Goal: Information Seeking & Learning: Compare options

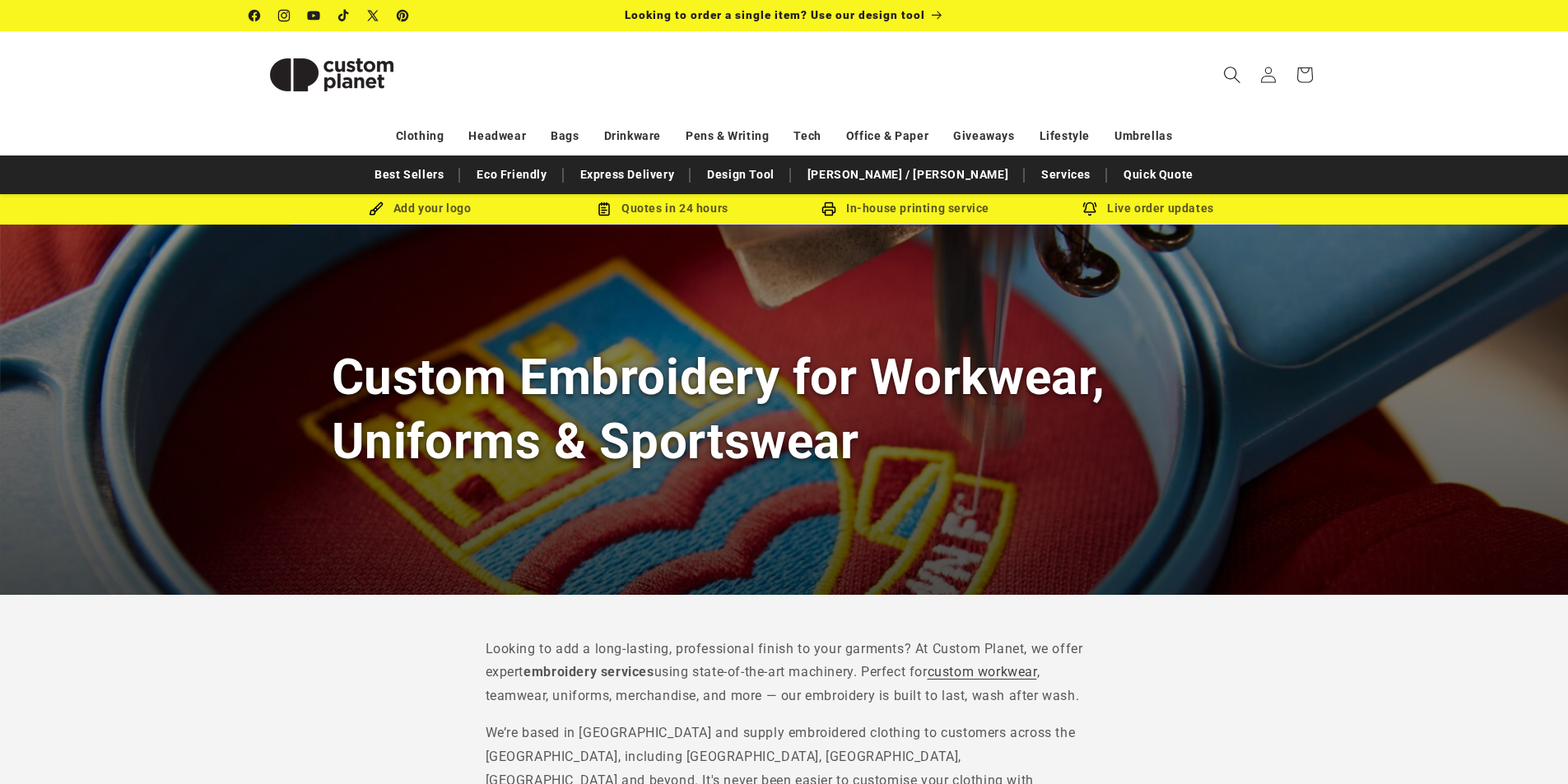
click at [1231, 79] on icon "Search" at bounding box center [1232, 75] width 17 height 17
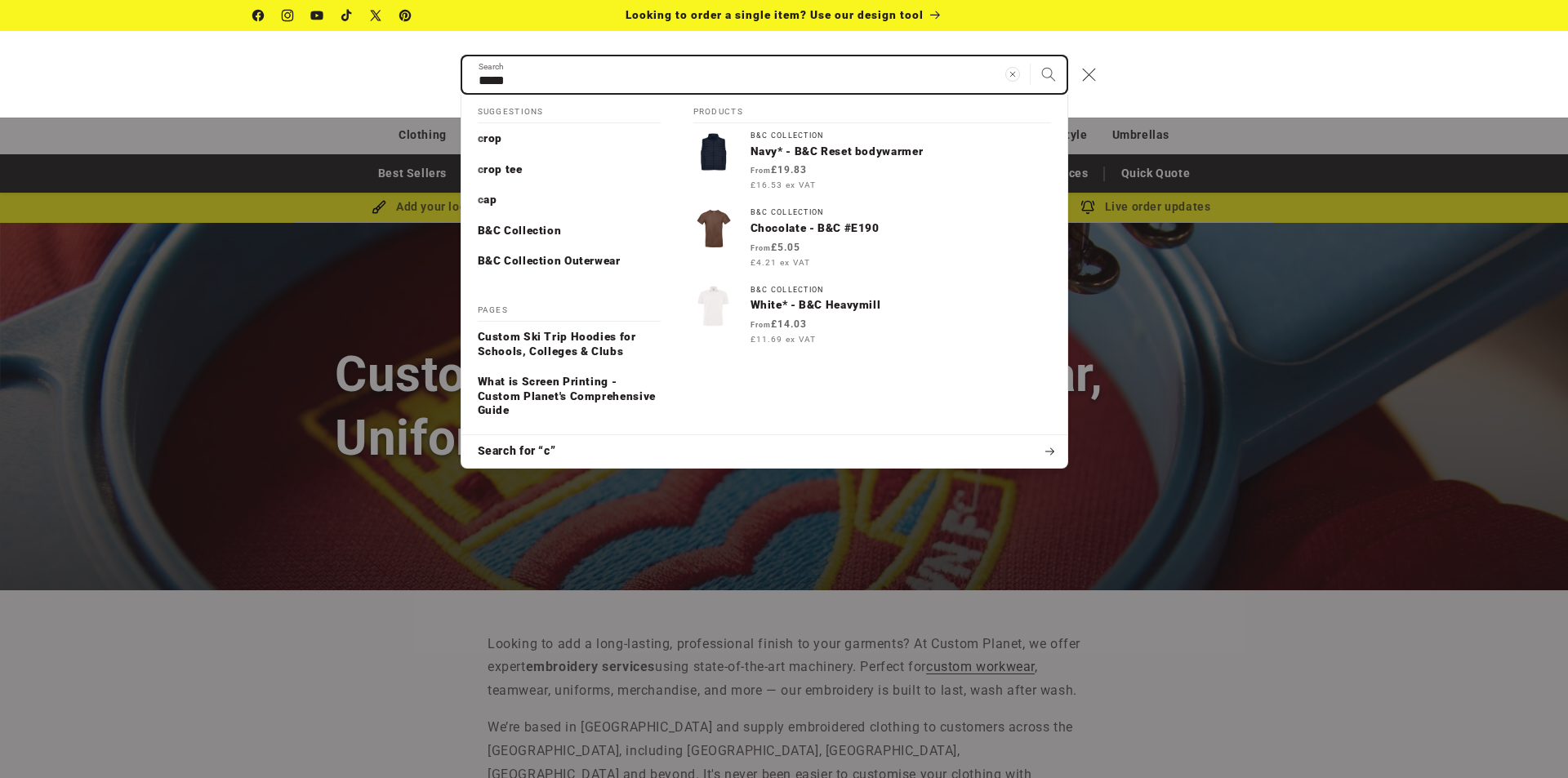
type input "*****"
click at [1031, 56] on button "Search" at bounding box center [1048, 74] width 36 height 36
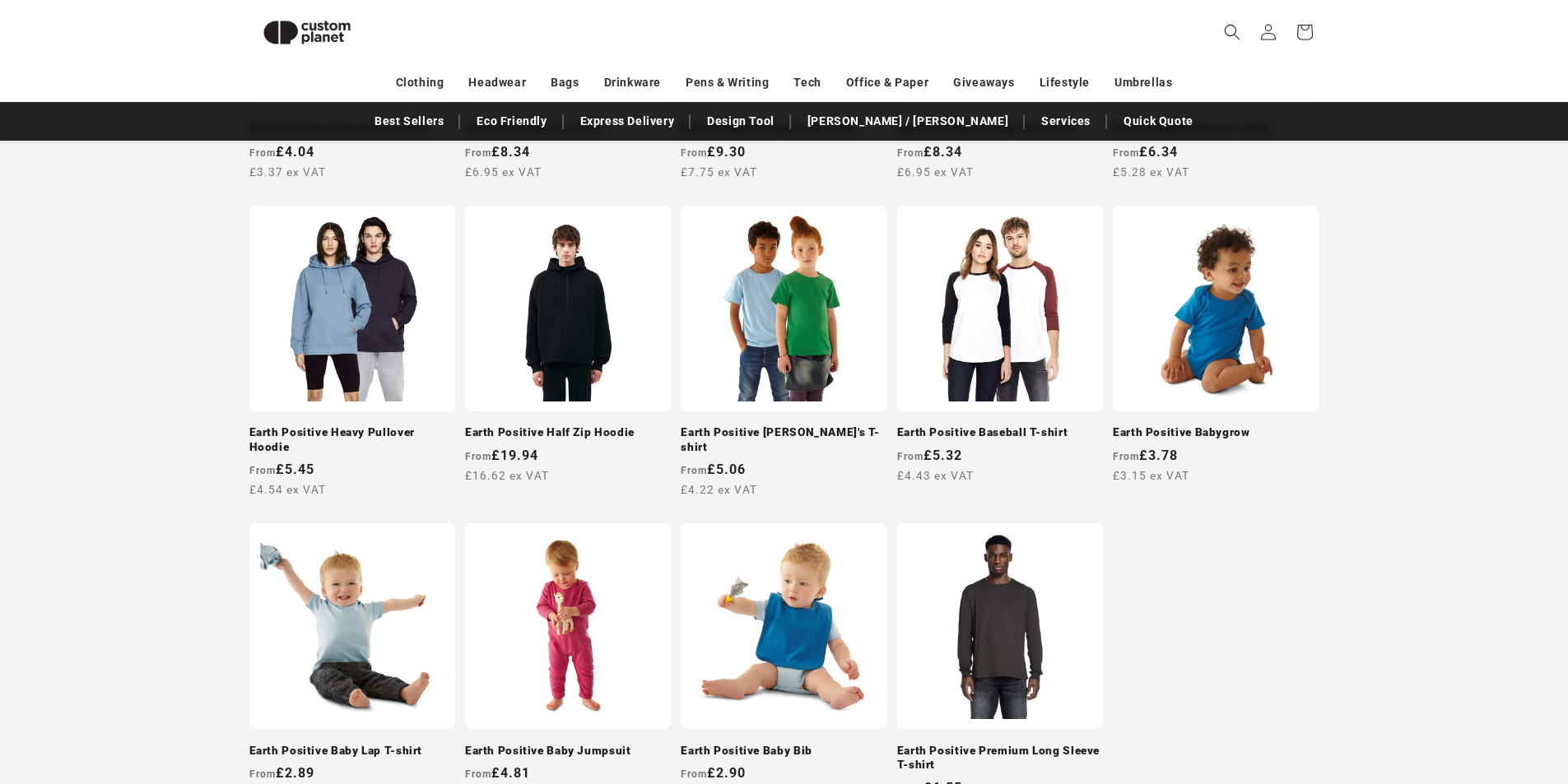
scroll to position [1396, 0]
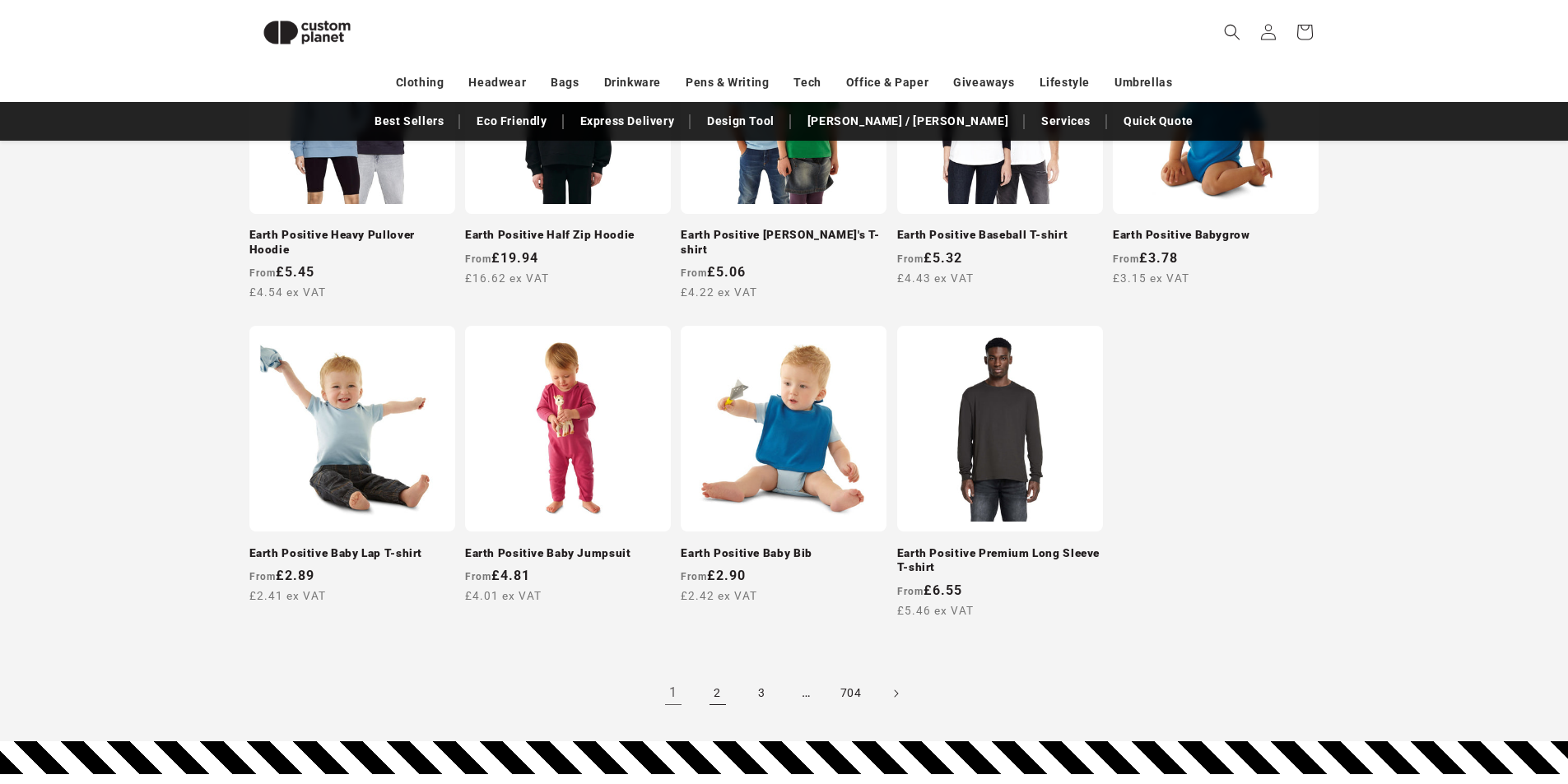
click at [714, 686] on link "2" at bounding box center [718, 693] width 36 height 36
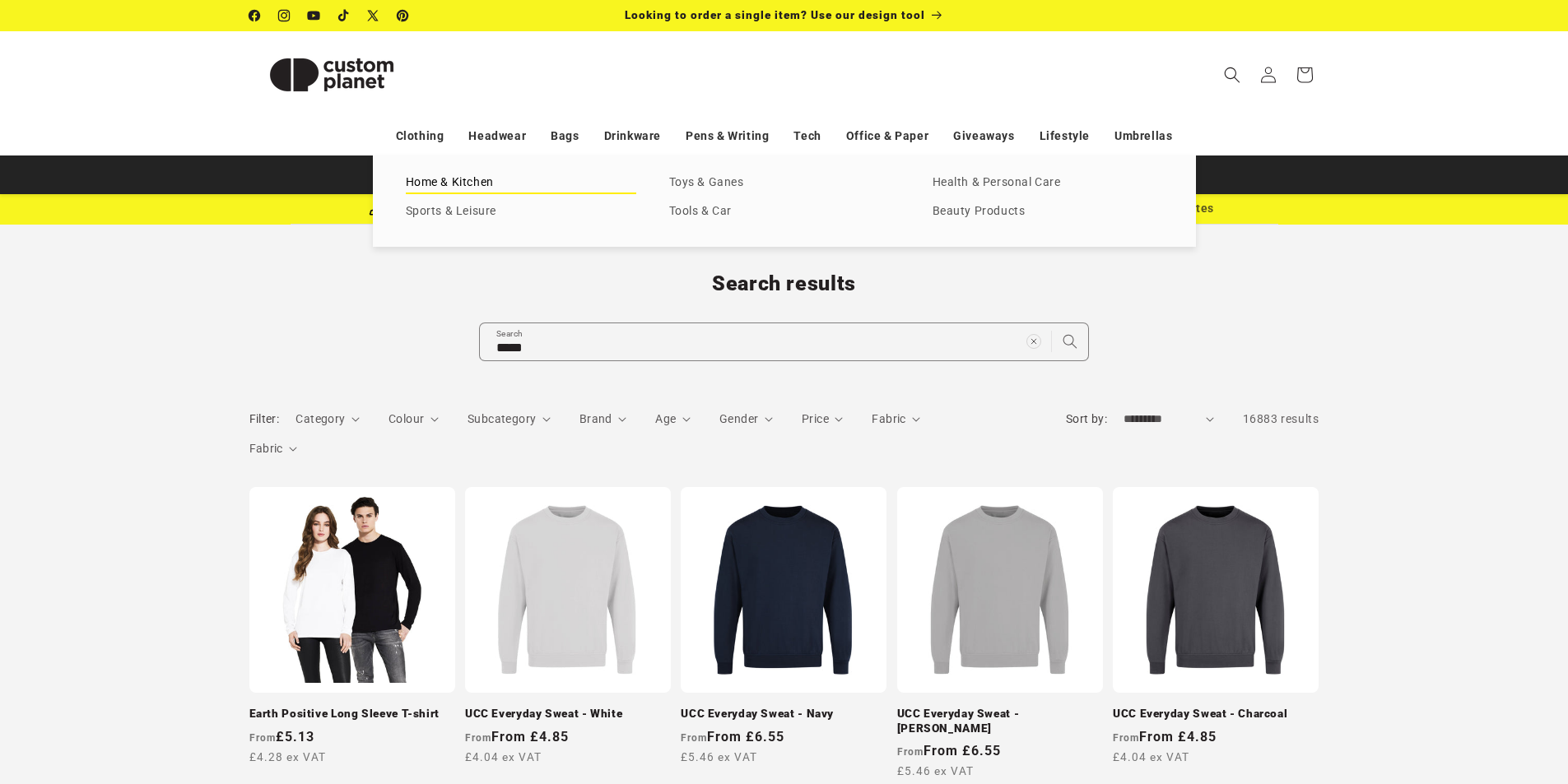
click at [444, 173] on link "Home & Kitchen" at bounding box center [521, 183] width 231 height 23
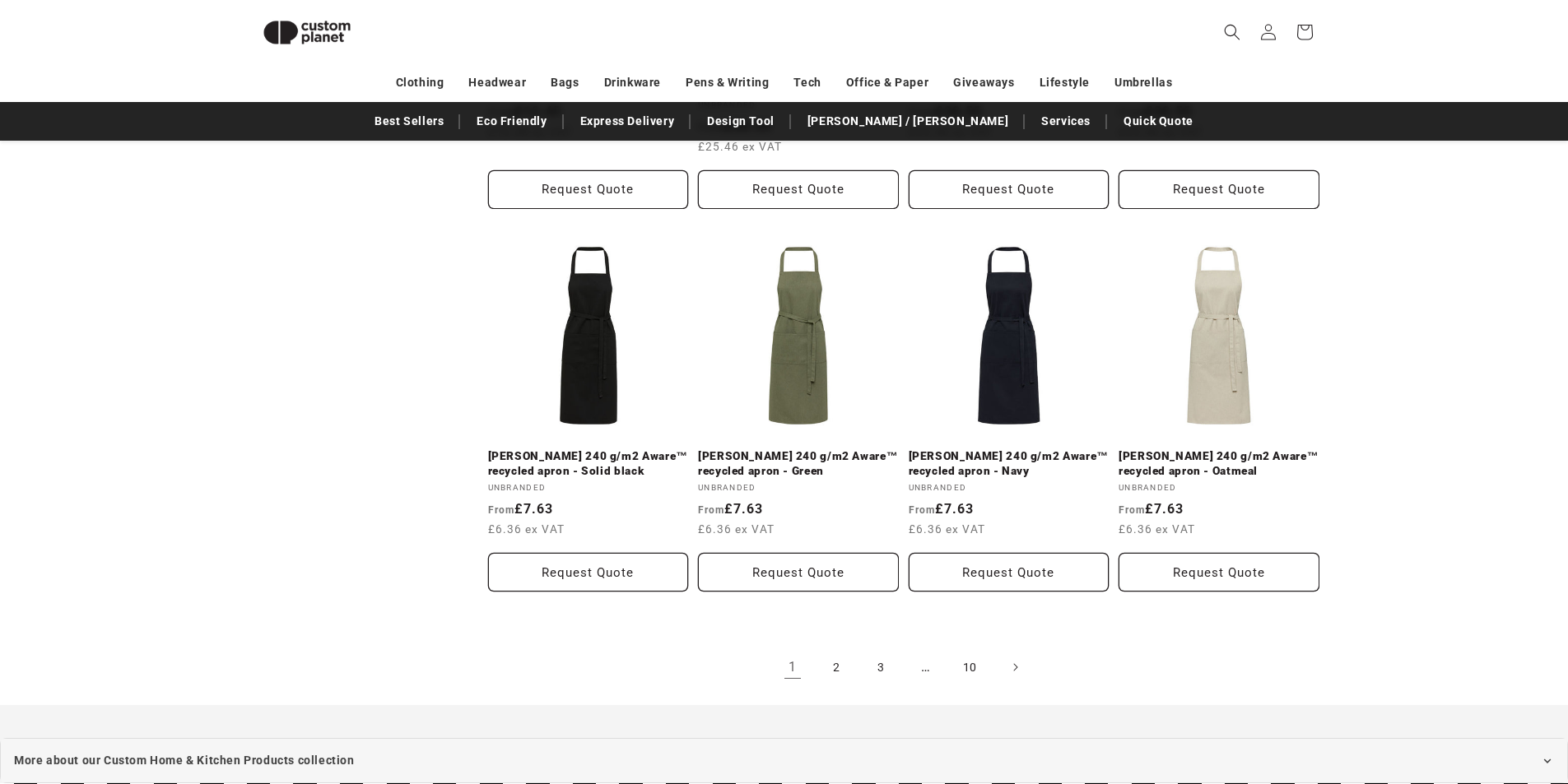
scroll to position [3351, 0]
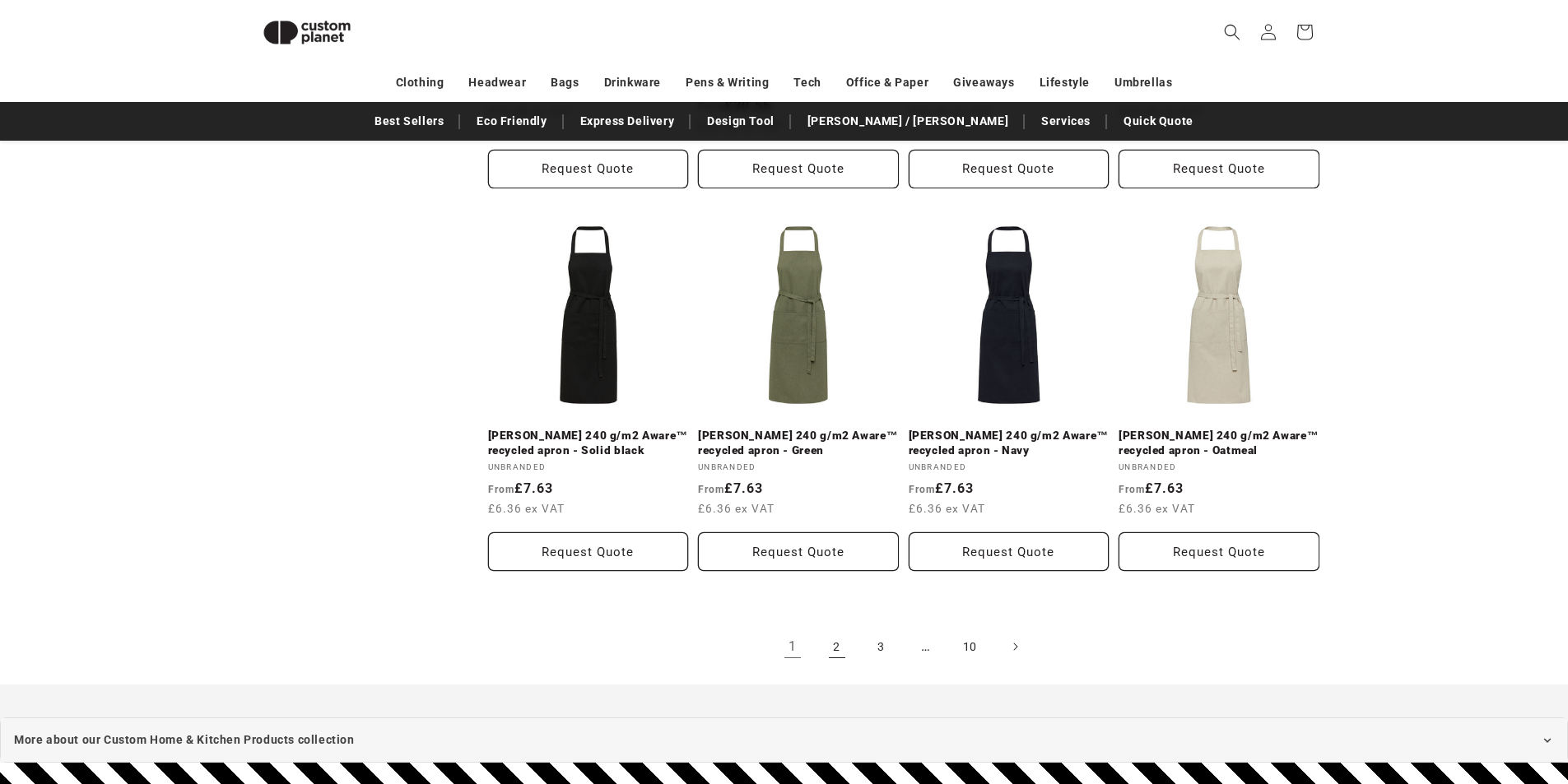
click at [840, 629] on link "2" at bounding box center [837, 646] width 36 height 36
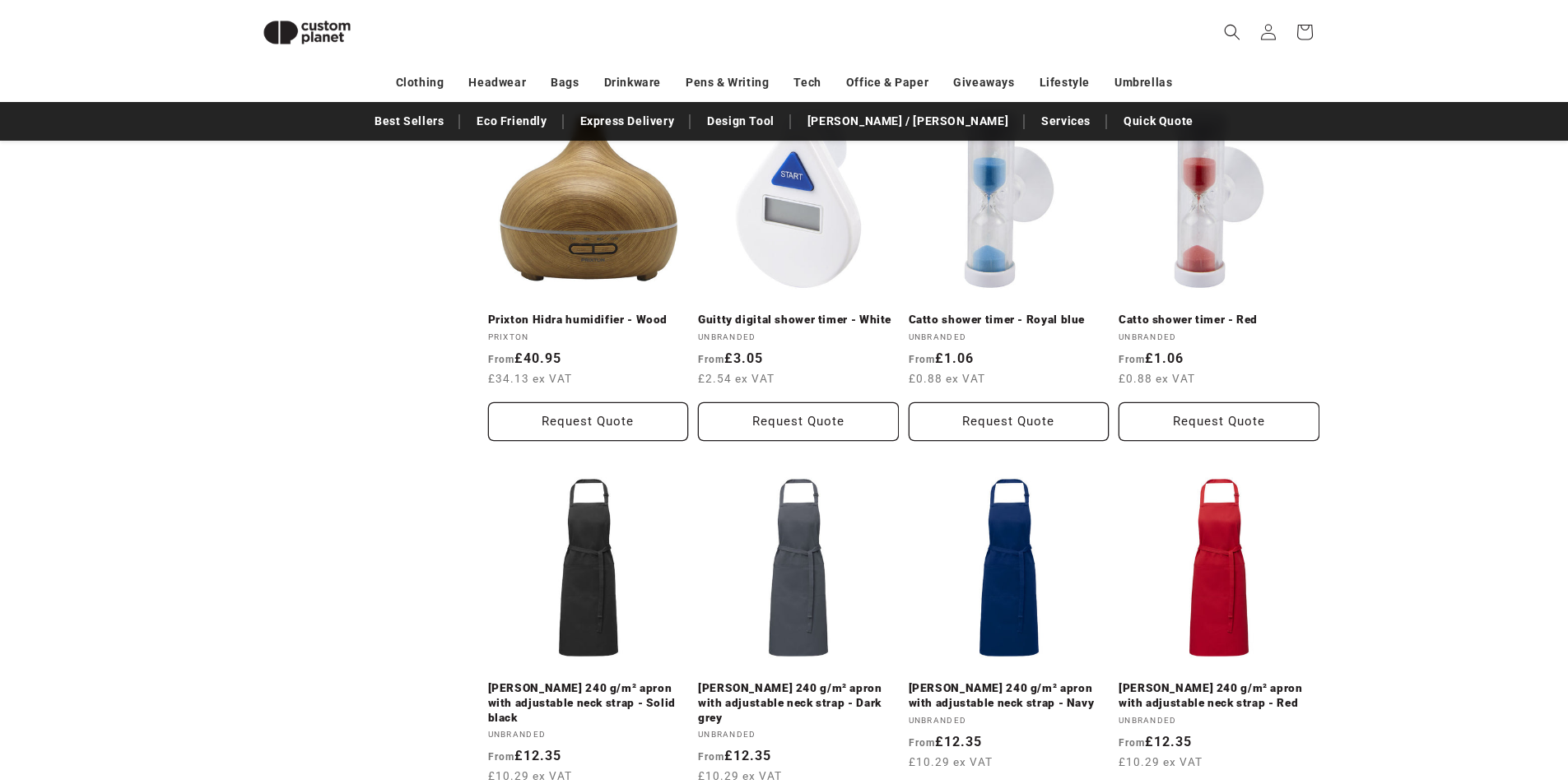
scroll to position [3433, 0]
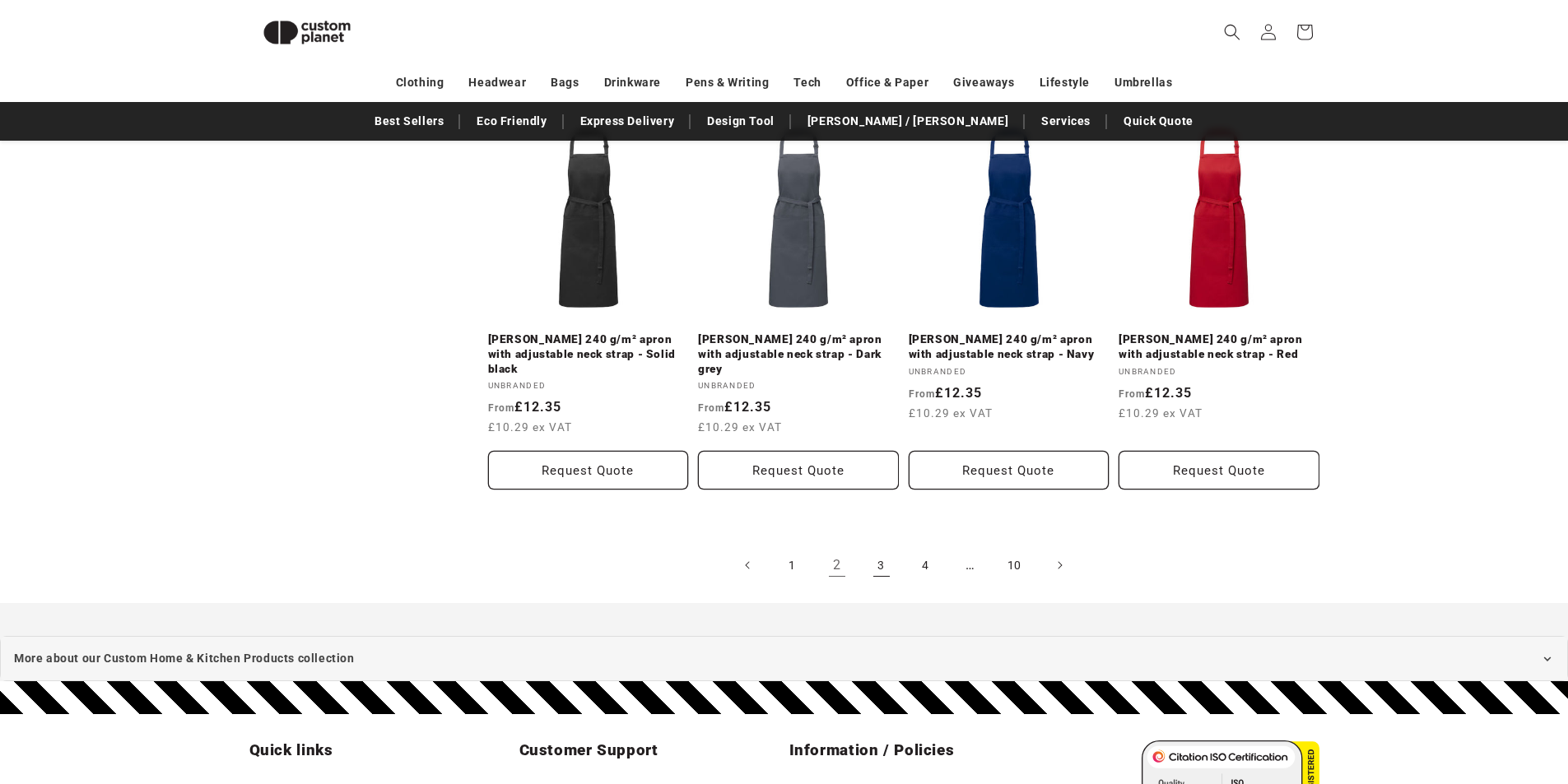
click at [881, 547] on link "3" at bounding box center [881, 564] width 36 height 36
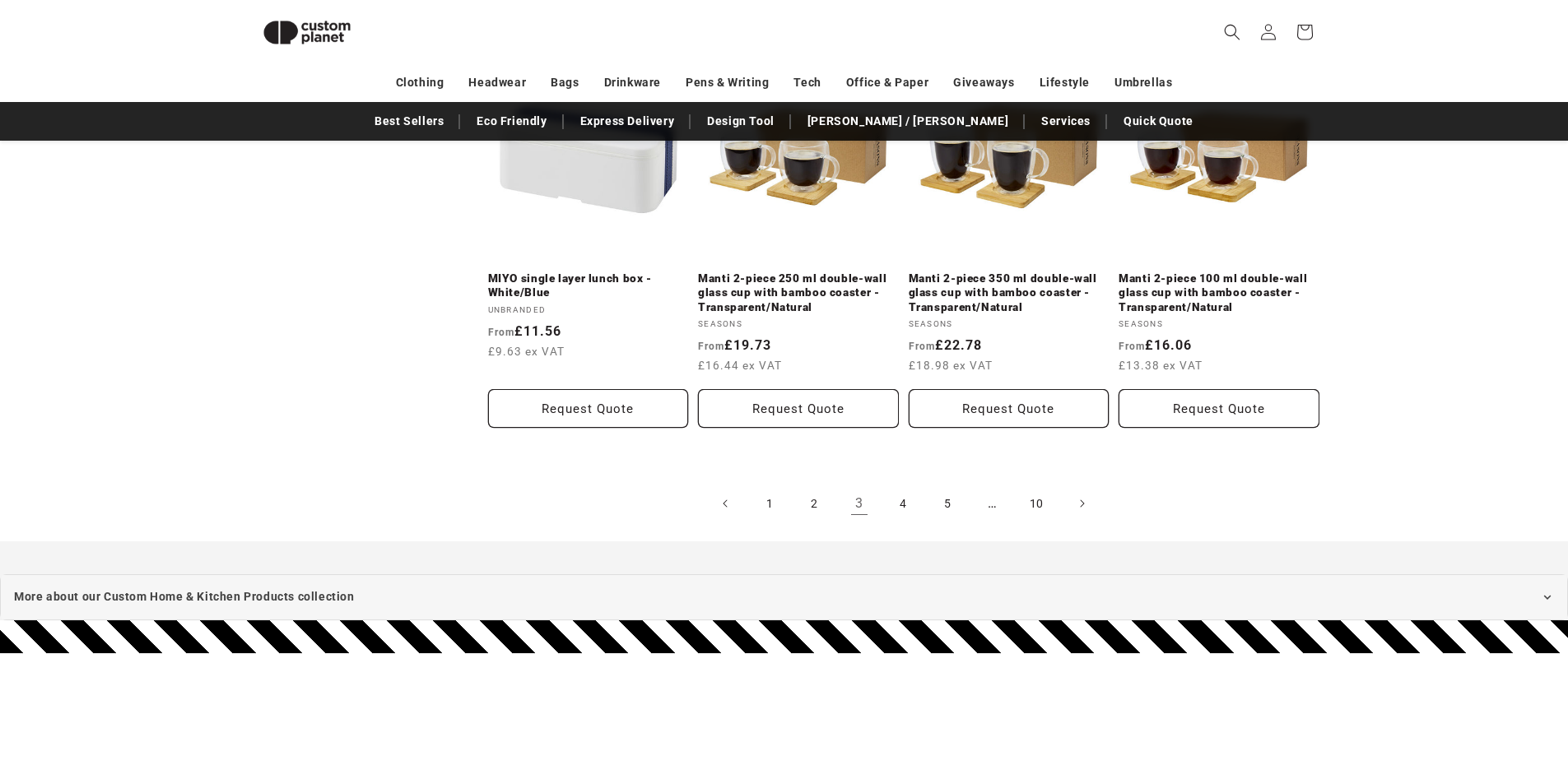
scroll to position [3598, 0]
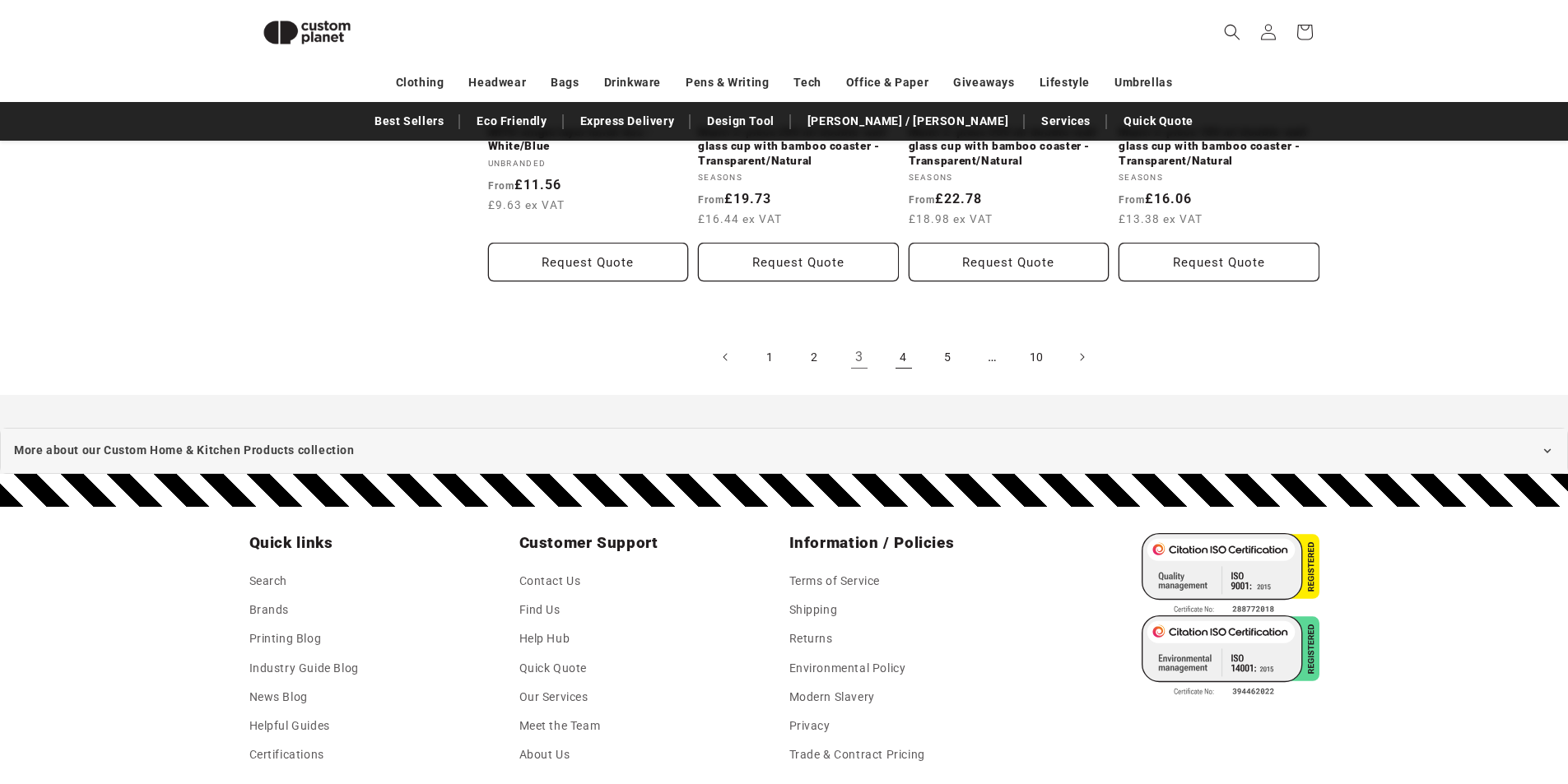
click at [908, 353] on link "4" at bounding box center [903, 357] width 36 height 36
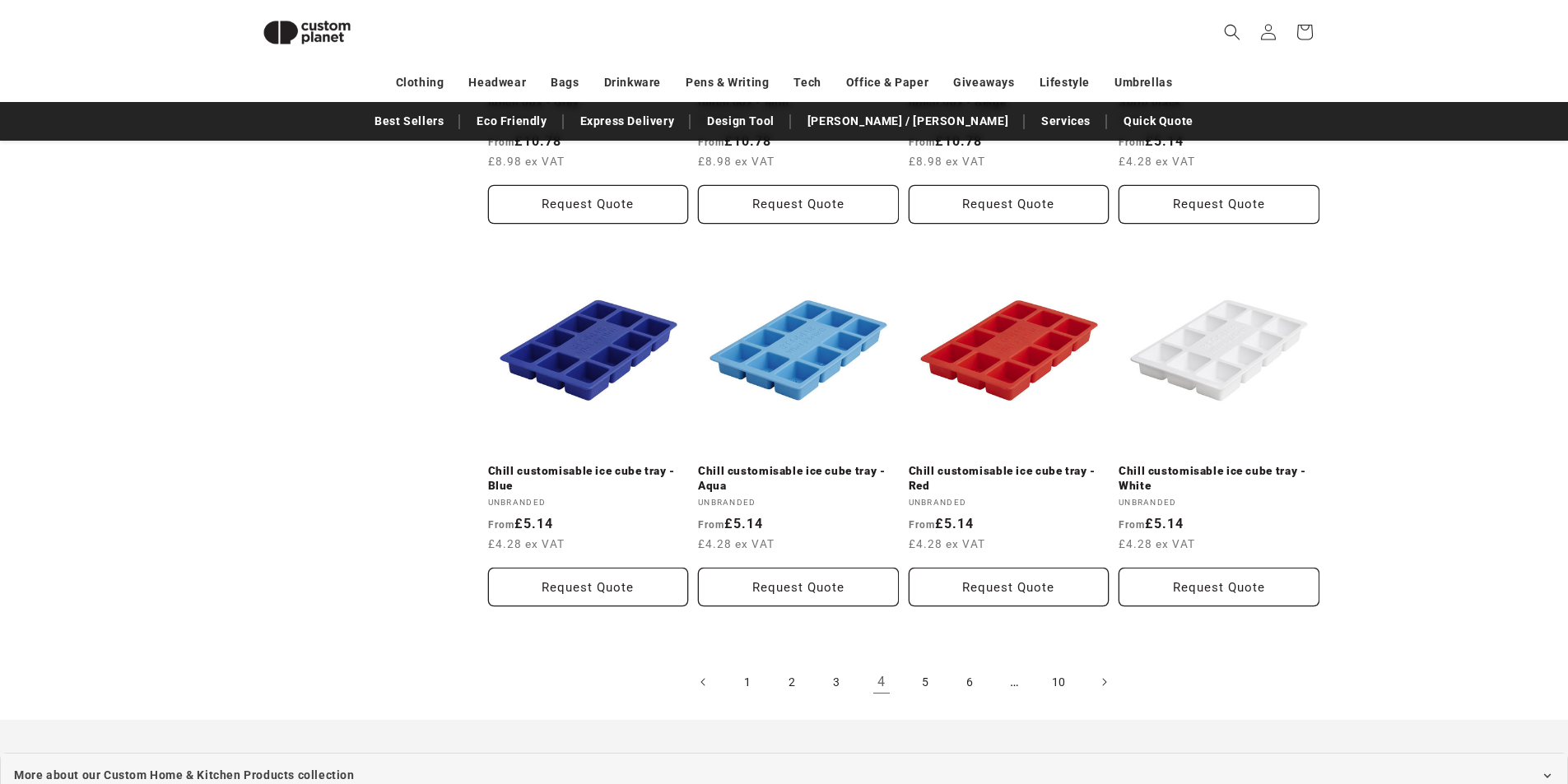
scroll to position [3519, 0]
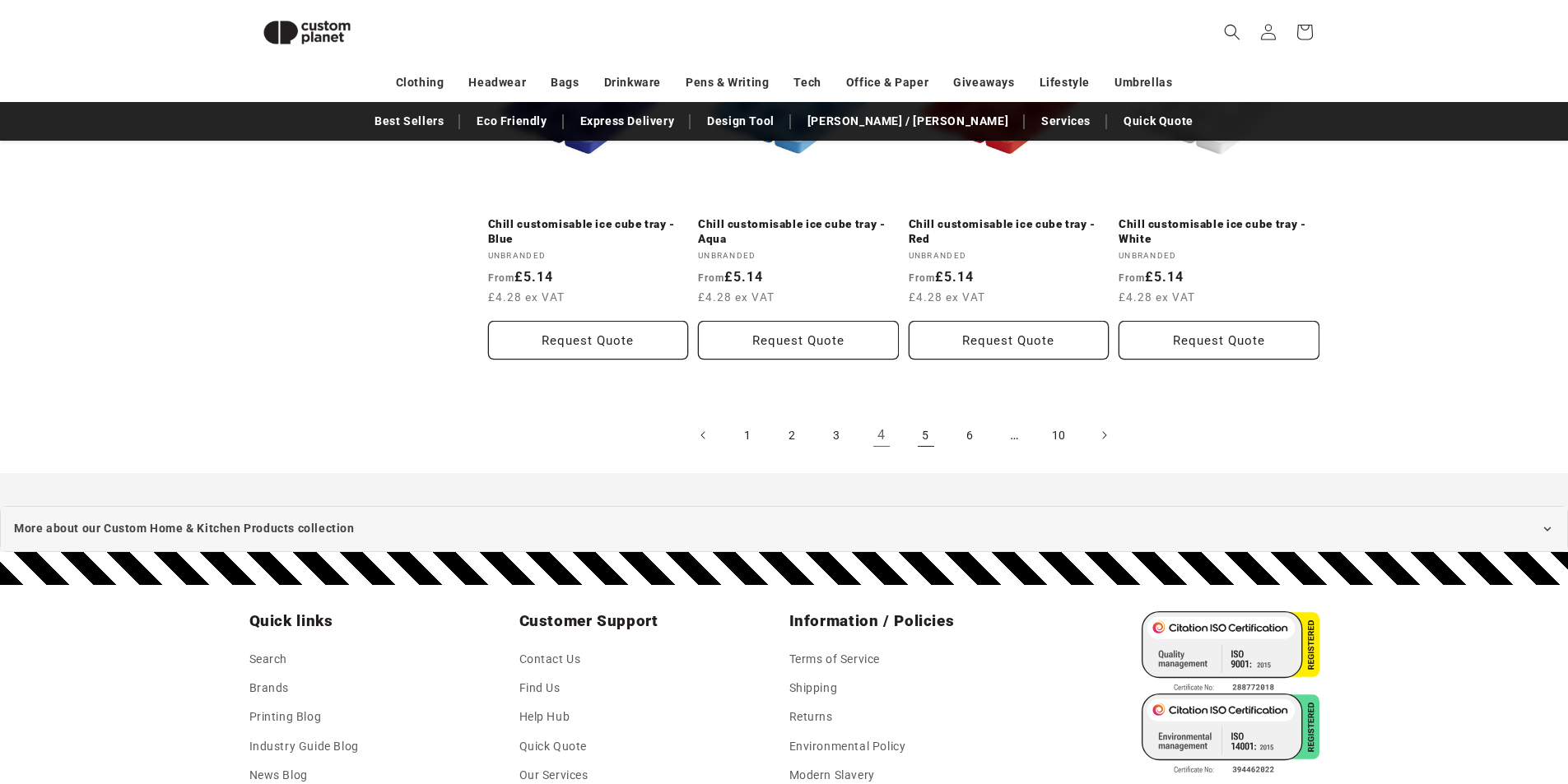
click at [919, 417] on link "5" at bounding box center [926, 435] width 36 height 36
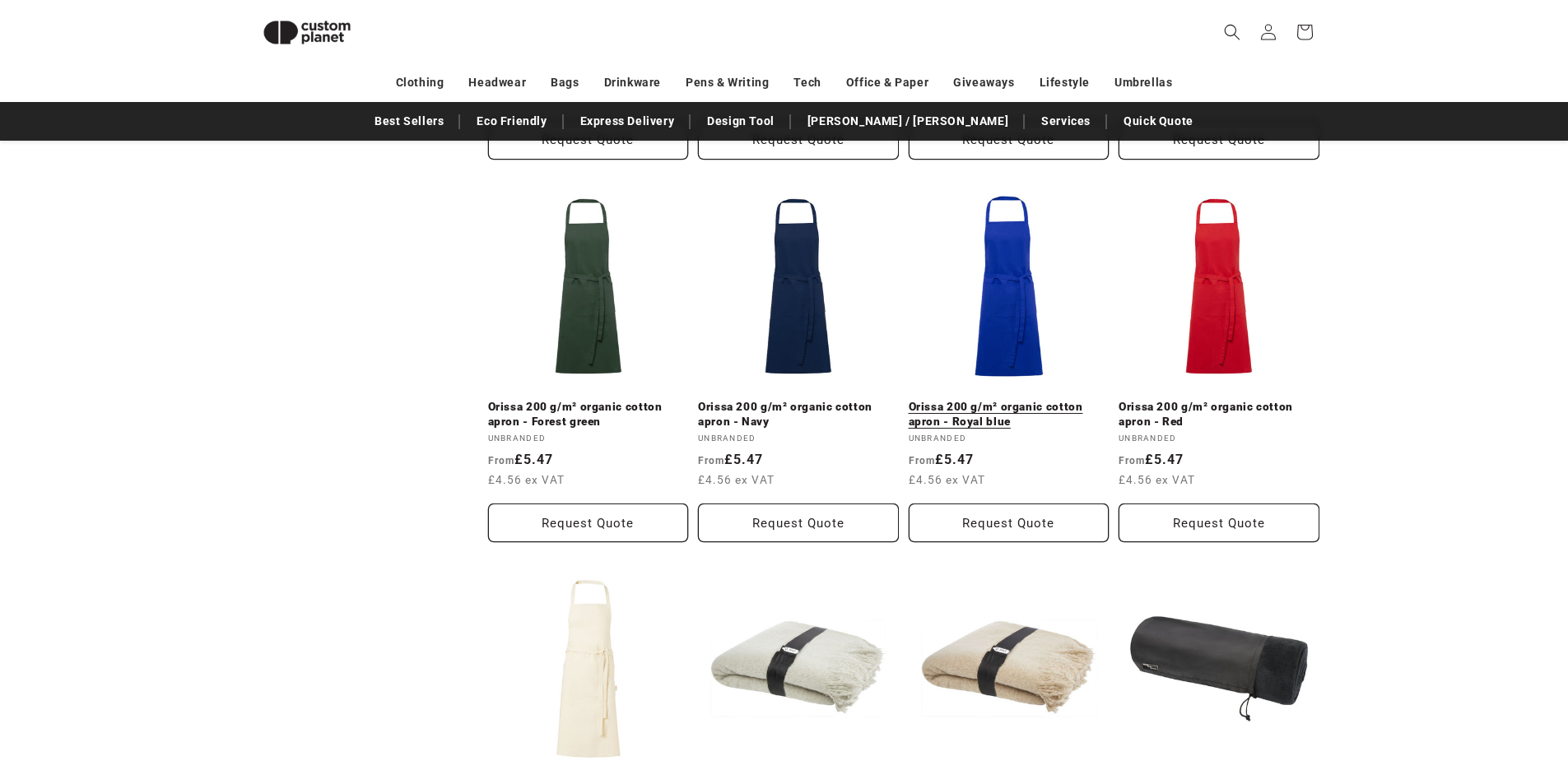
scroll to position [3351, 0]
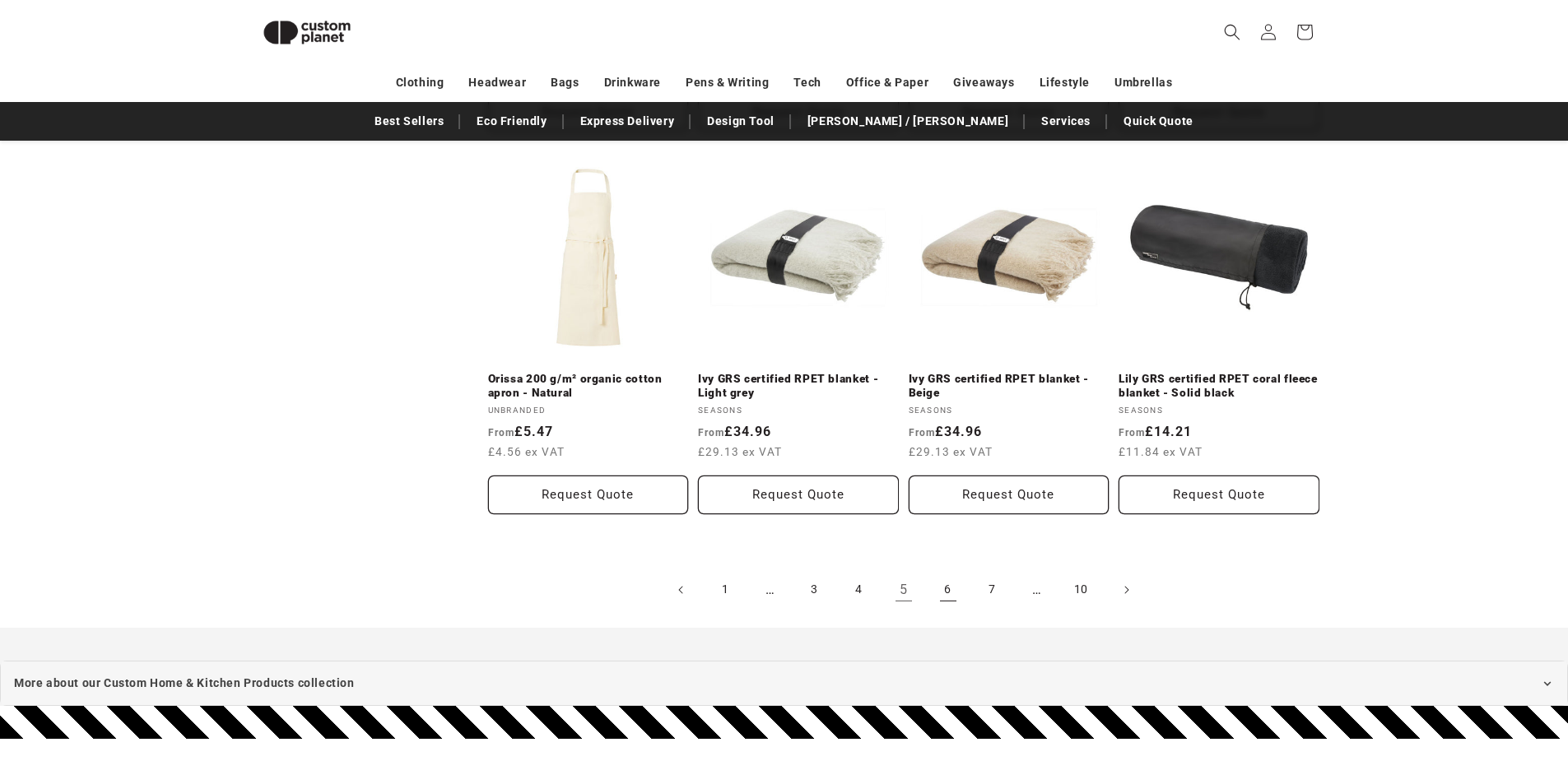
click at [945, 588] on link "6" at bounding box center [948, 589] width 36 height 36
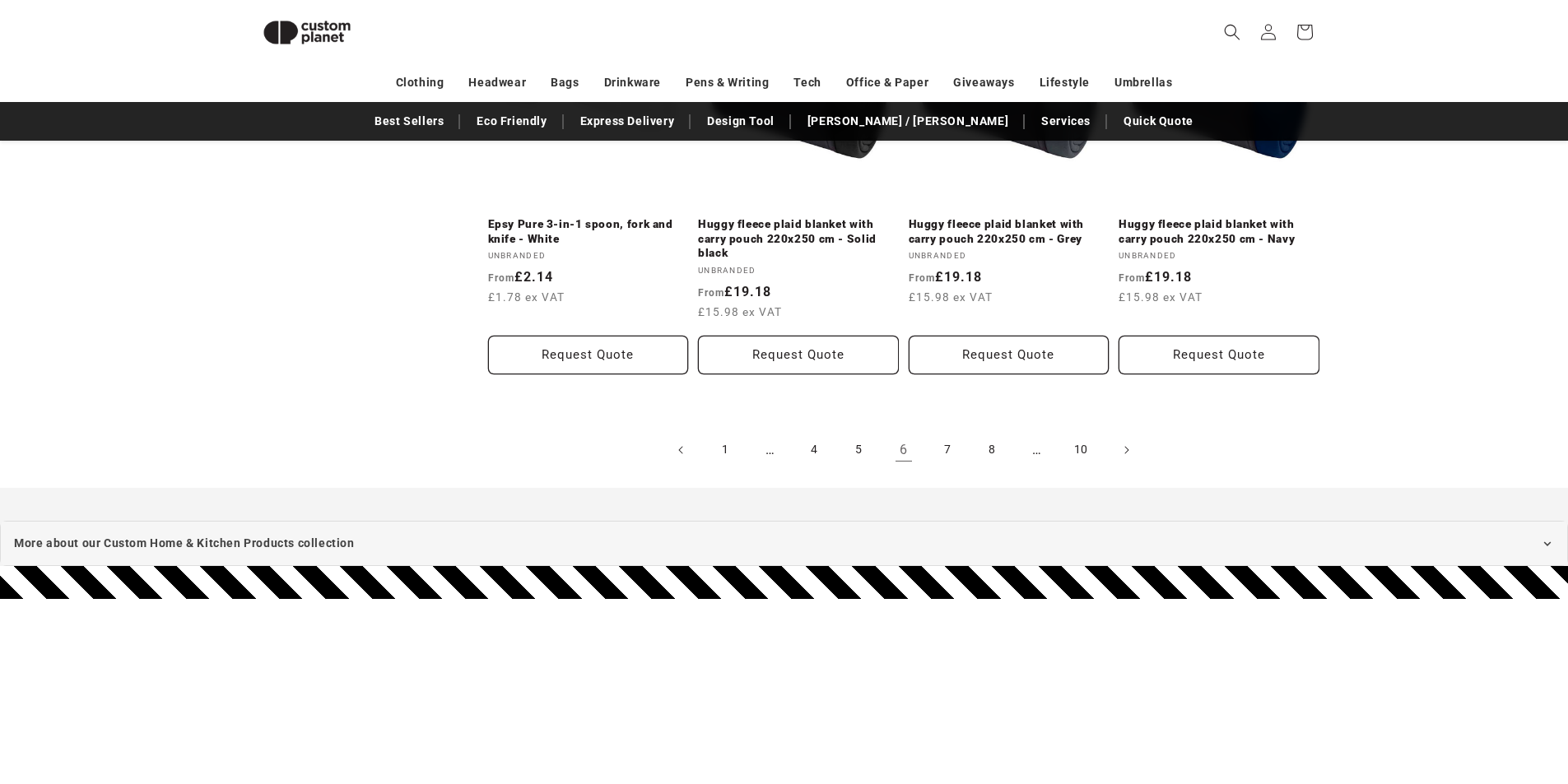
scroll to position [3516, 0]
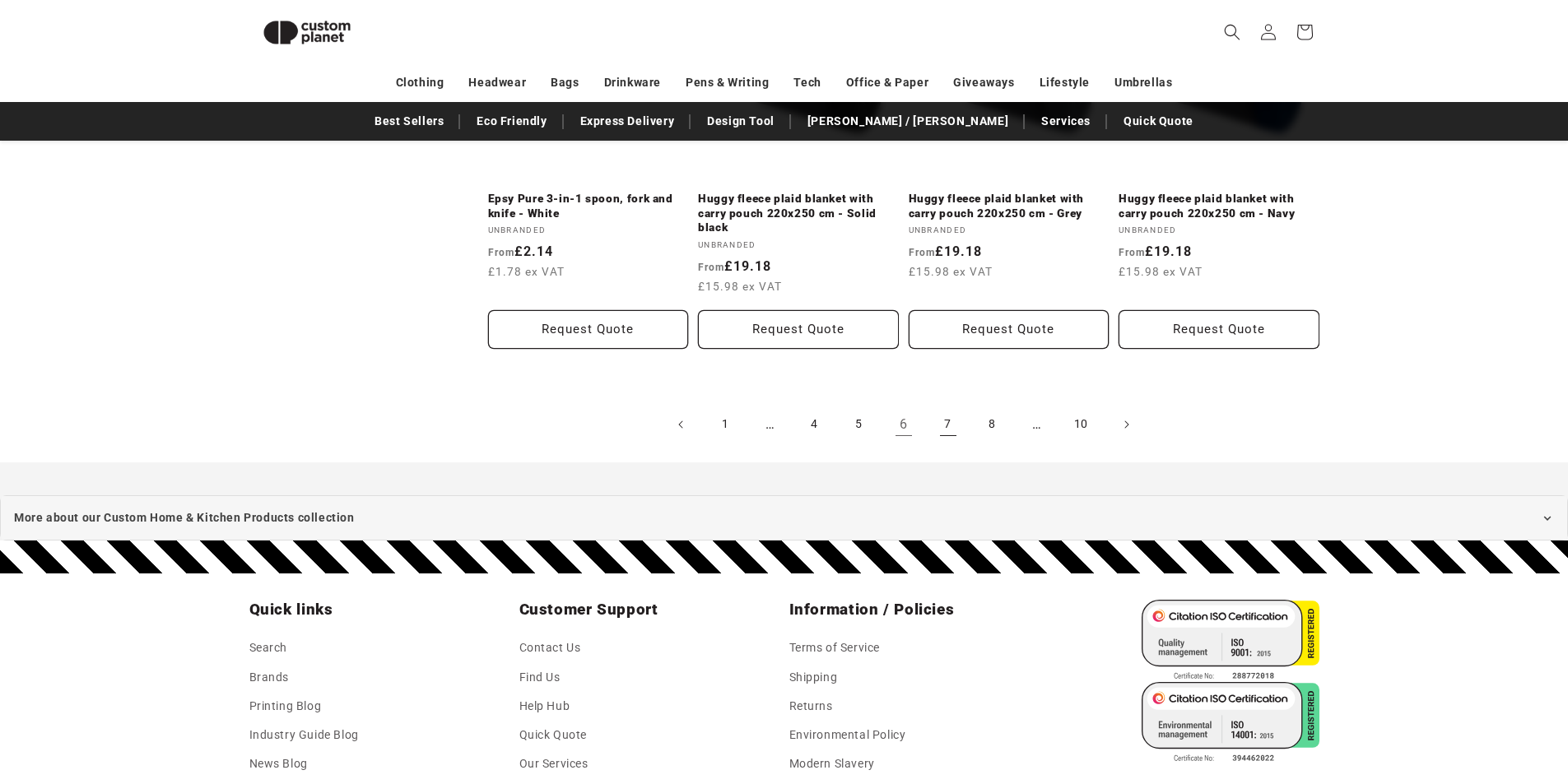
click at [943, 428] on link "7" at bounding box center [948, 424] width 36 height 36
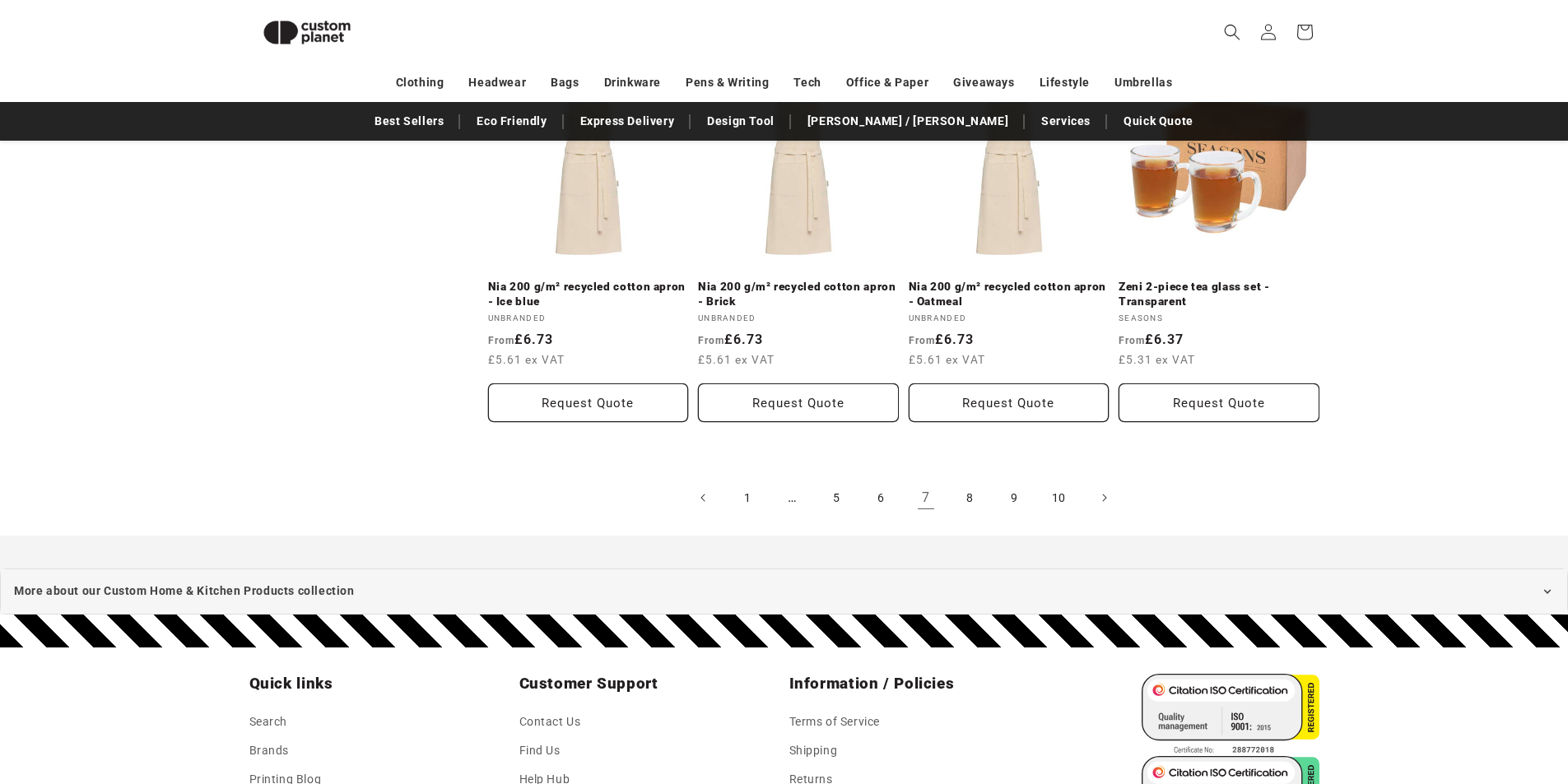
scroll to position [3434, 0]
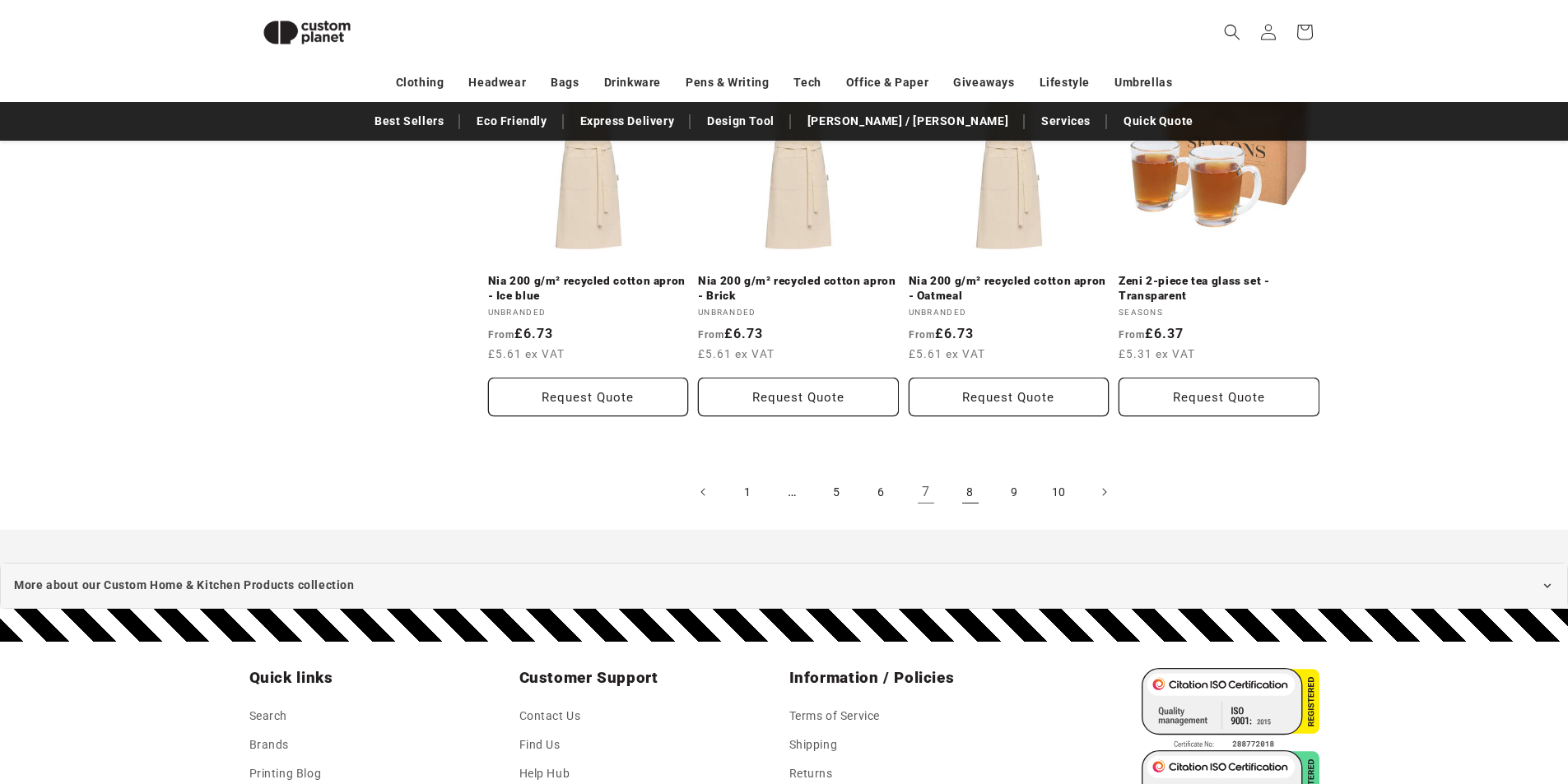
click at [966, 477] on link "8" at bounding box center [970, 492] width 36 height 36
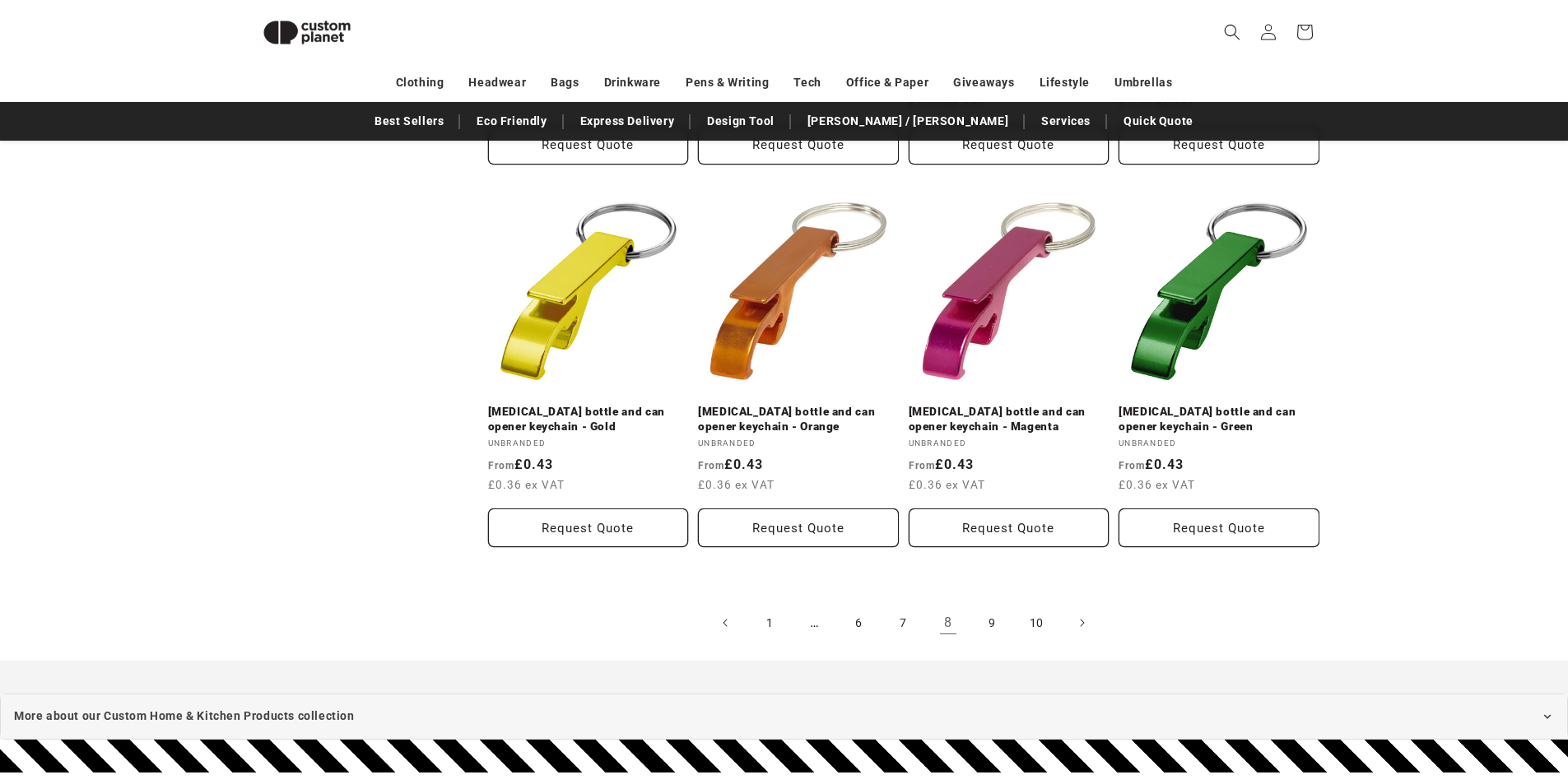
scroll to position [3351, 0]
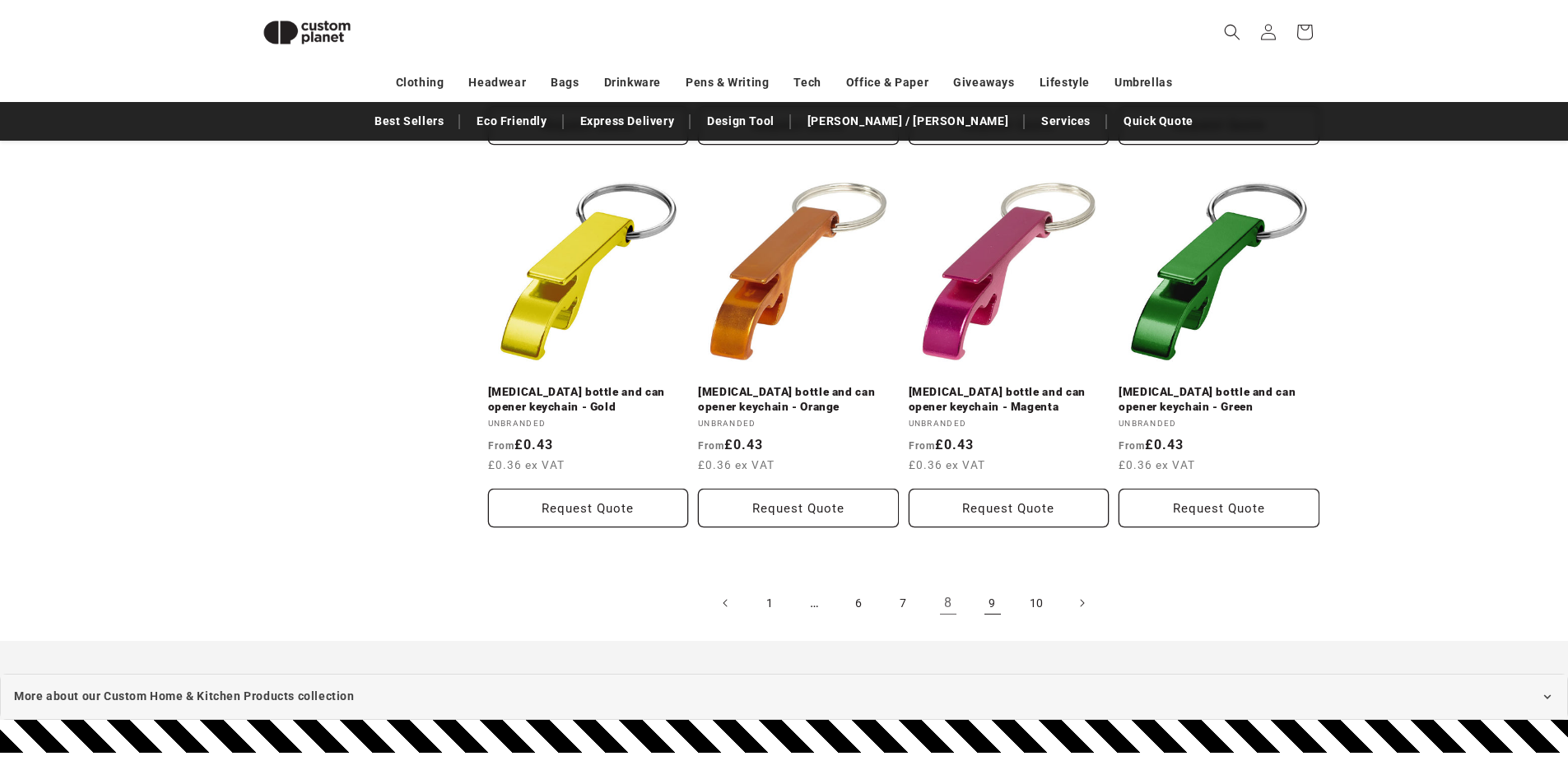
click at [996, 585] on link "9" at bounding box center [992, 603] width 36 height 36
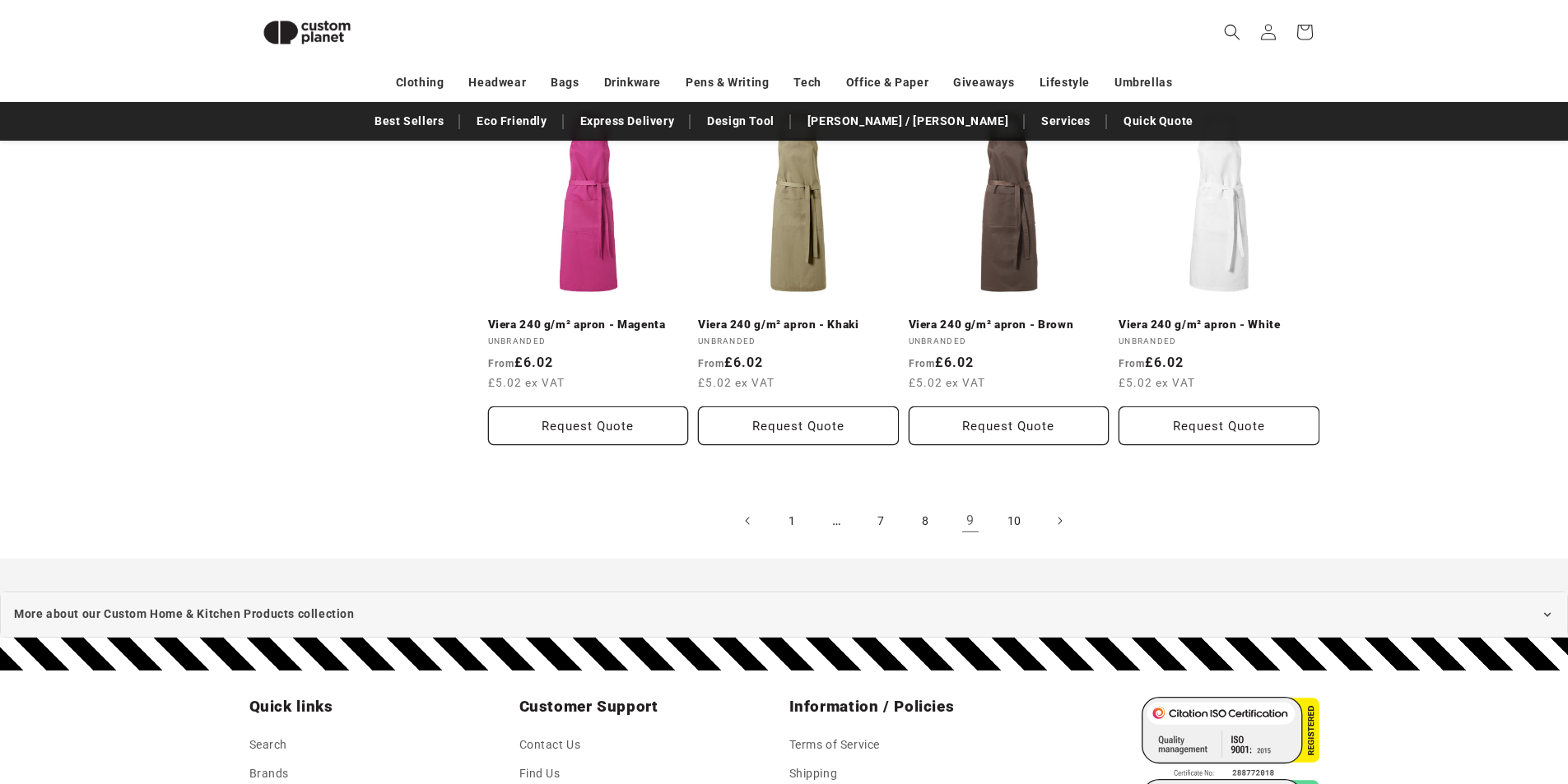
scroll to position [3434, 0]
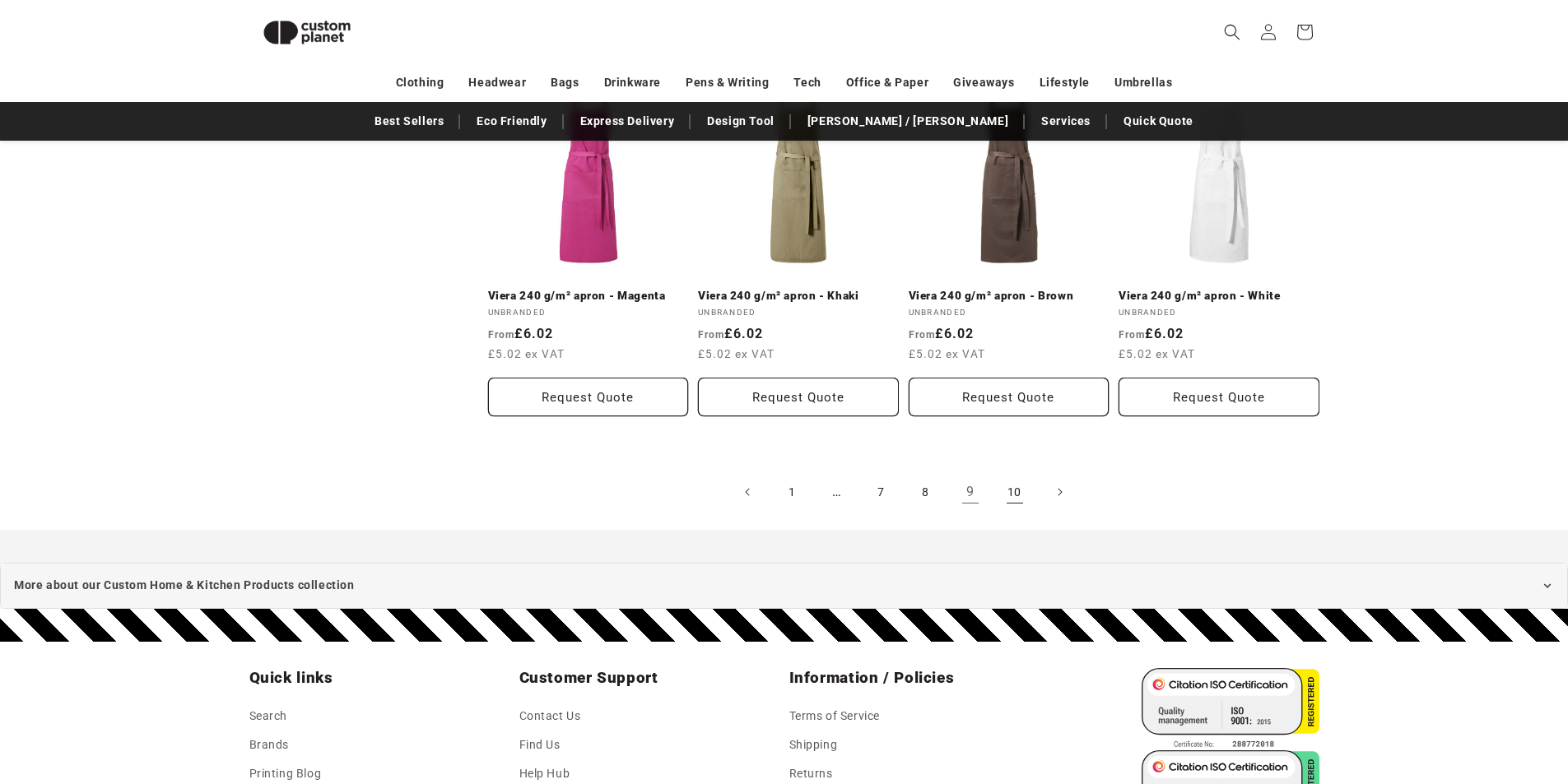
click at [1012, 486] on link "10" at bounding box center [1014, 492] width 36 height 36
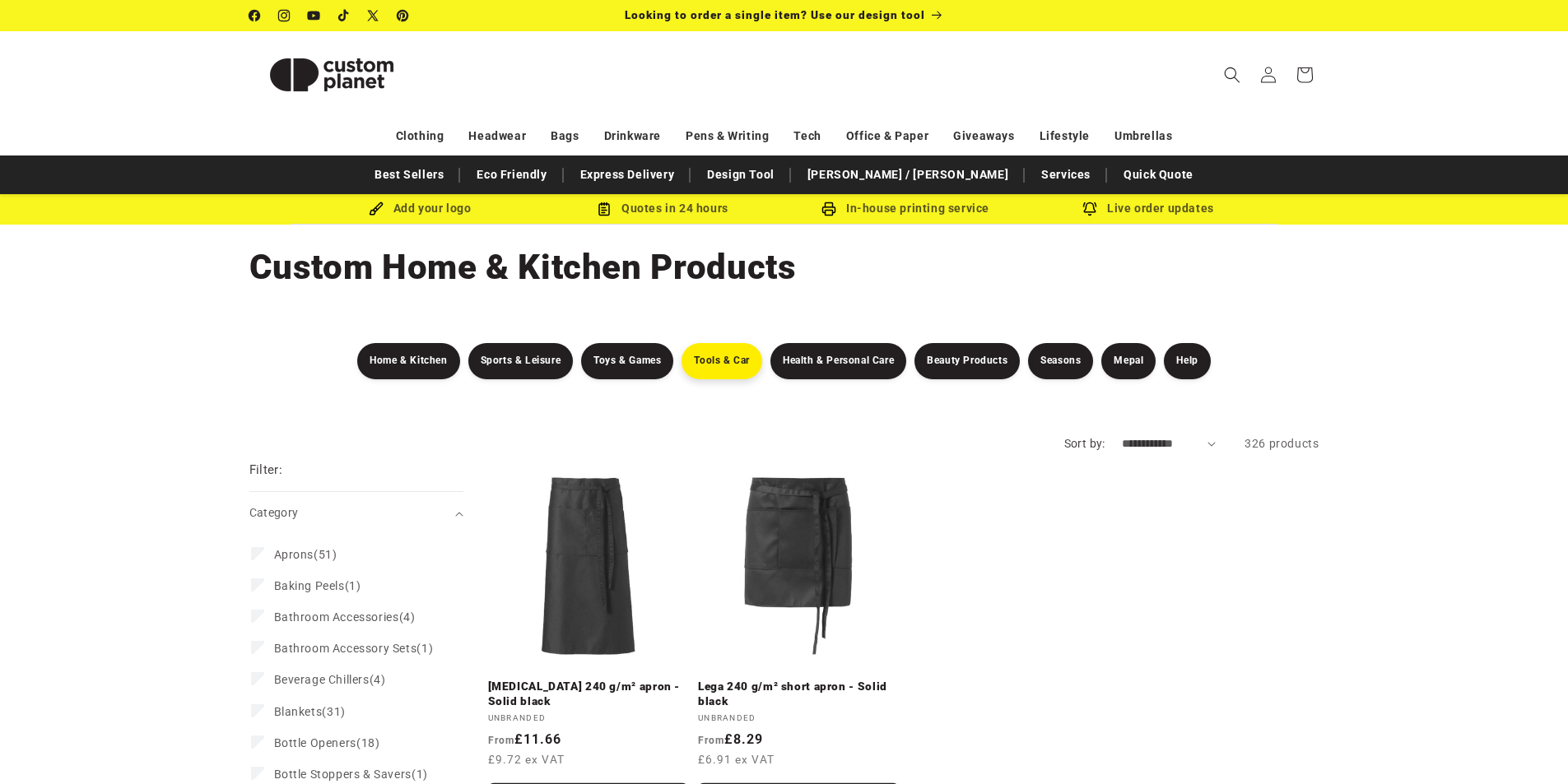
click at [713, 357] on link "Tools & Car" at bounding box center [722, 361] width 81 height 36
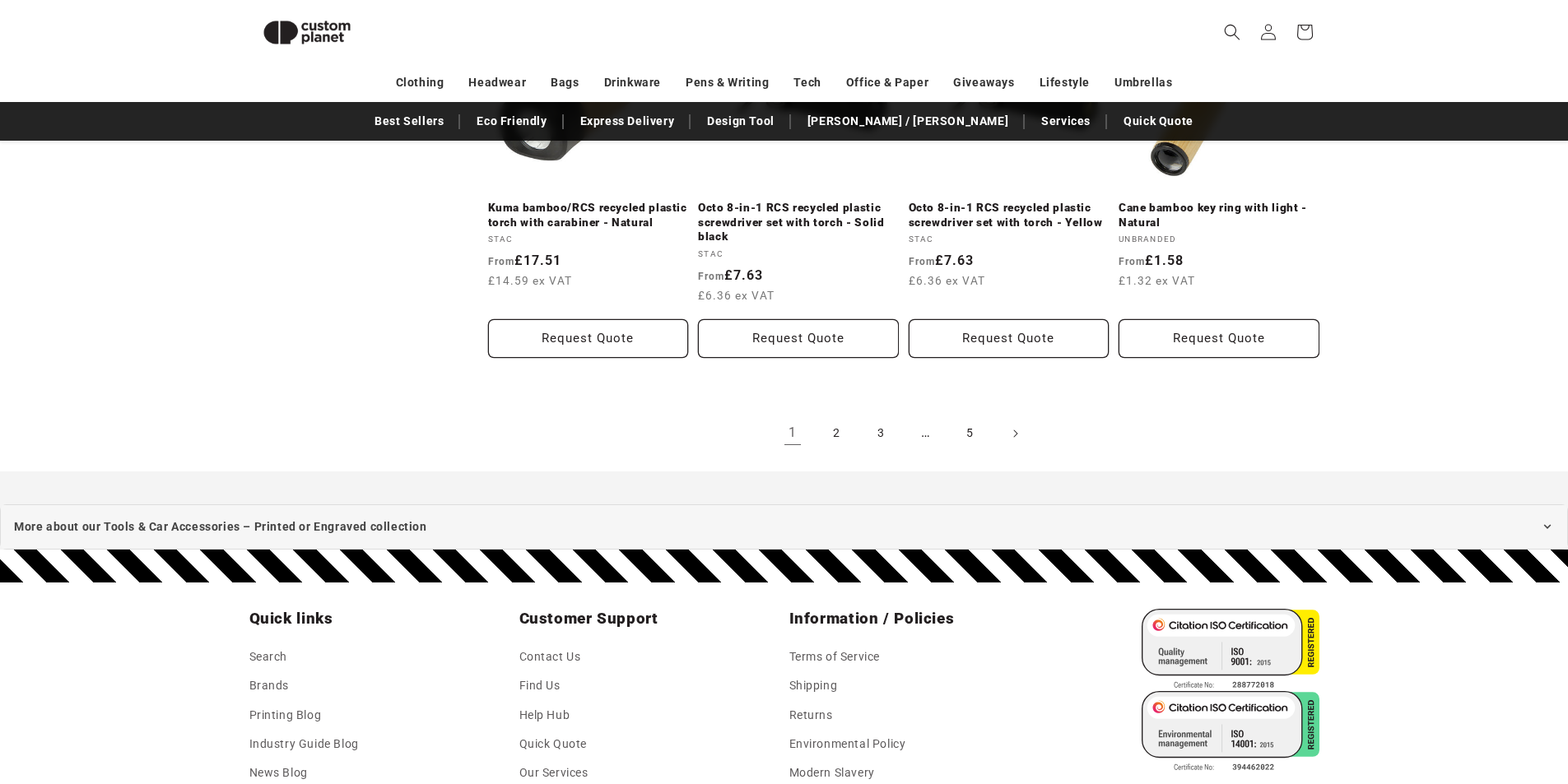
scroll to position [1953, 0]
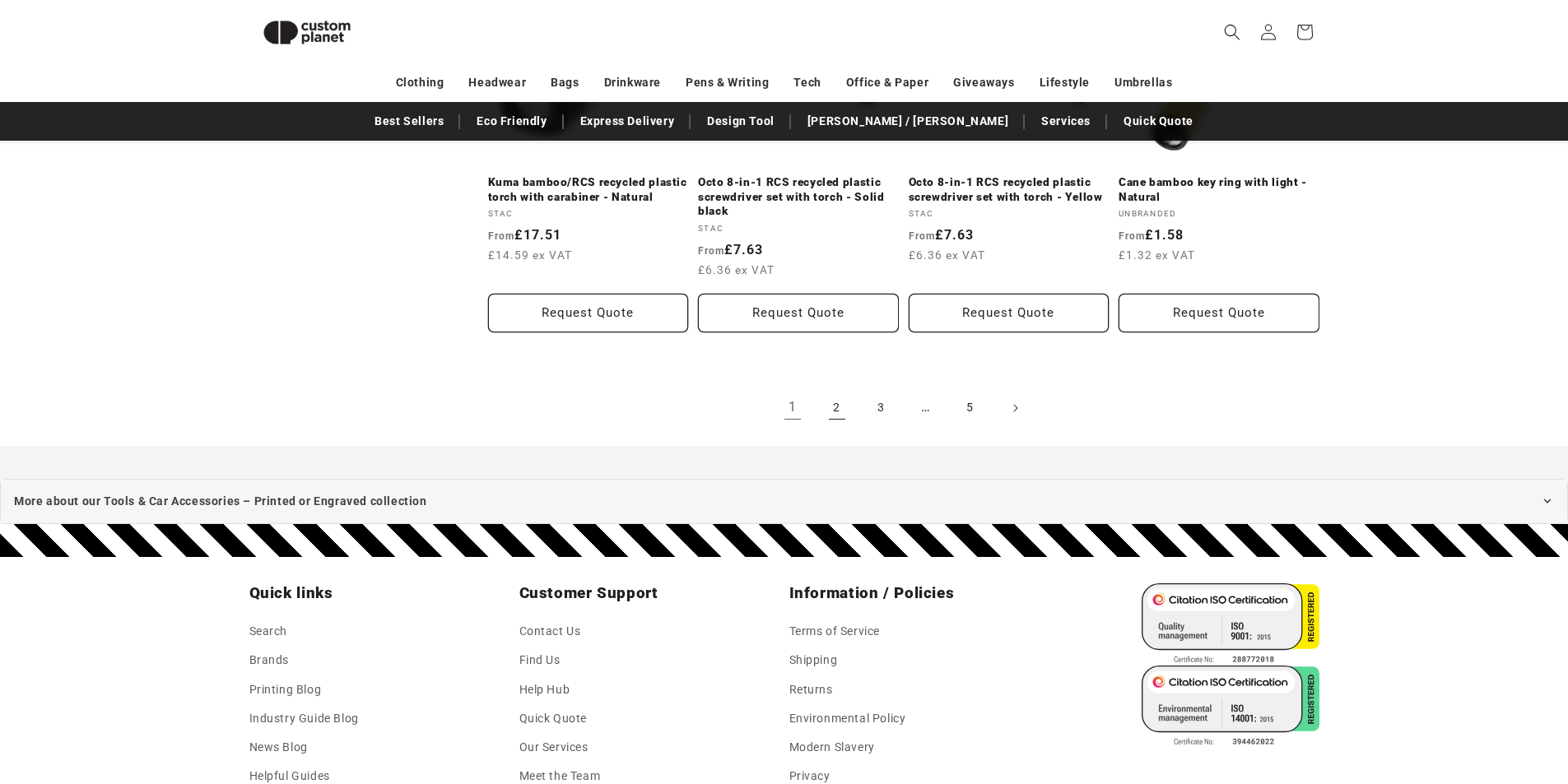
click at [836, 404] on link "2" at bounding box center [837, 407] width 36 height 36
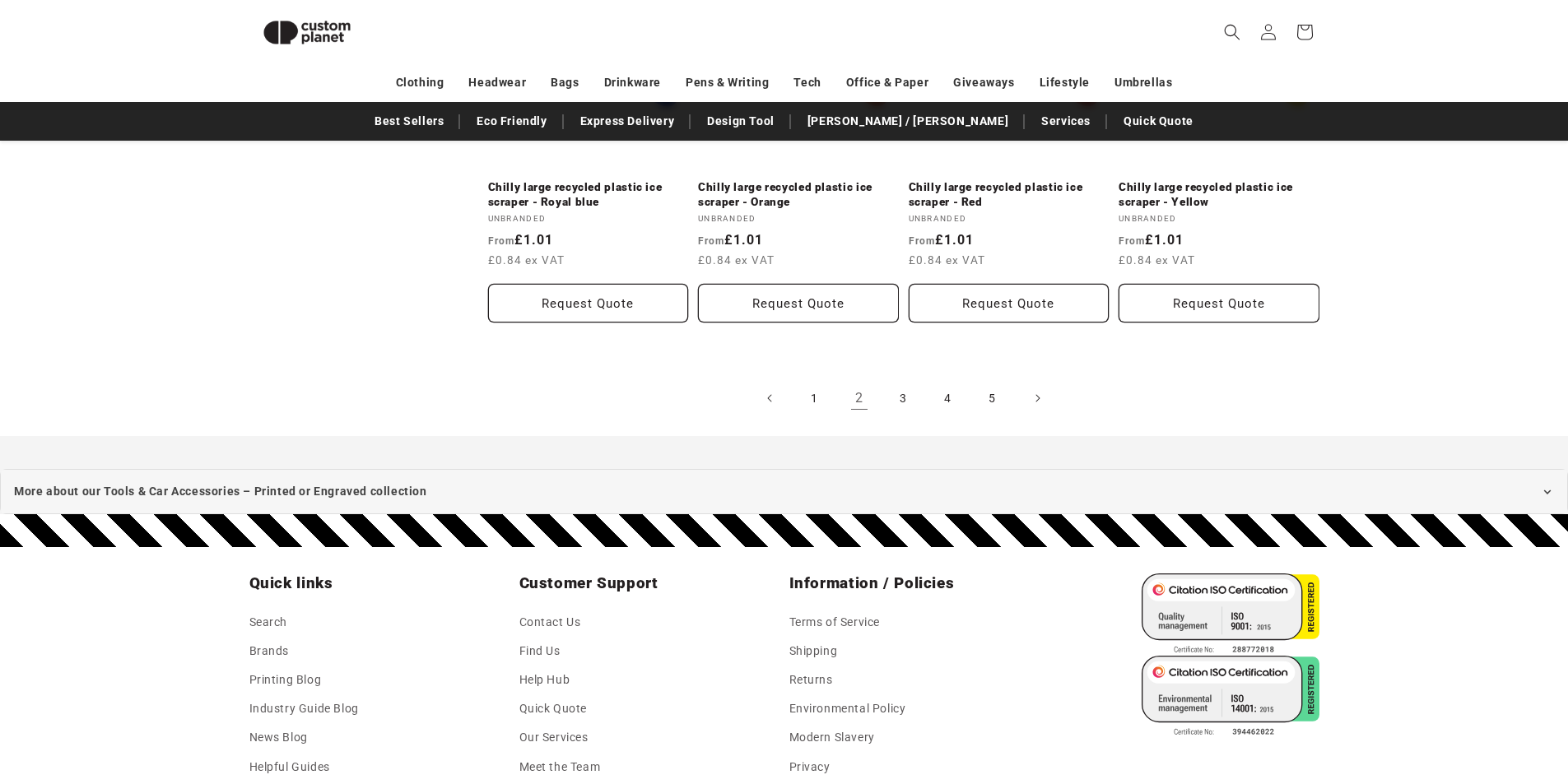
scroll to position [1953, 0]
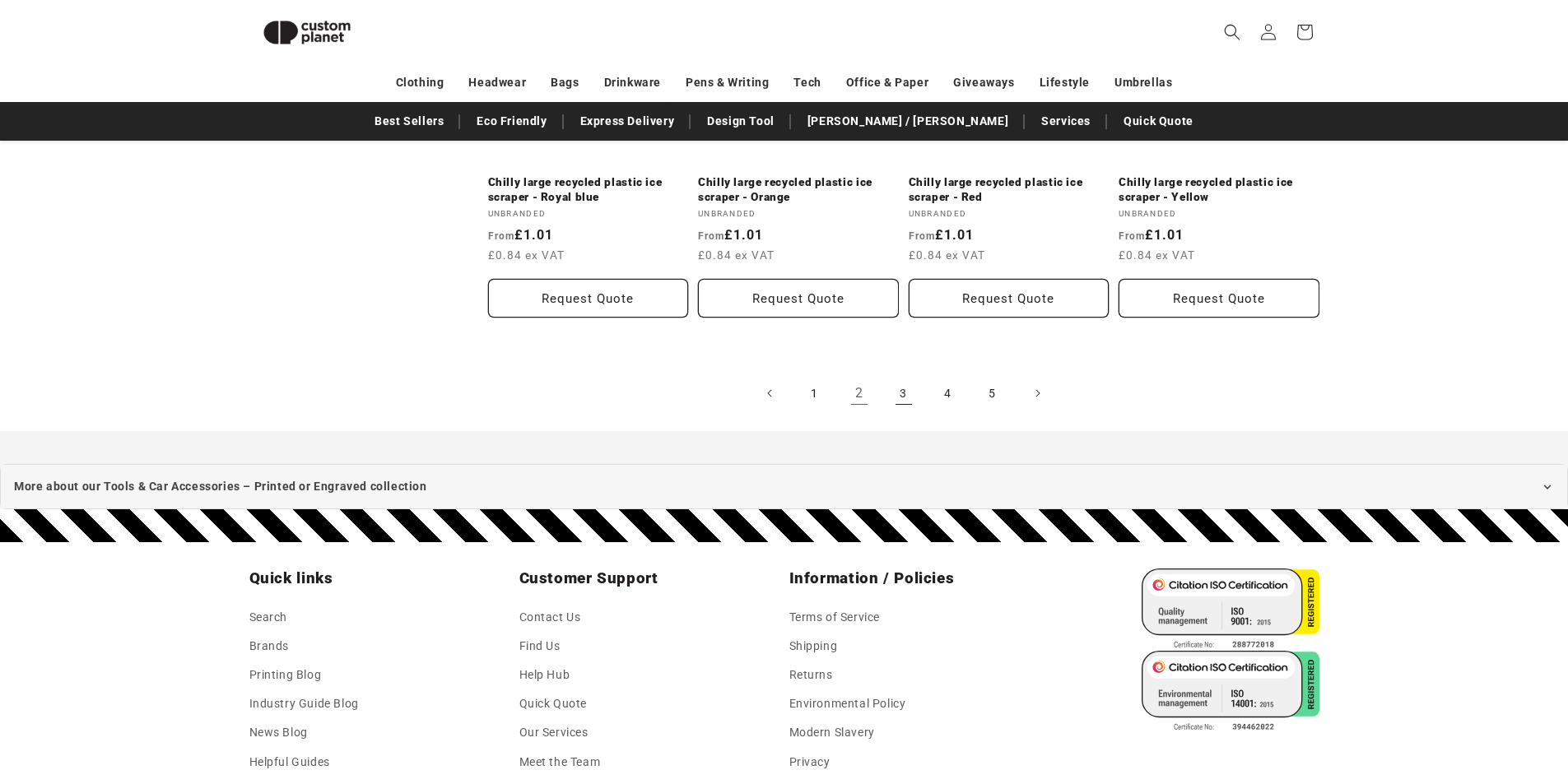
click at [895, 375] on link "3" at bounding box center [903, 392] width 36 height 36
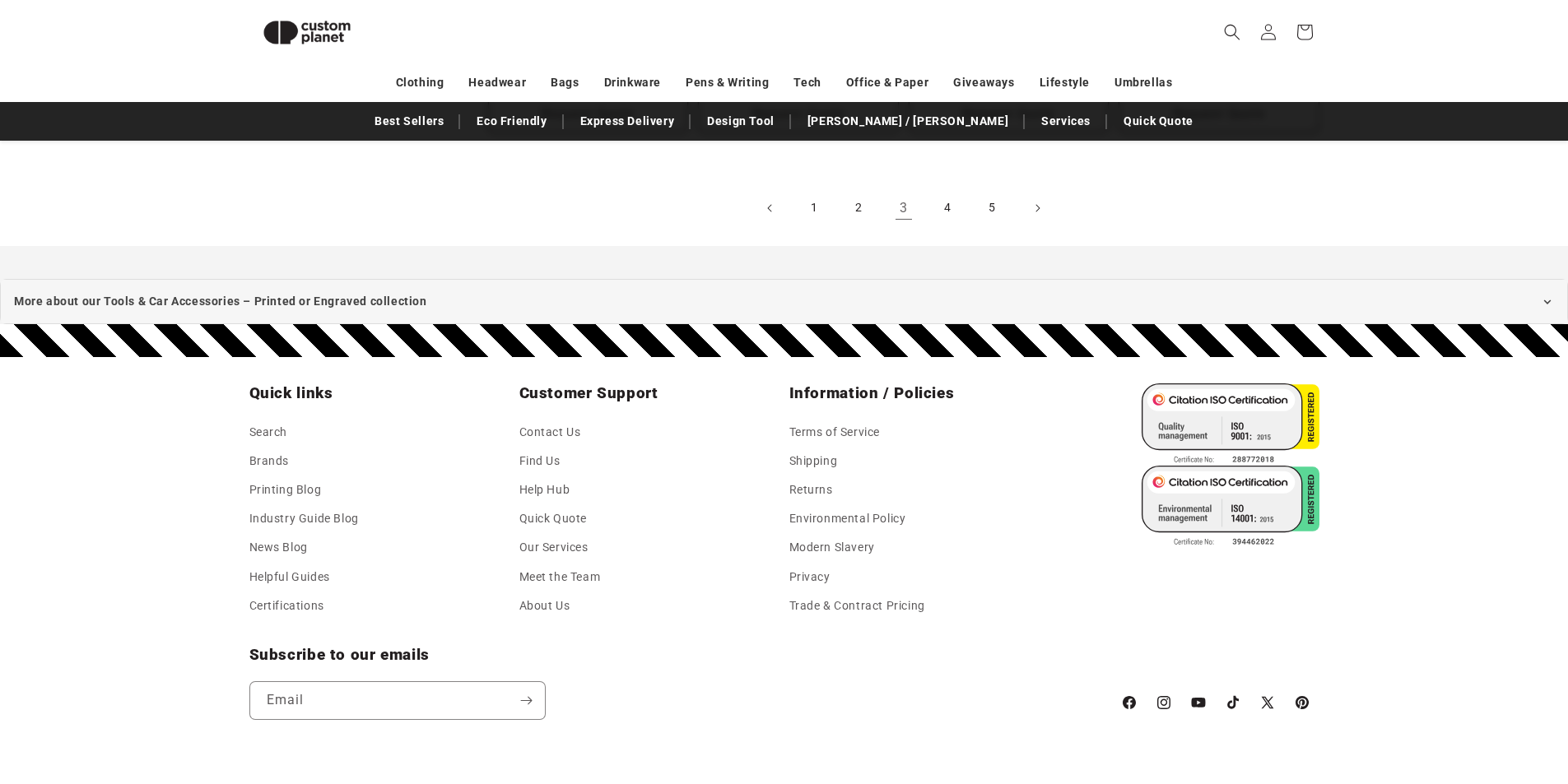
scroll to position [2115, 0]
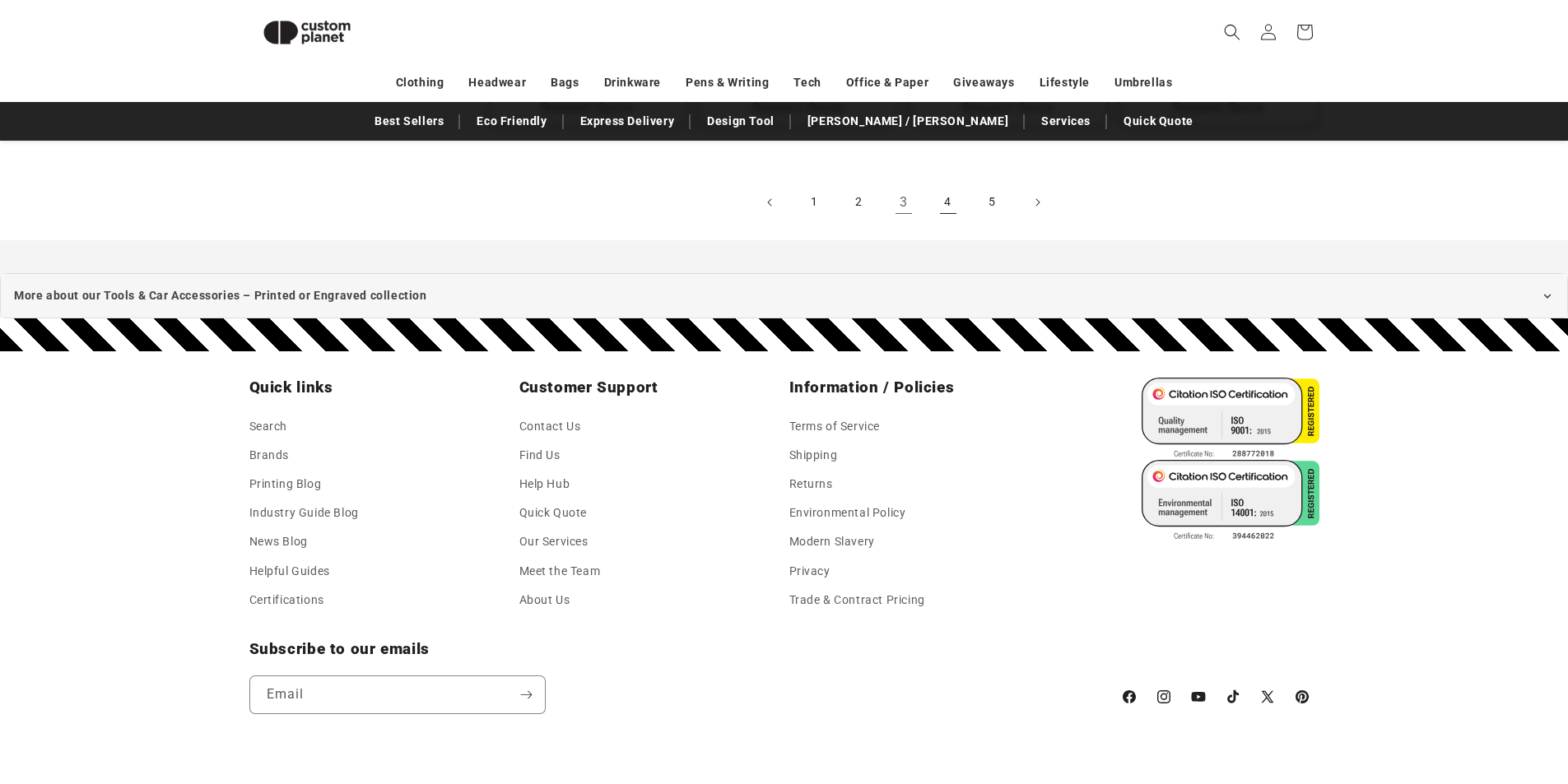
click at [946, 197] on link "4" at bounding box center [948, 202] width 36 height 36
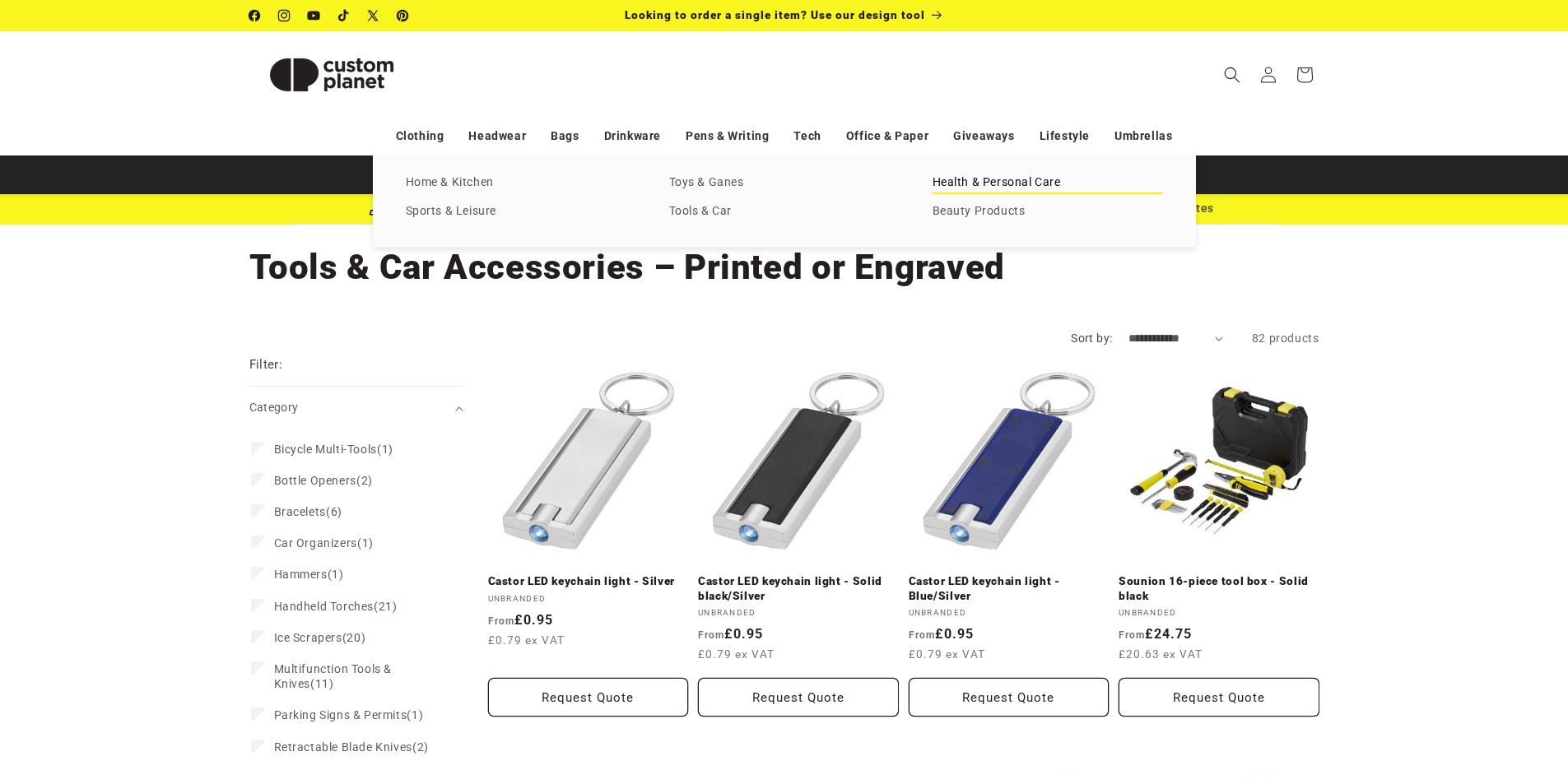
click at [1032, 181] on link "Health & Personal Care" at bounding box center [1048, 183] width 231 height 23
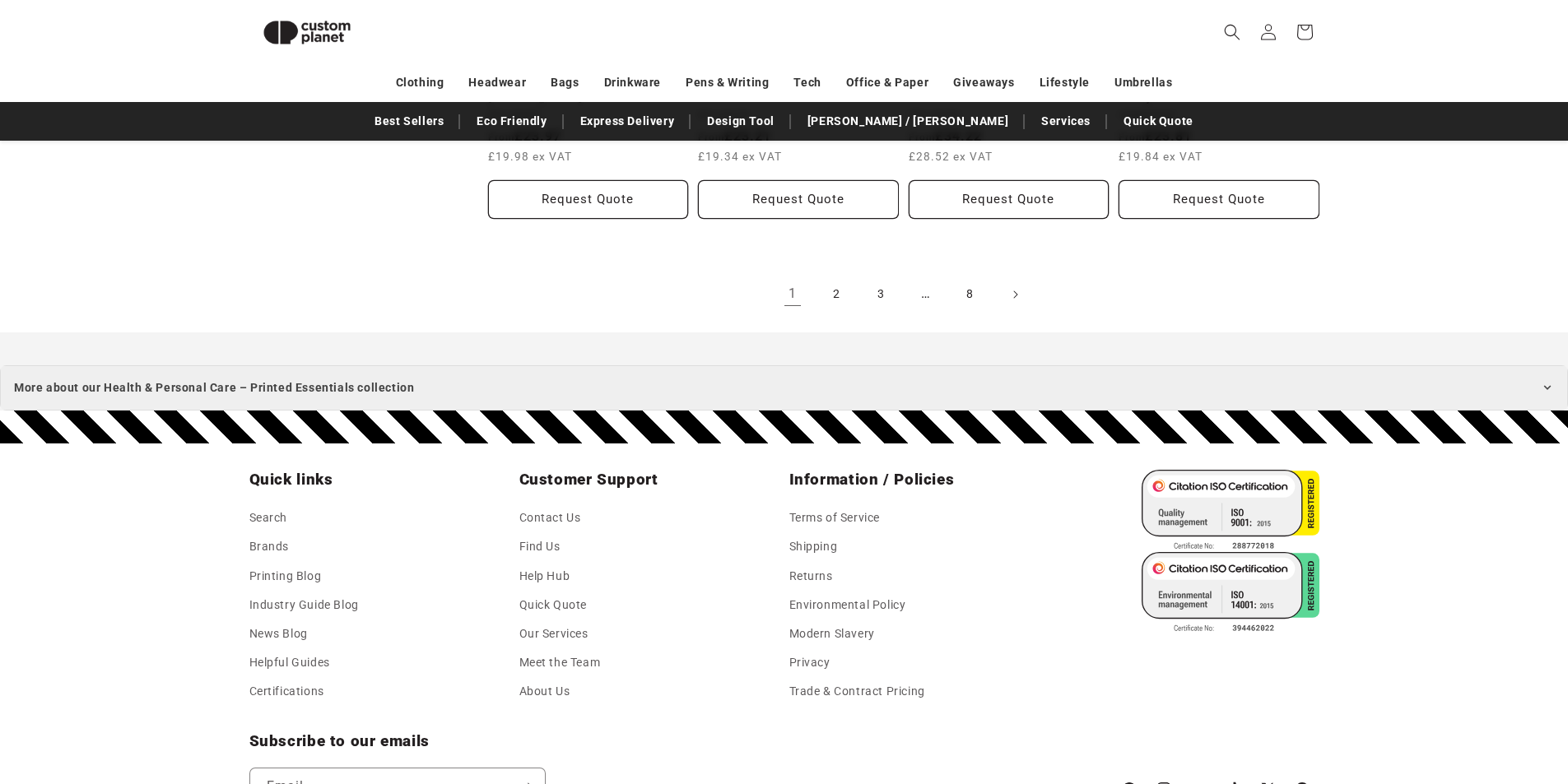
scroll to position [2117, 0]
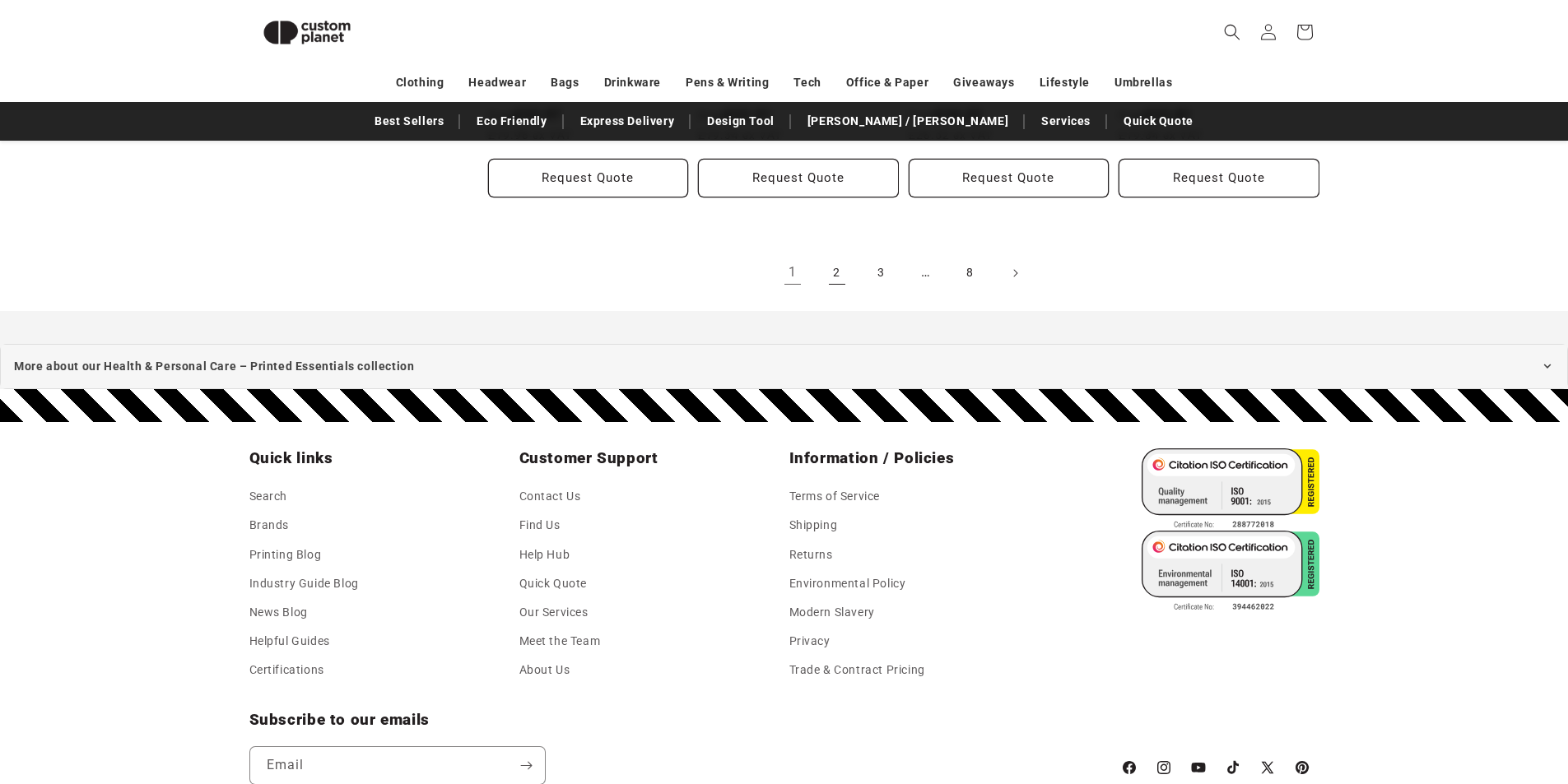
click at [827, 271] on link "2" at bounding box center [837, 273] width 36 height 36
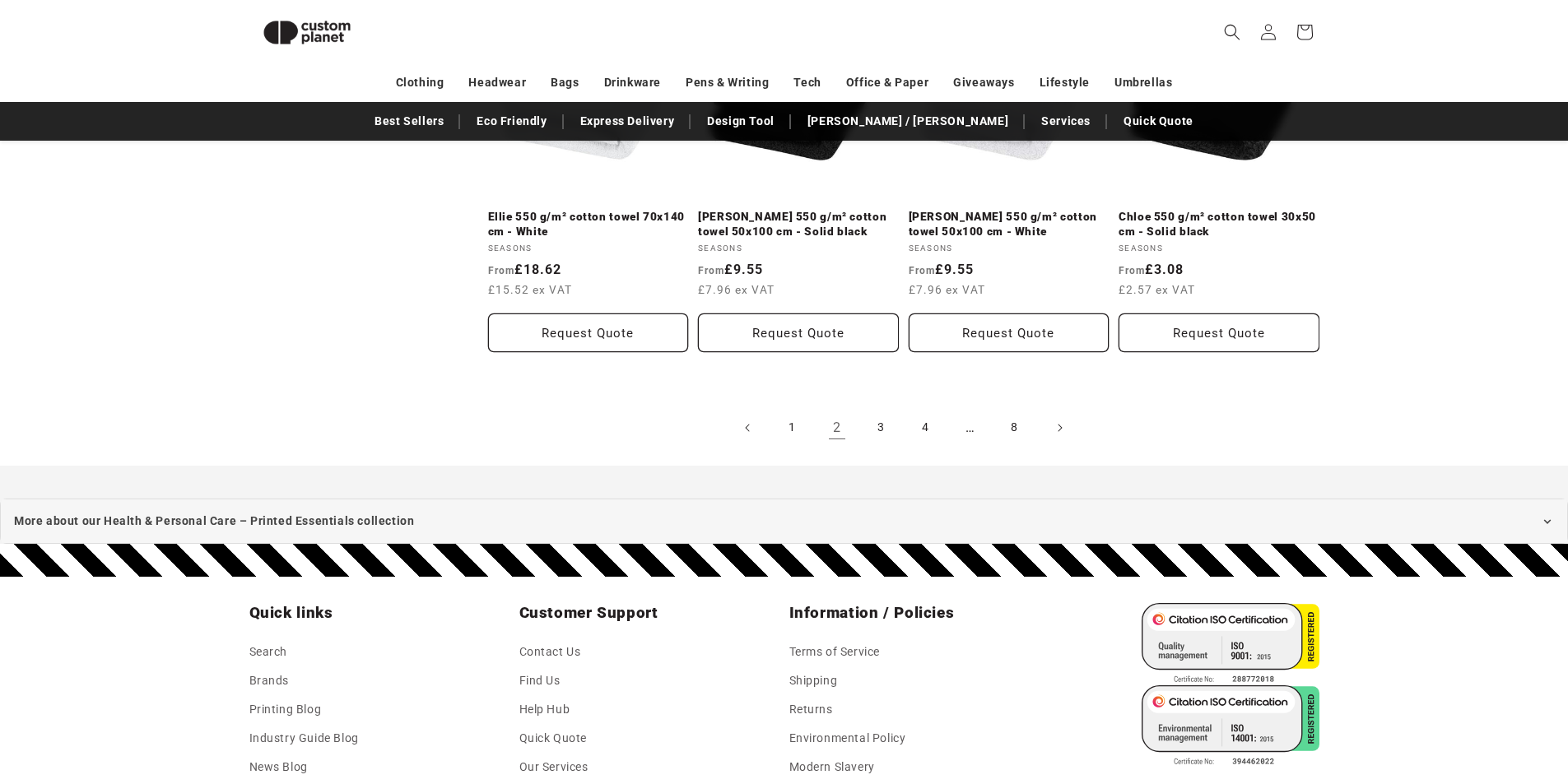
scroll to position [1953, 0]
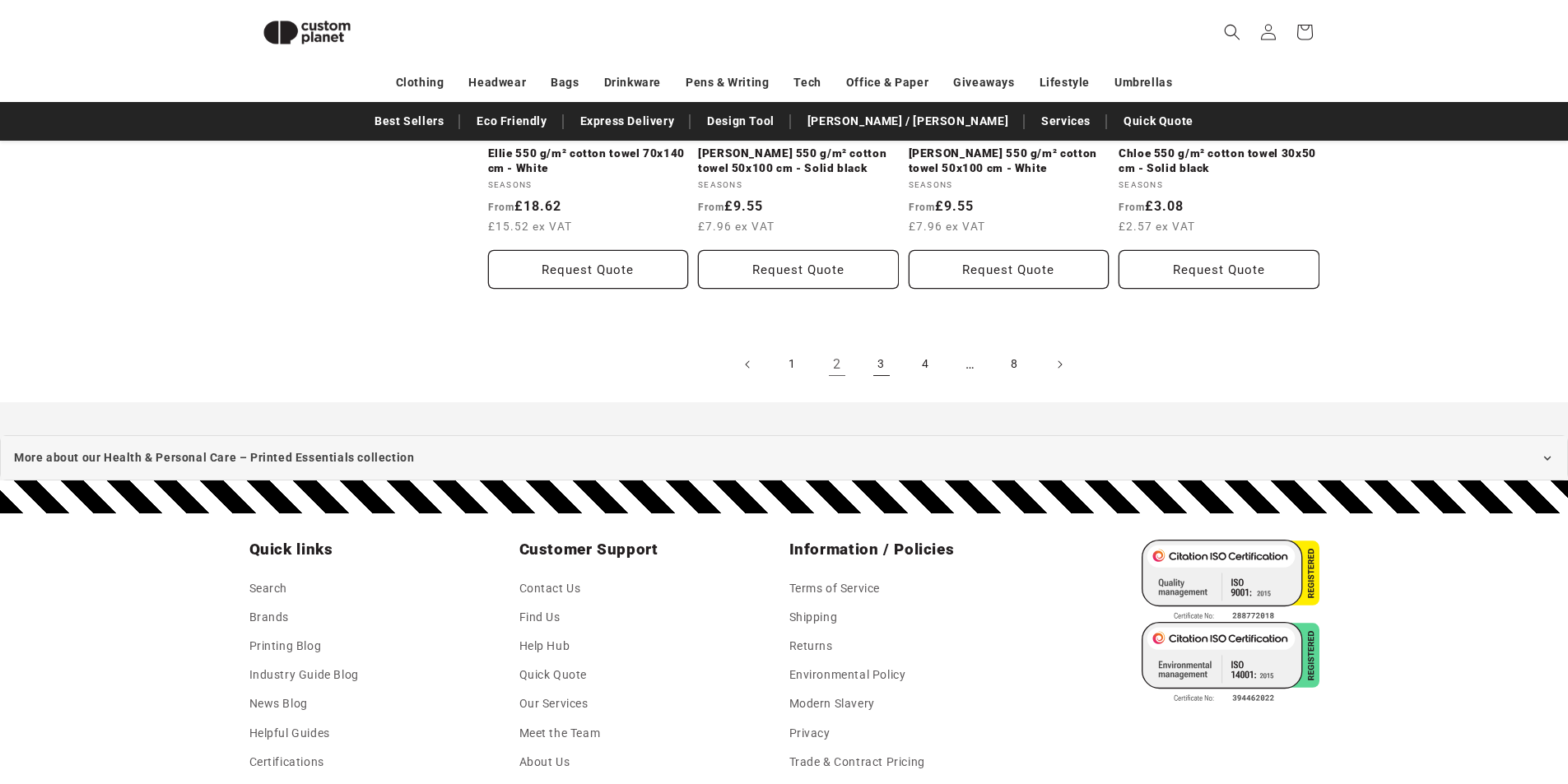
click at [878, 346] on link "3" at bounding box center [881, 364] width 36 height 36
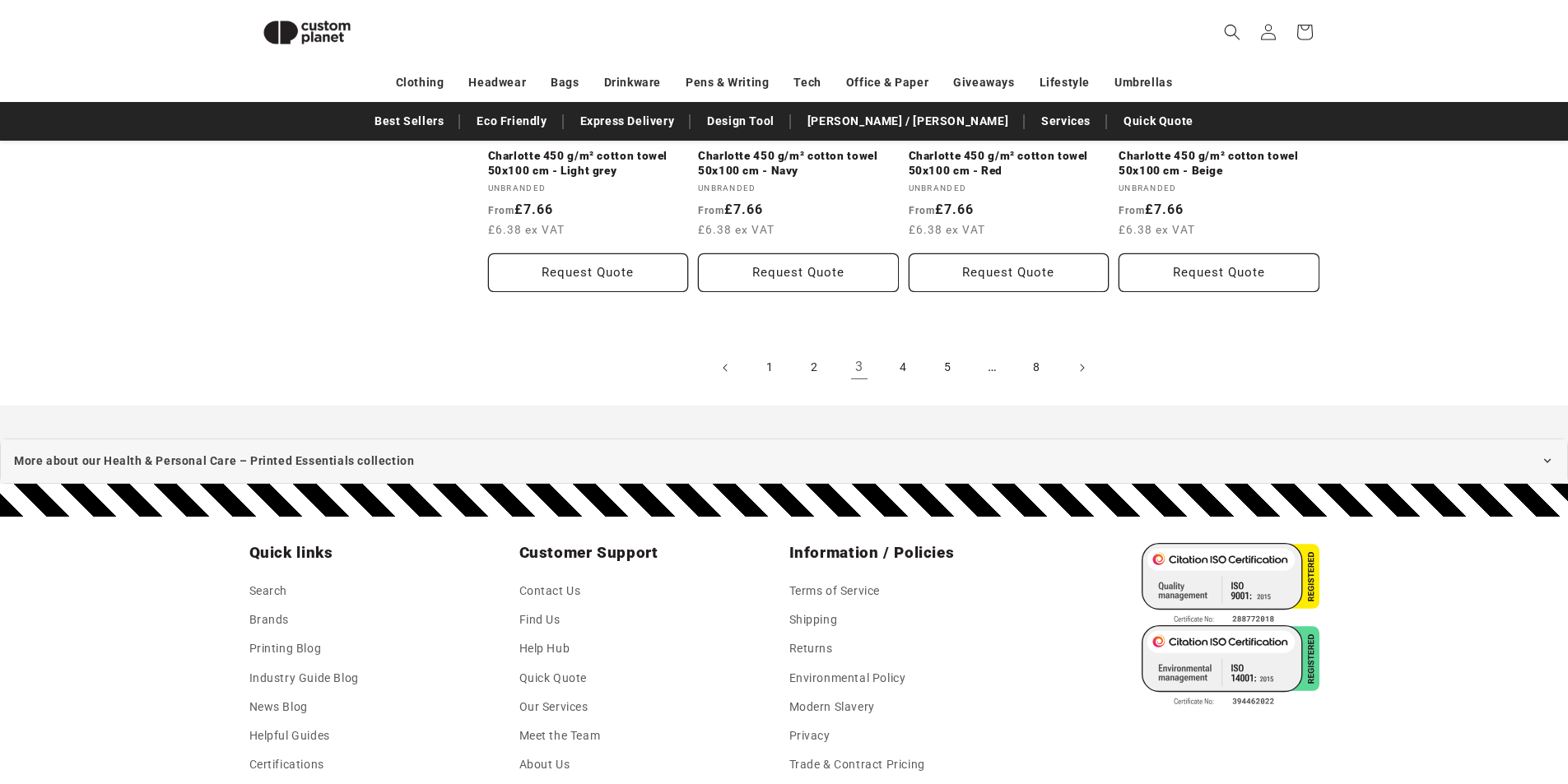
scroll to position [1954, 0]
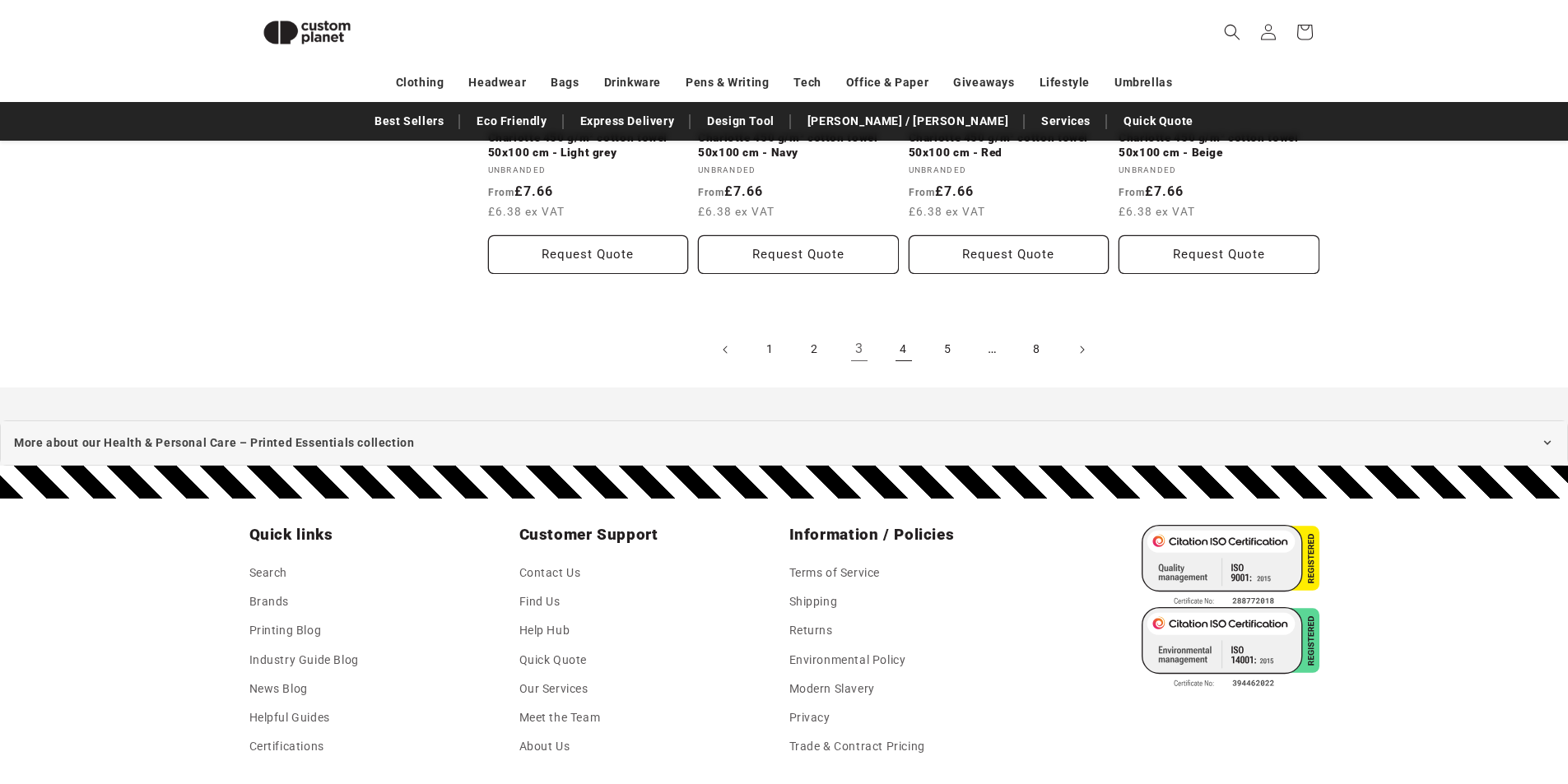
click at [901, 347] on link "4" at bounding box center [903, 349] width 36 height 36
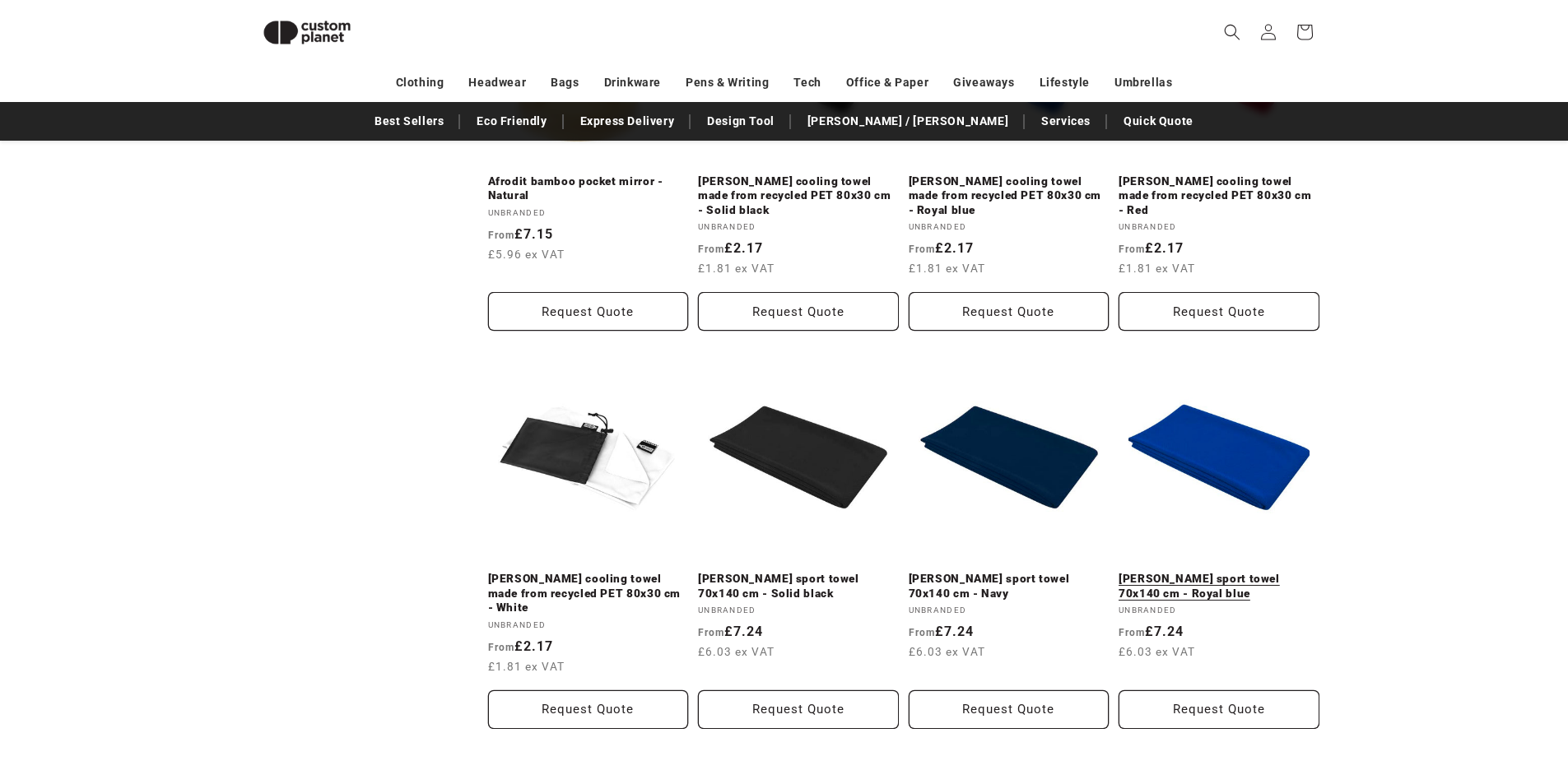
scroll to position [1870, 0]
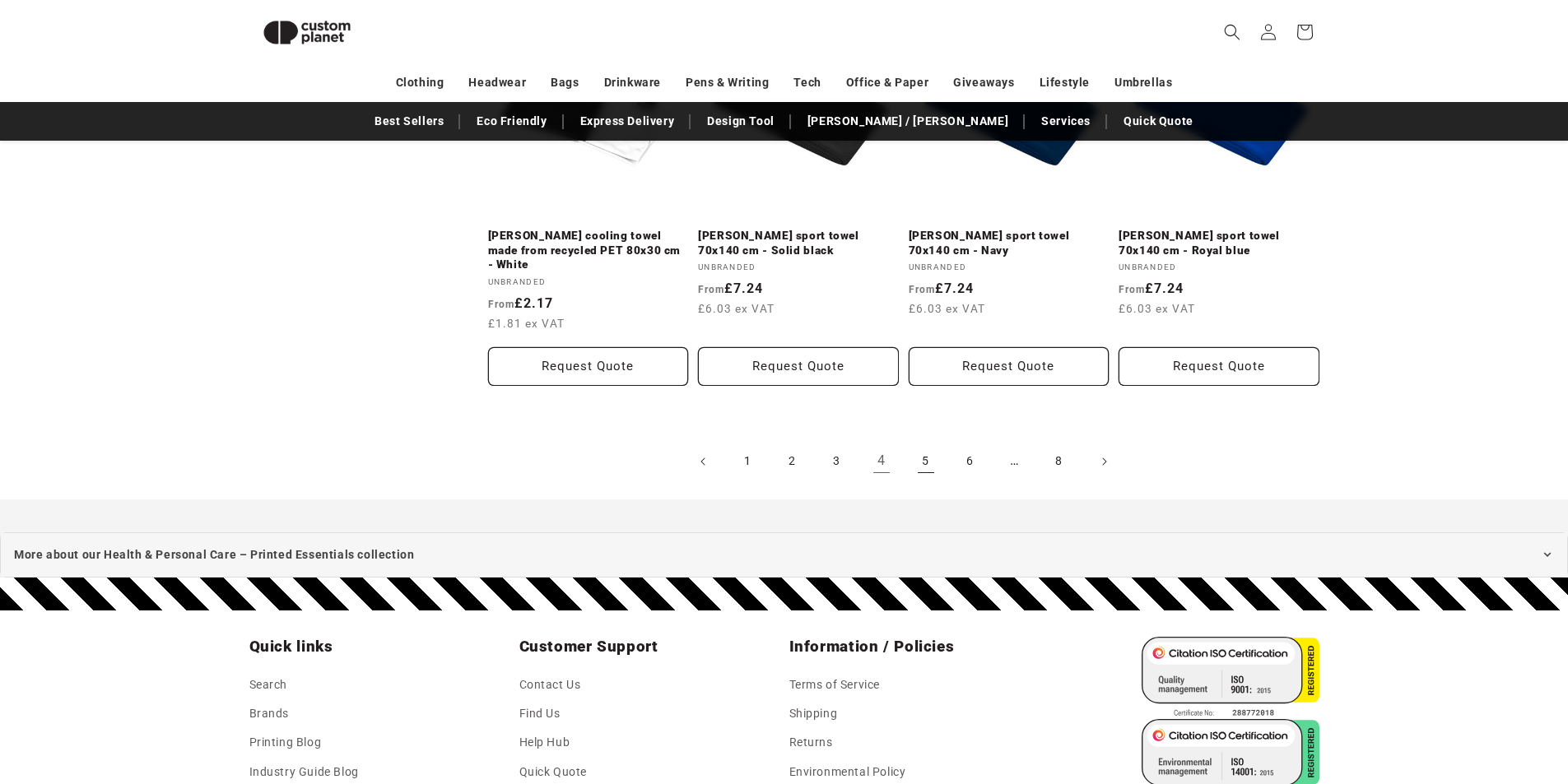
click at [926, 443] on link "5" at bounding box center [926, 461] width 36 height 36
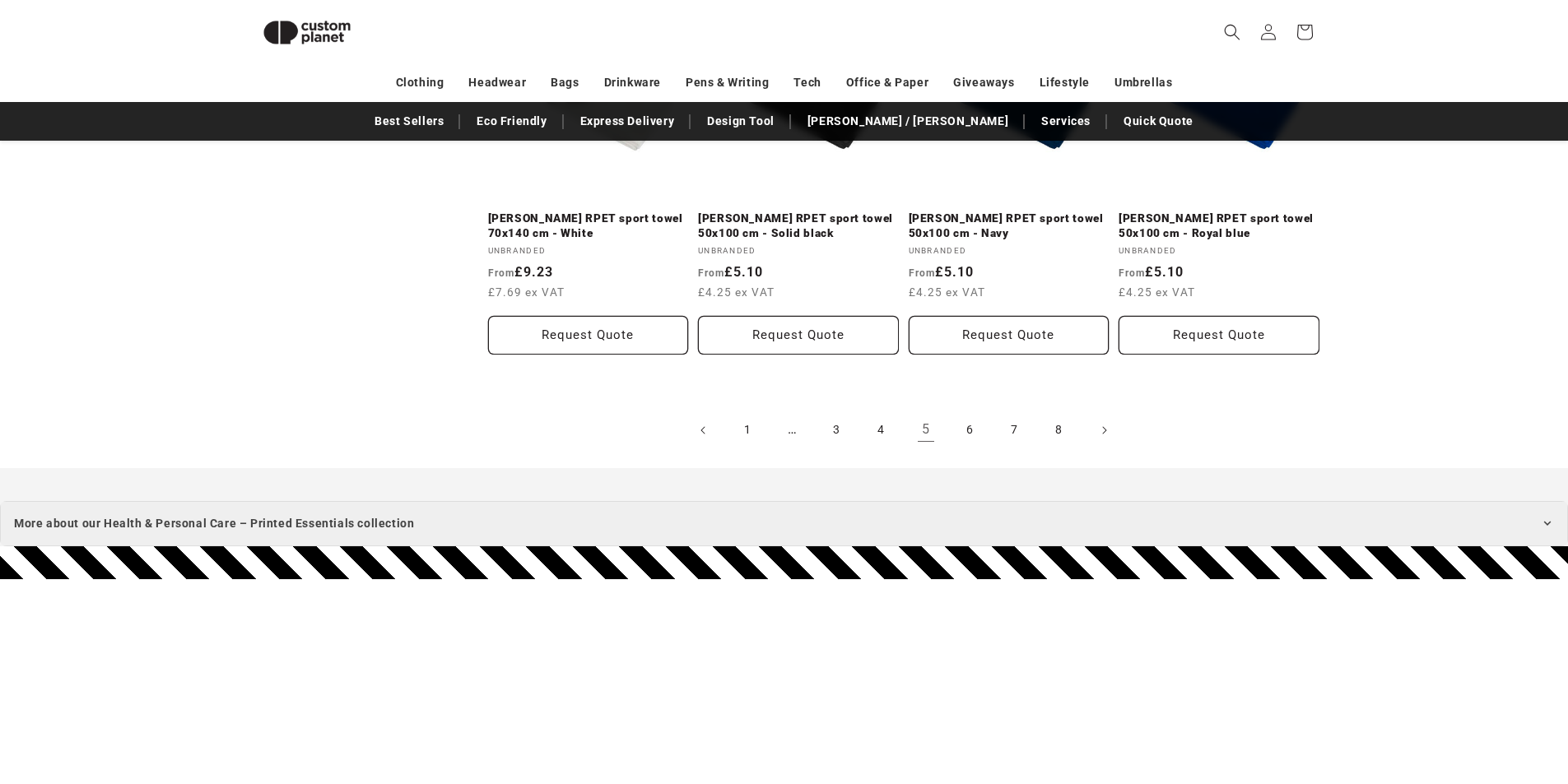
scroll to position [1953, 0]
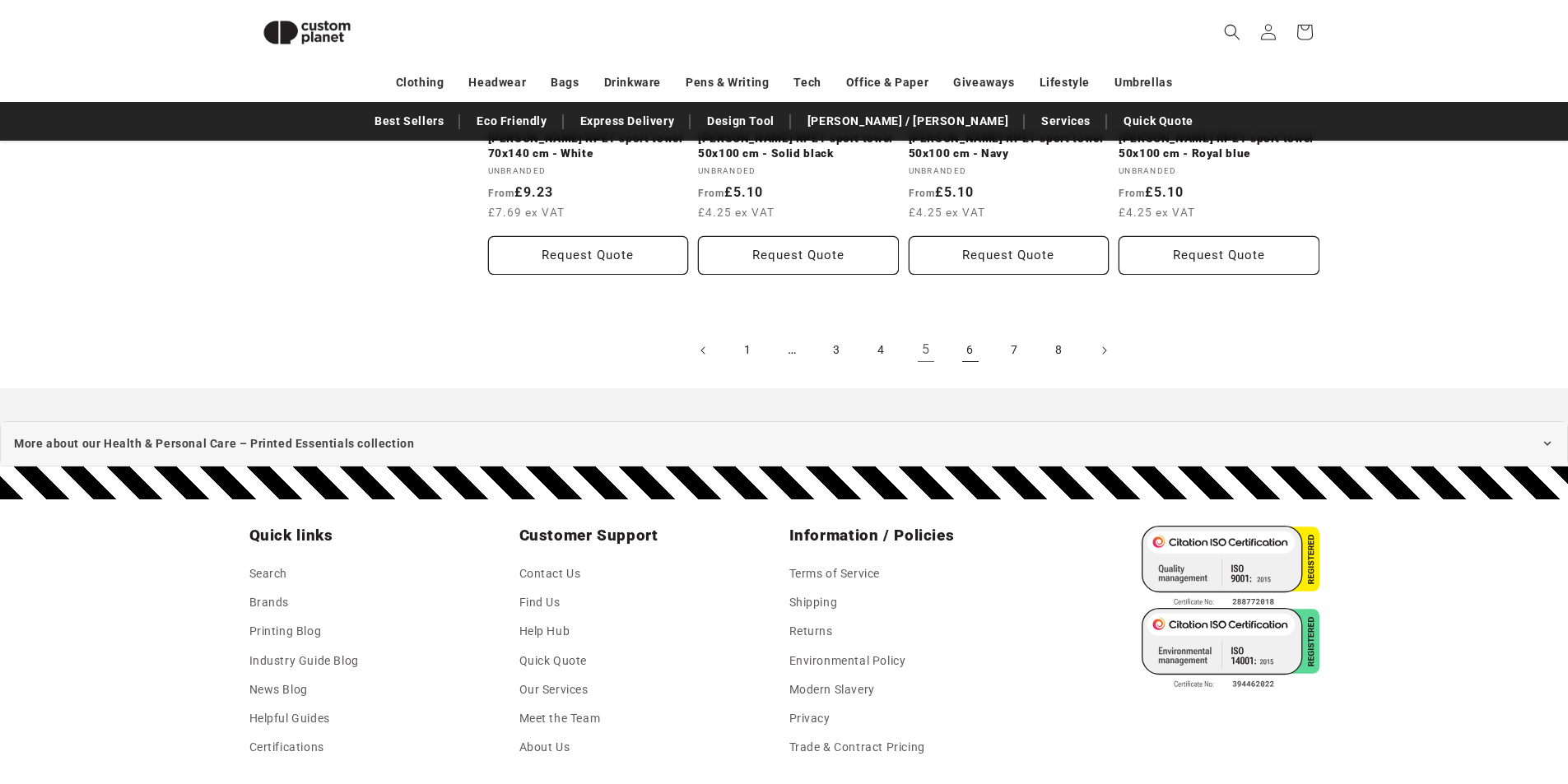
click at [963, 352] on link "6" at bounding box center [970, 350] width 36 height 36
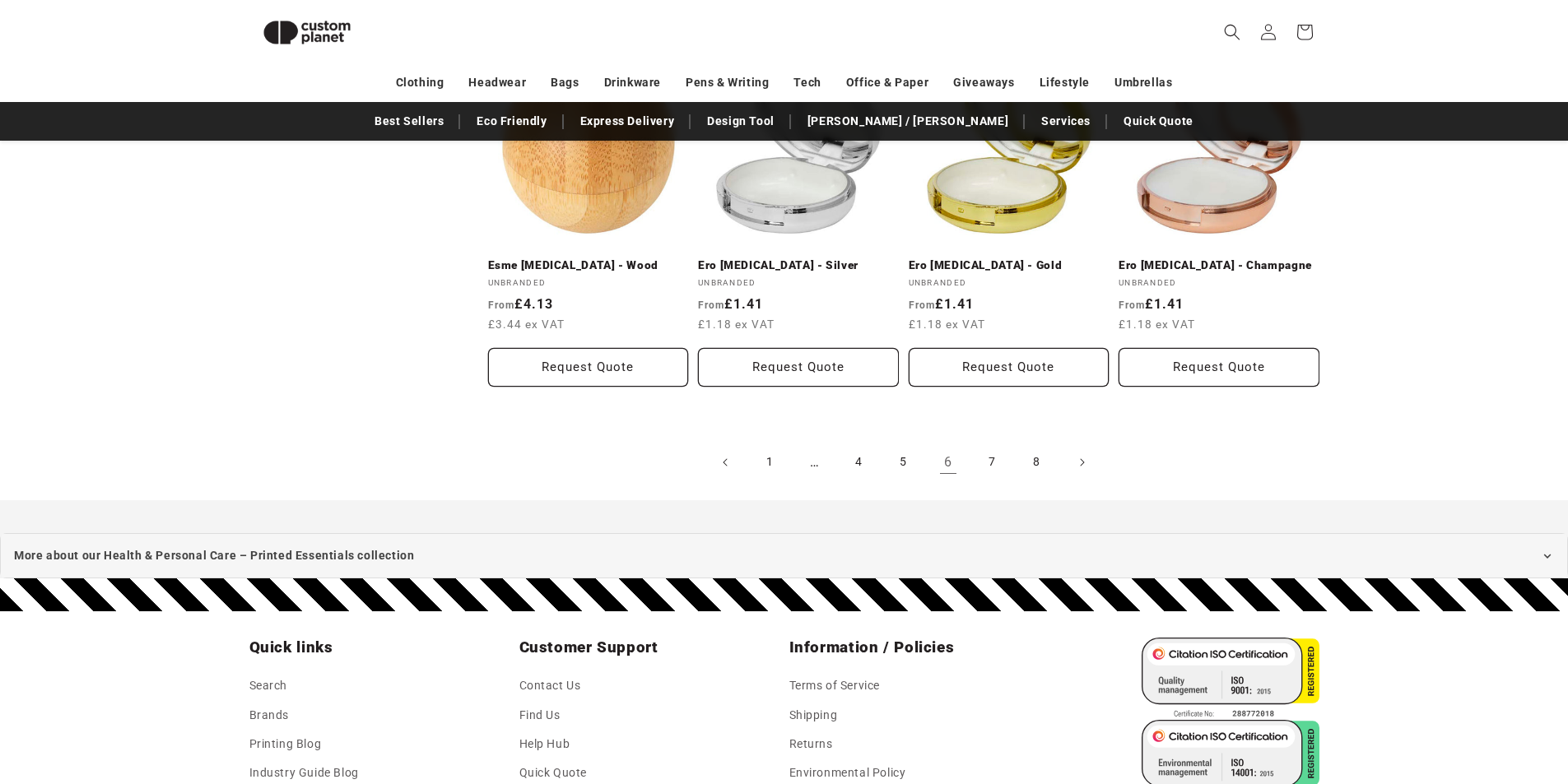
scroll to position [1870, 0]
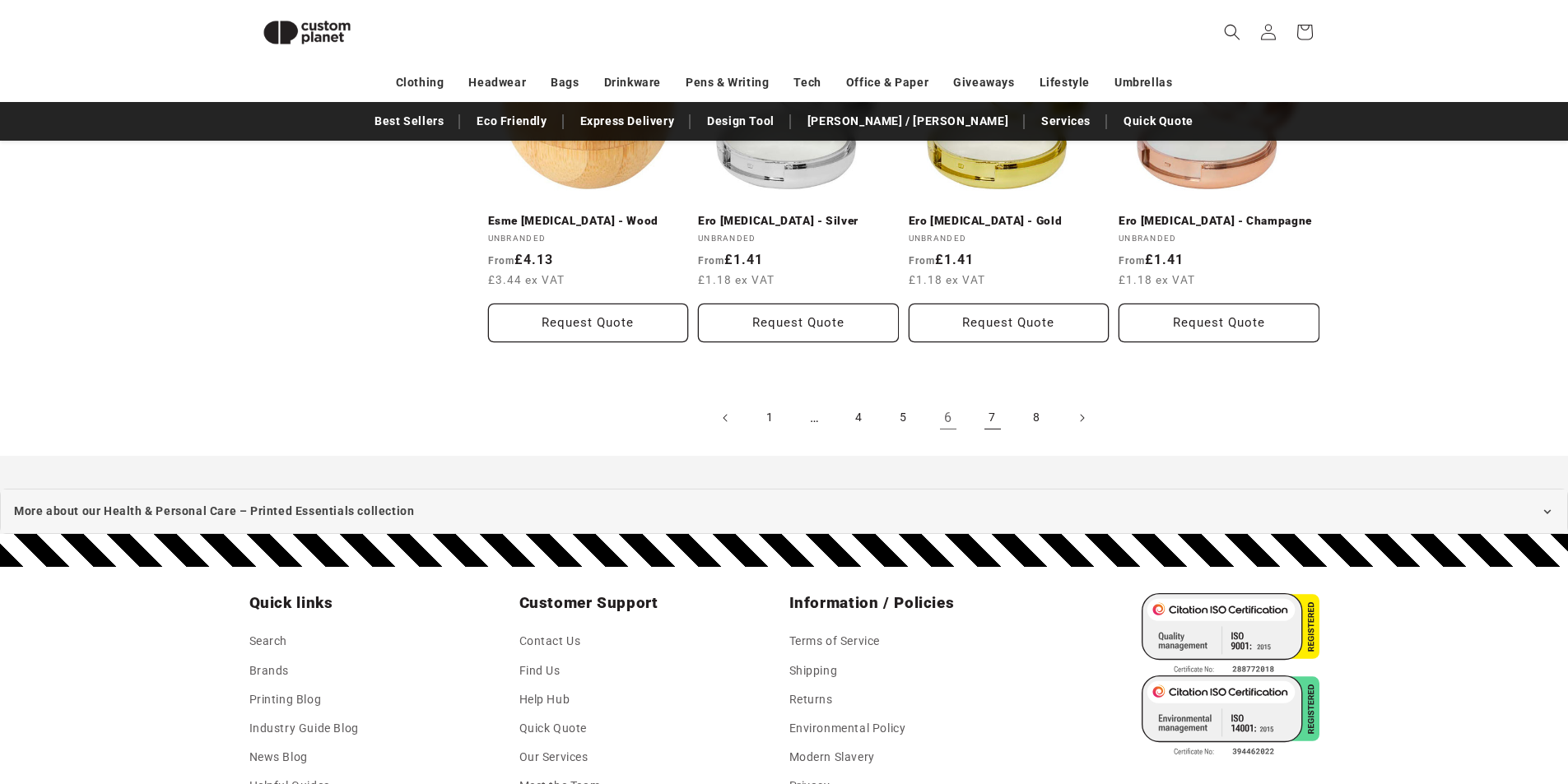
click at [994, 405] on link "7" at bounding box center [992, 417] width 36 height 36
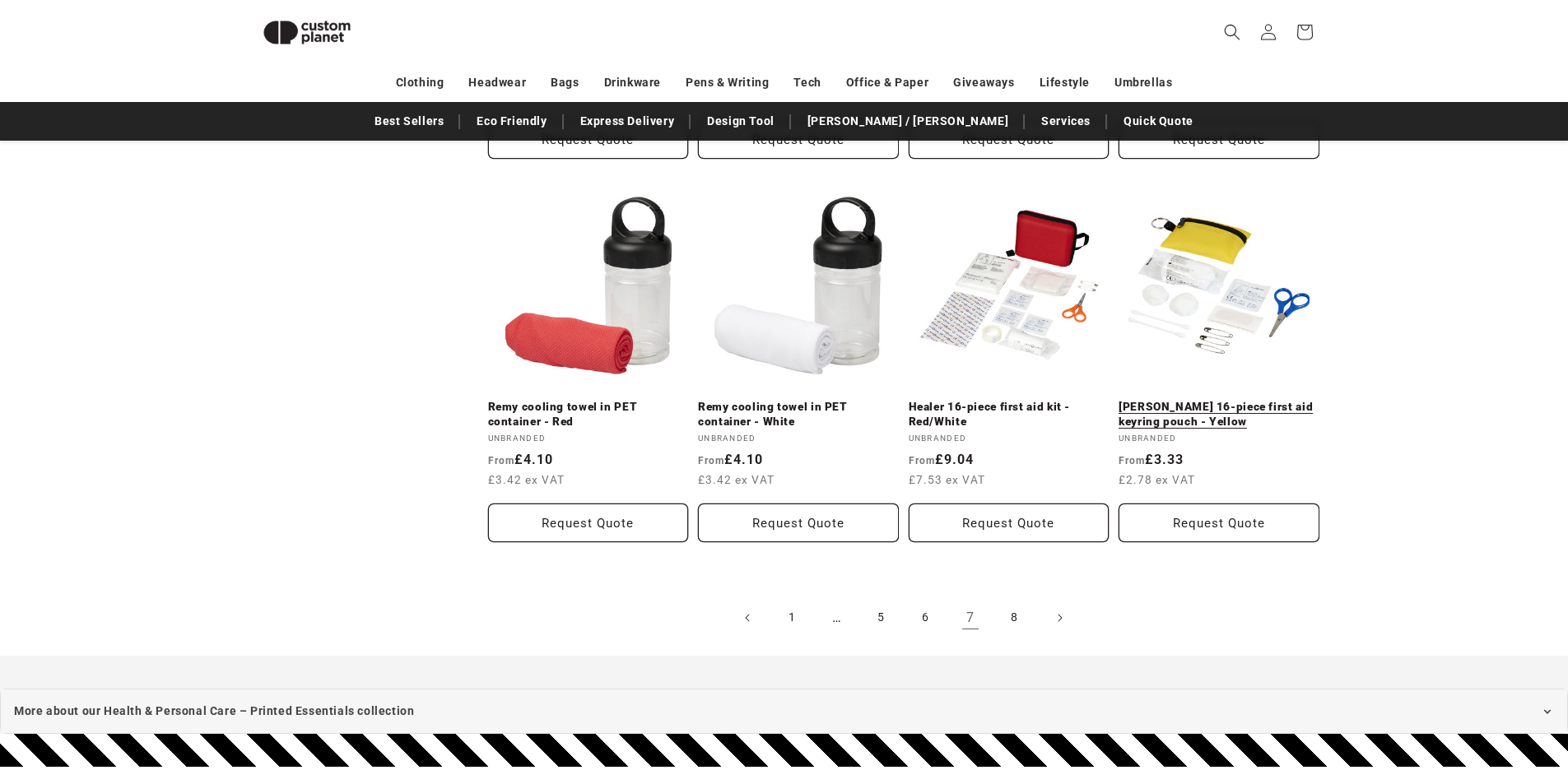
scroll to position [1706, 0]
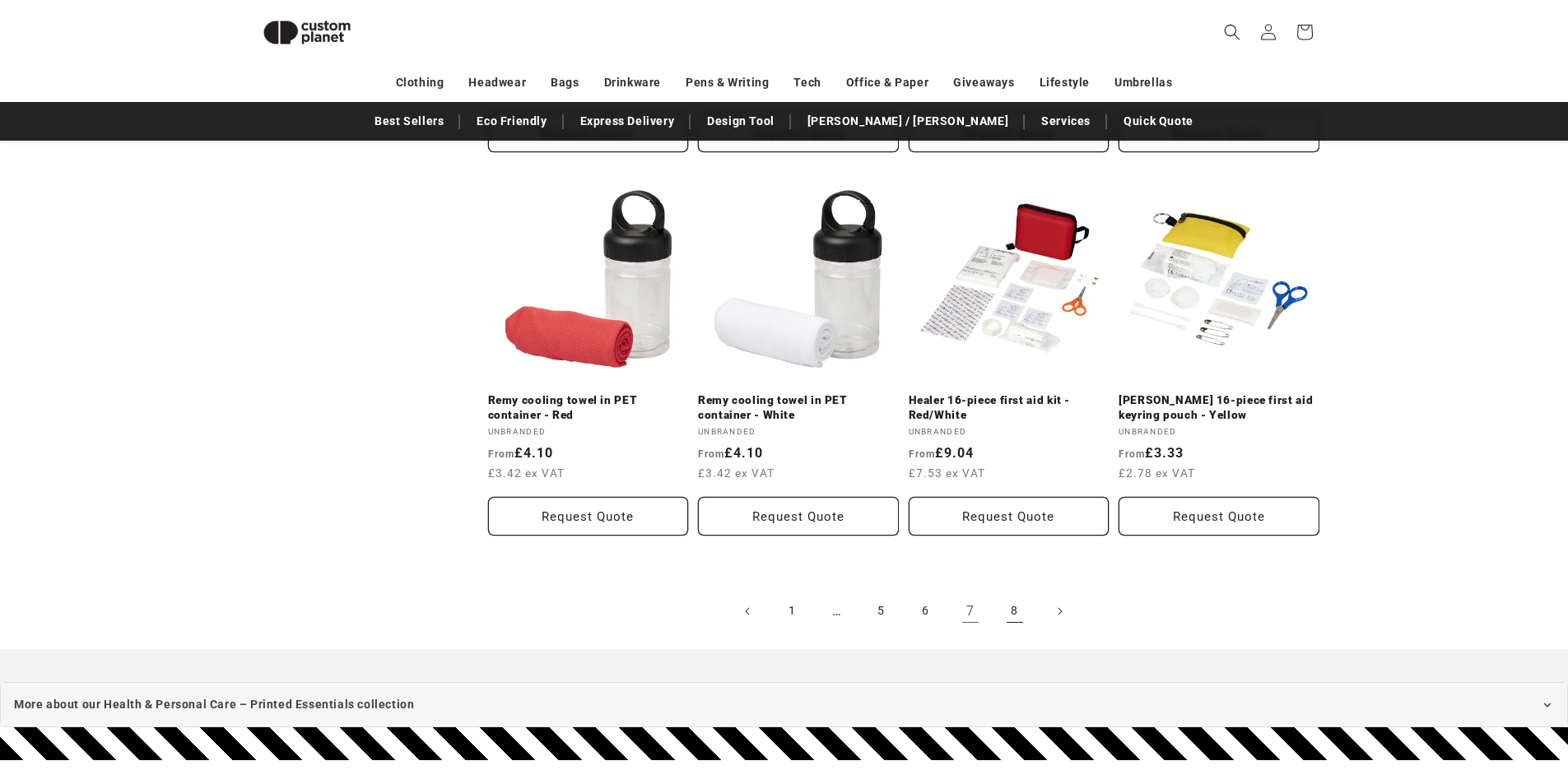
click at [1017, 594] on link "8" at bounding box center [1014, 611] width 36 height 36
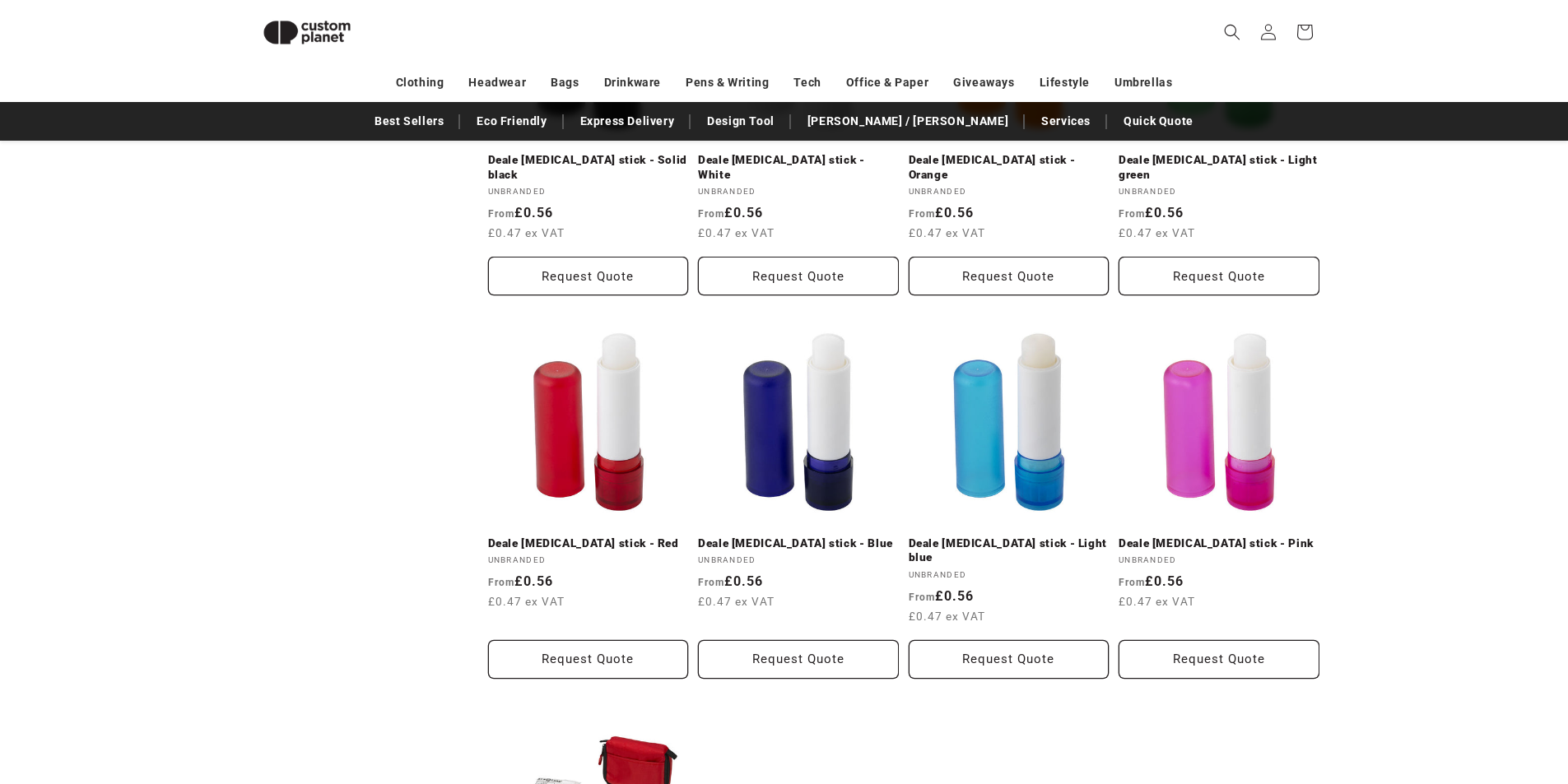
scroll to position [883, 0]
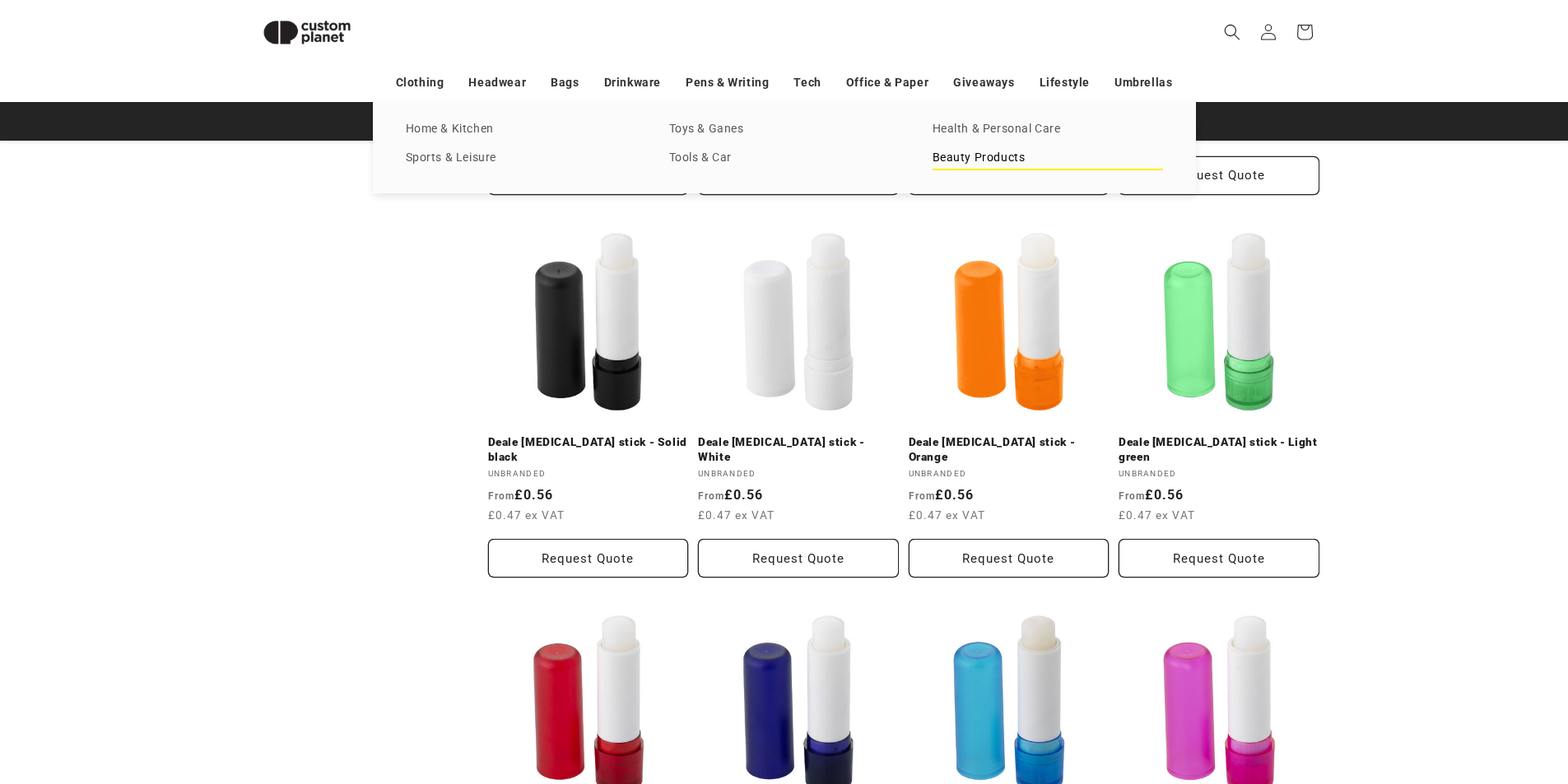
click at [1010, 151] on link "Beauty Products" at bounding box center [1048, 158] width 231 height 23
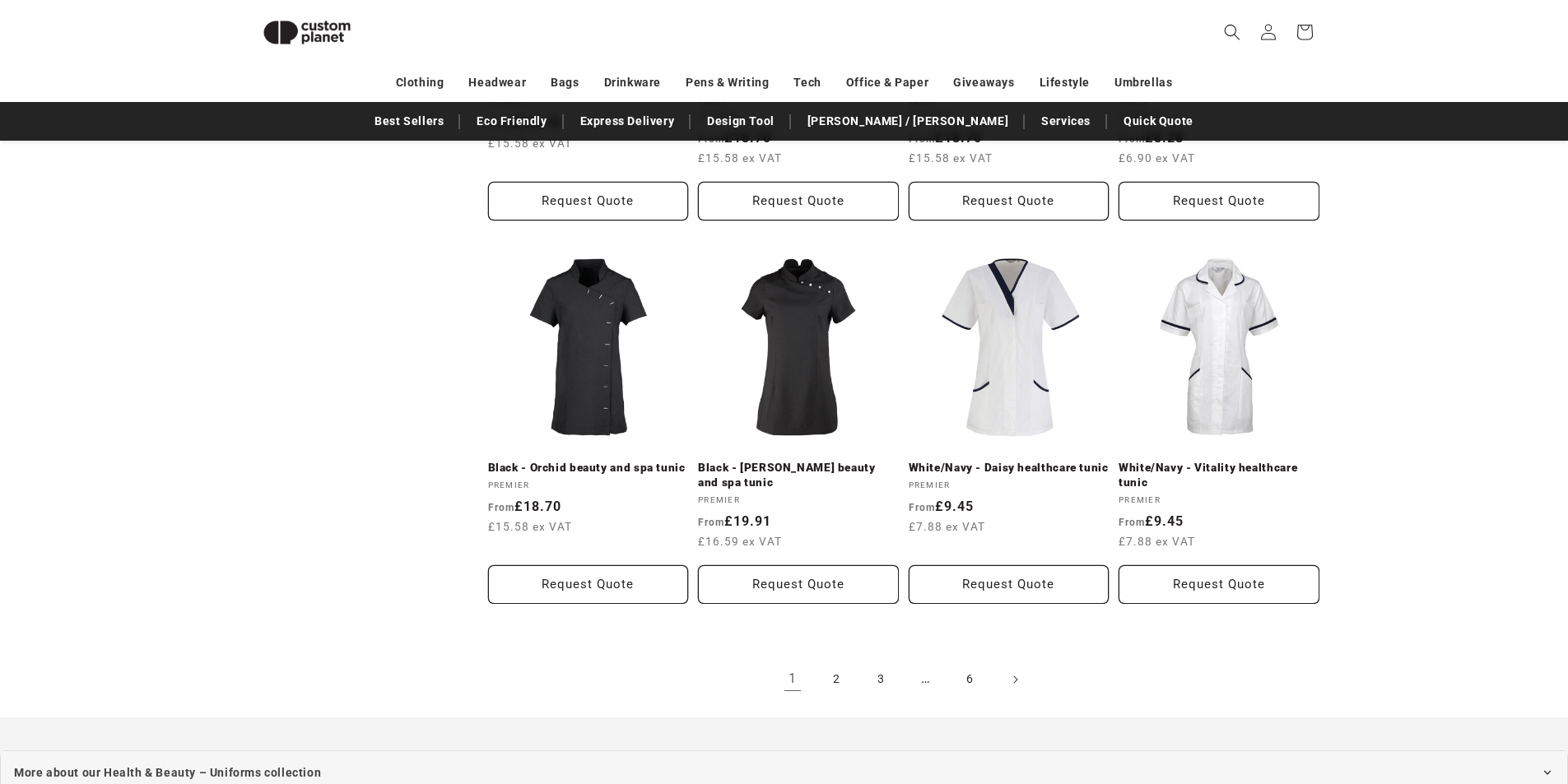
scroll to position [1870, 0]
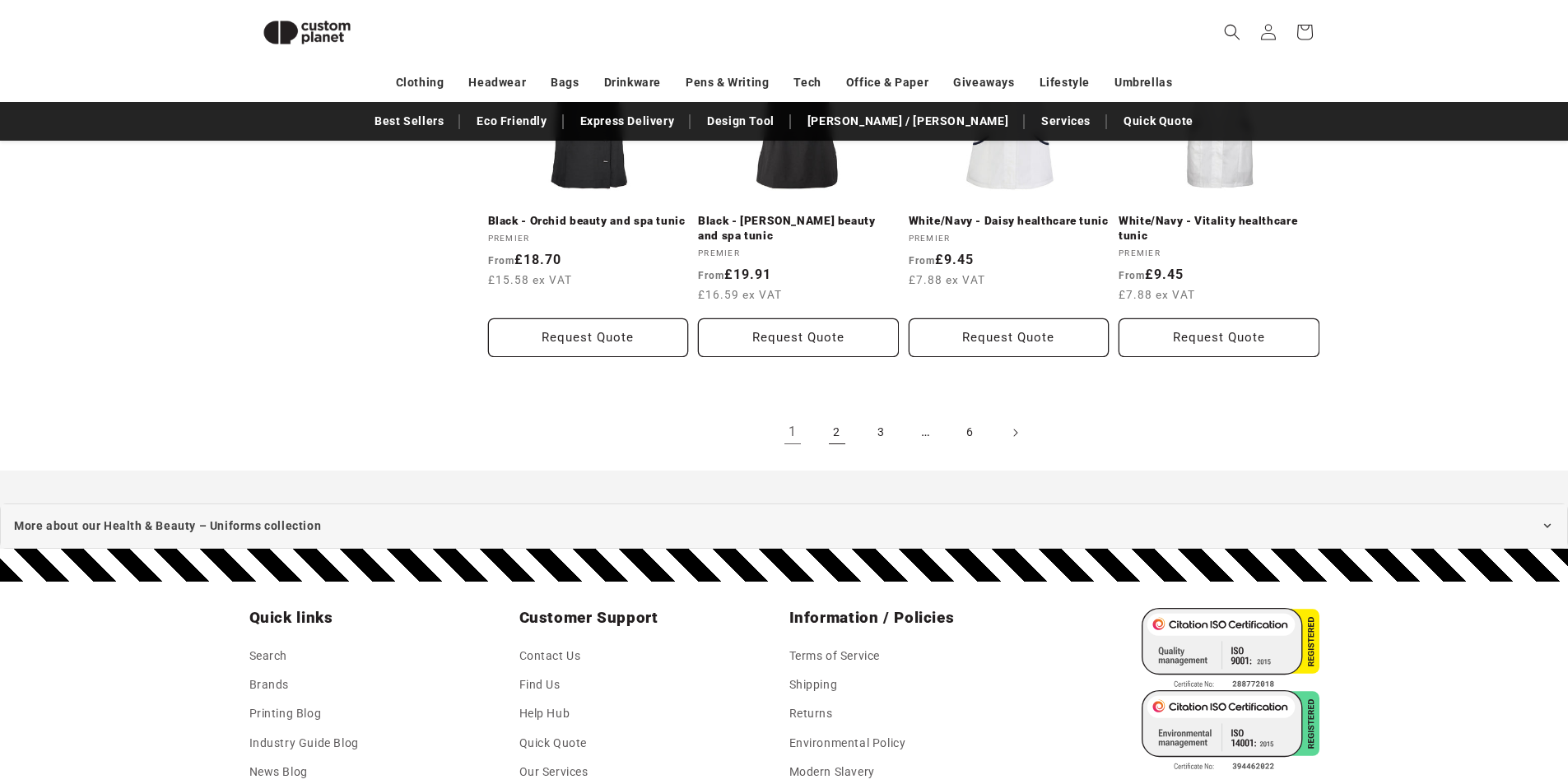
click at [832, 427] on link "2" at bounding box center [837, 432] width 36 height 36
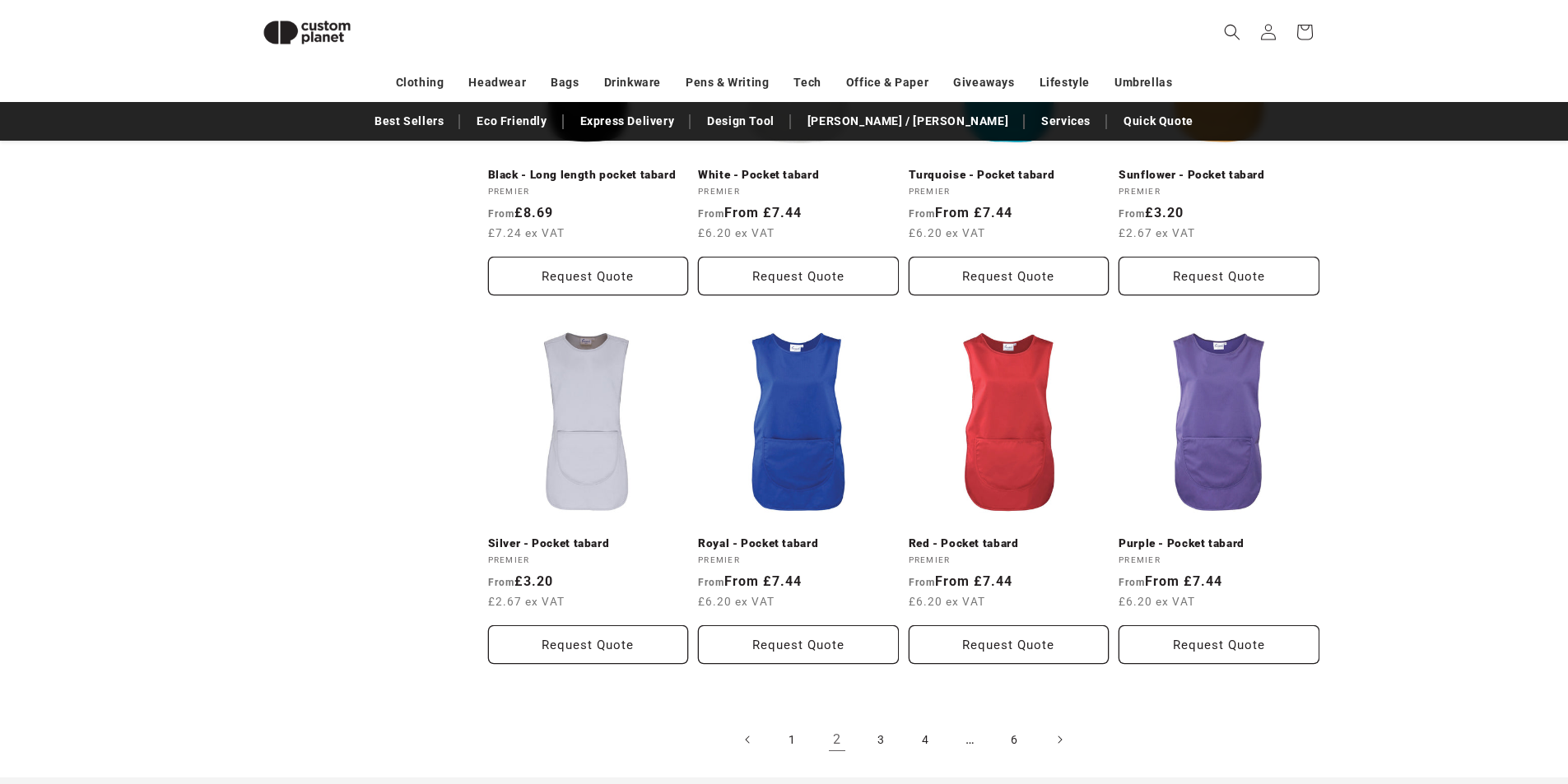
scroll to position [1869, 0]
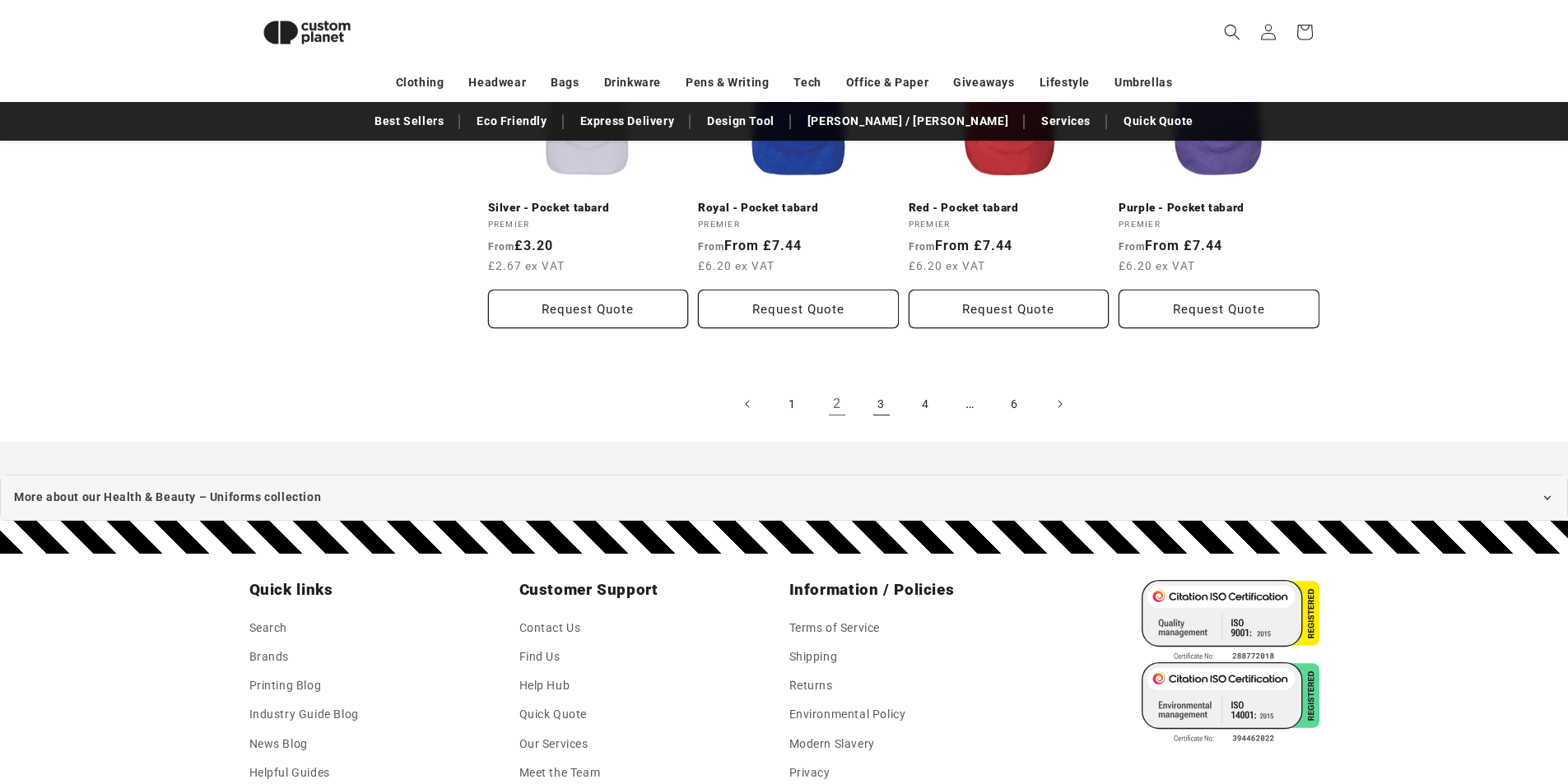
click at [876, 411] on link "3" at bounding box center [881, 403] width 36 height 36
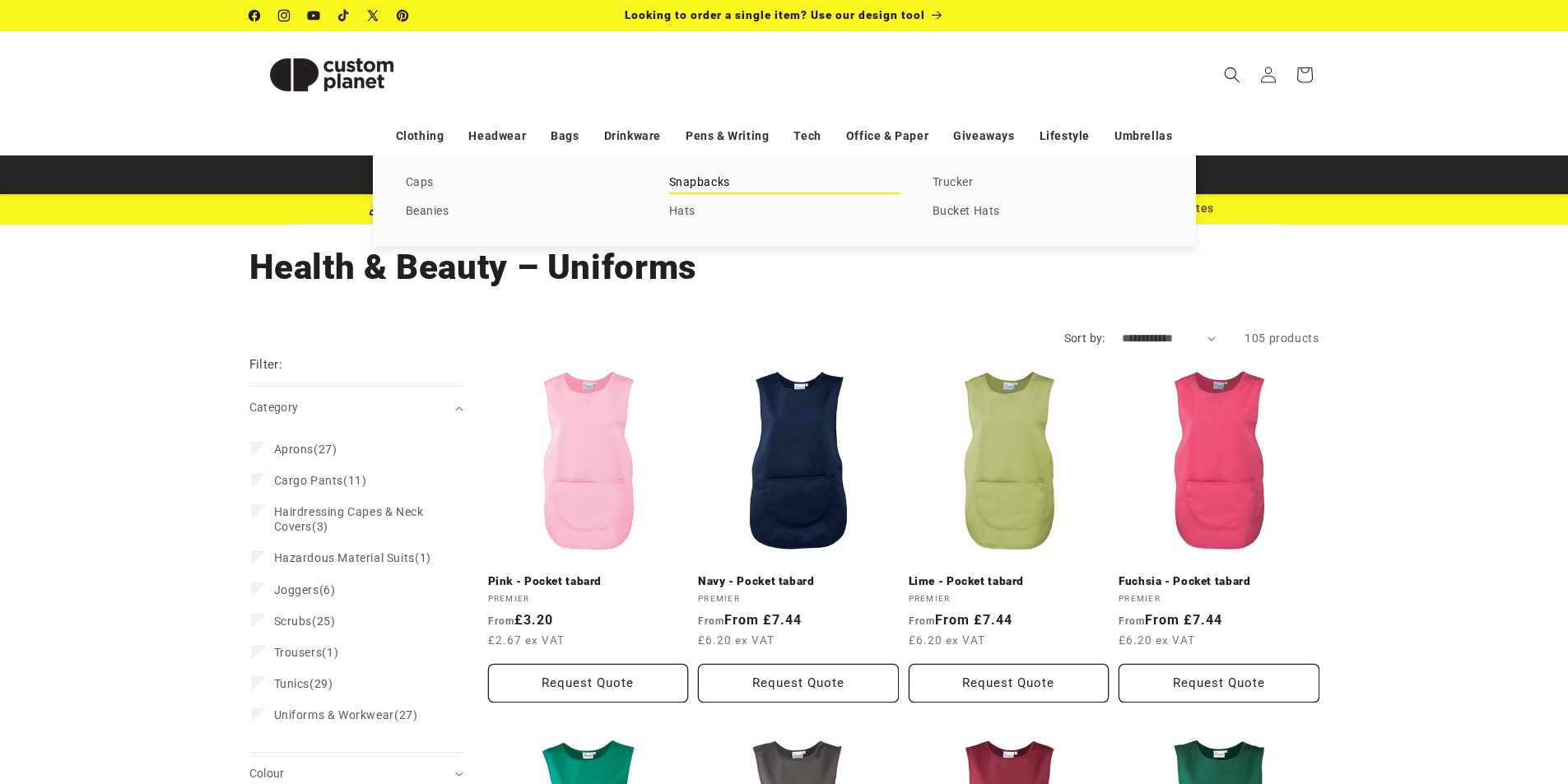
click at [688, 181] on link "Snapbacks" at bounding box center [784, 183] width 231 height 23
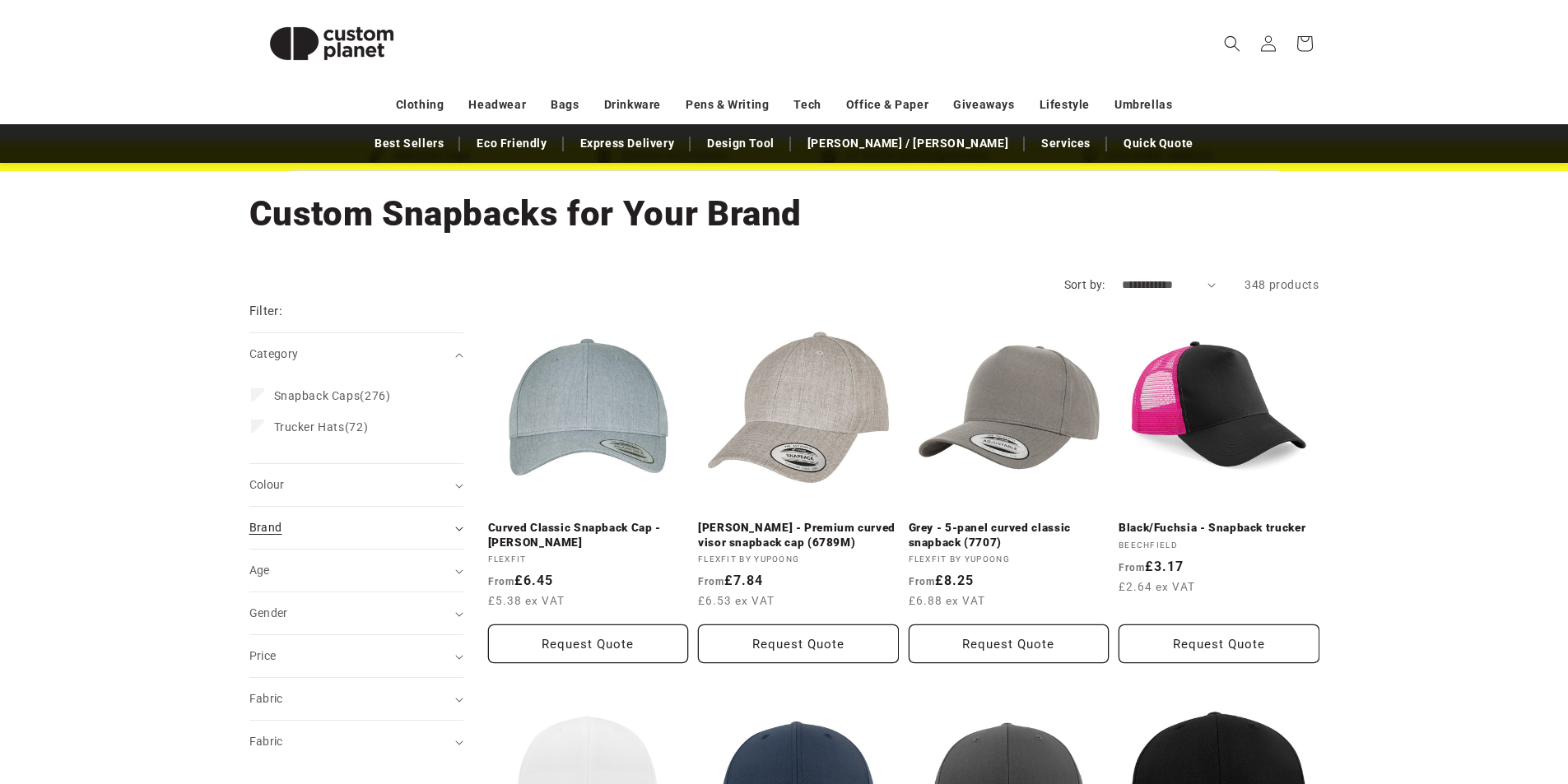
scroll to position [83, 0]
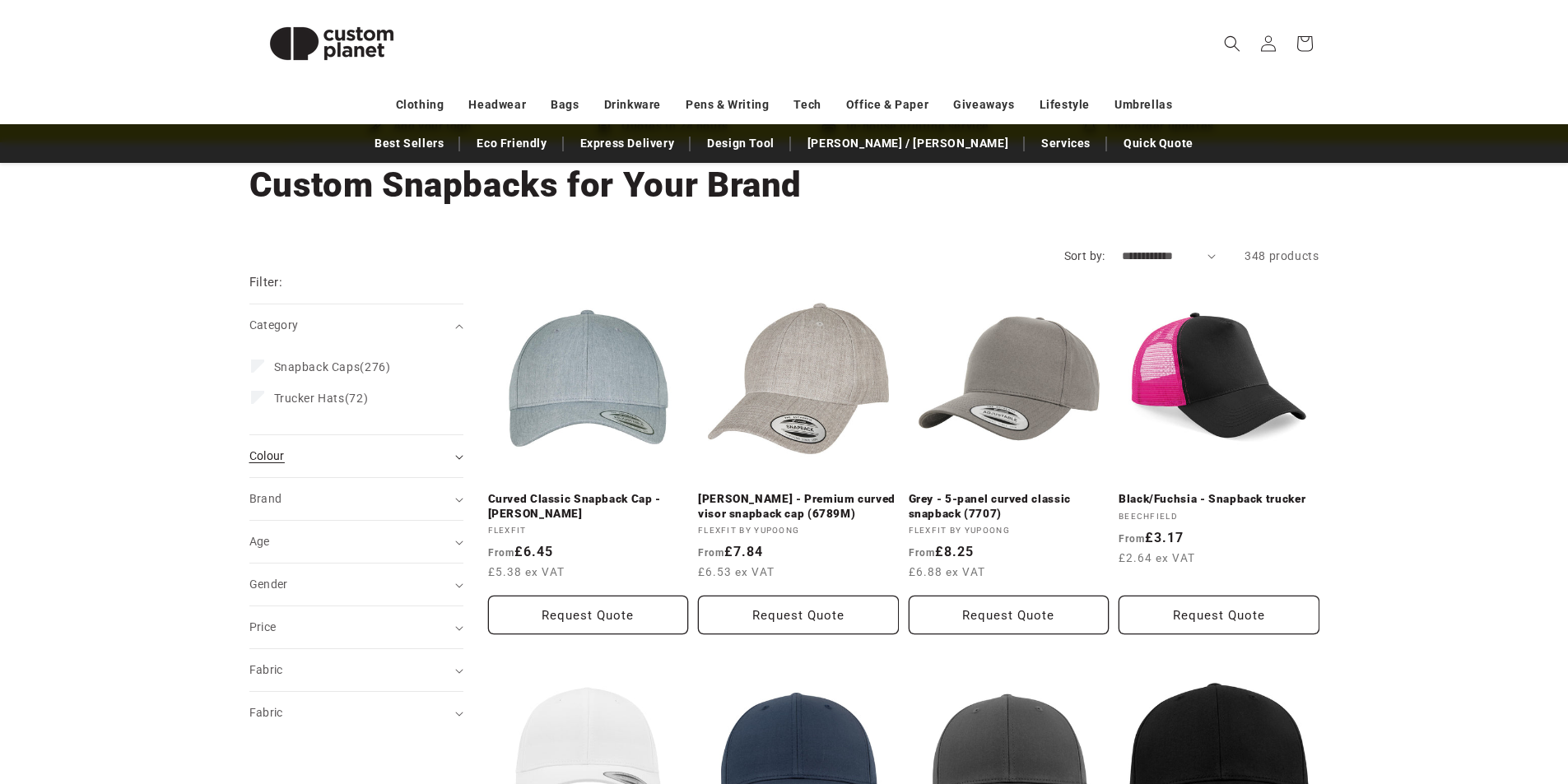
click at [353, 467] on summary "Colour (0)" at bounding box center [357, 456] width 214 height 42
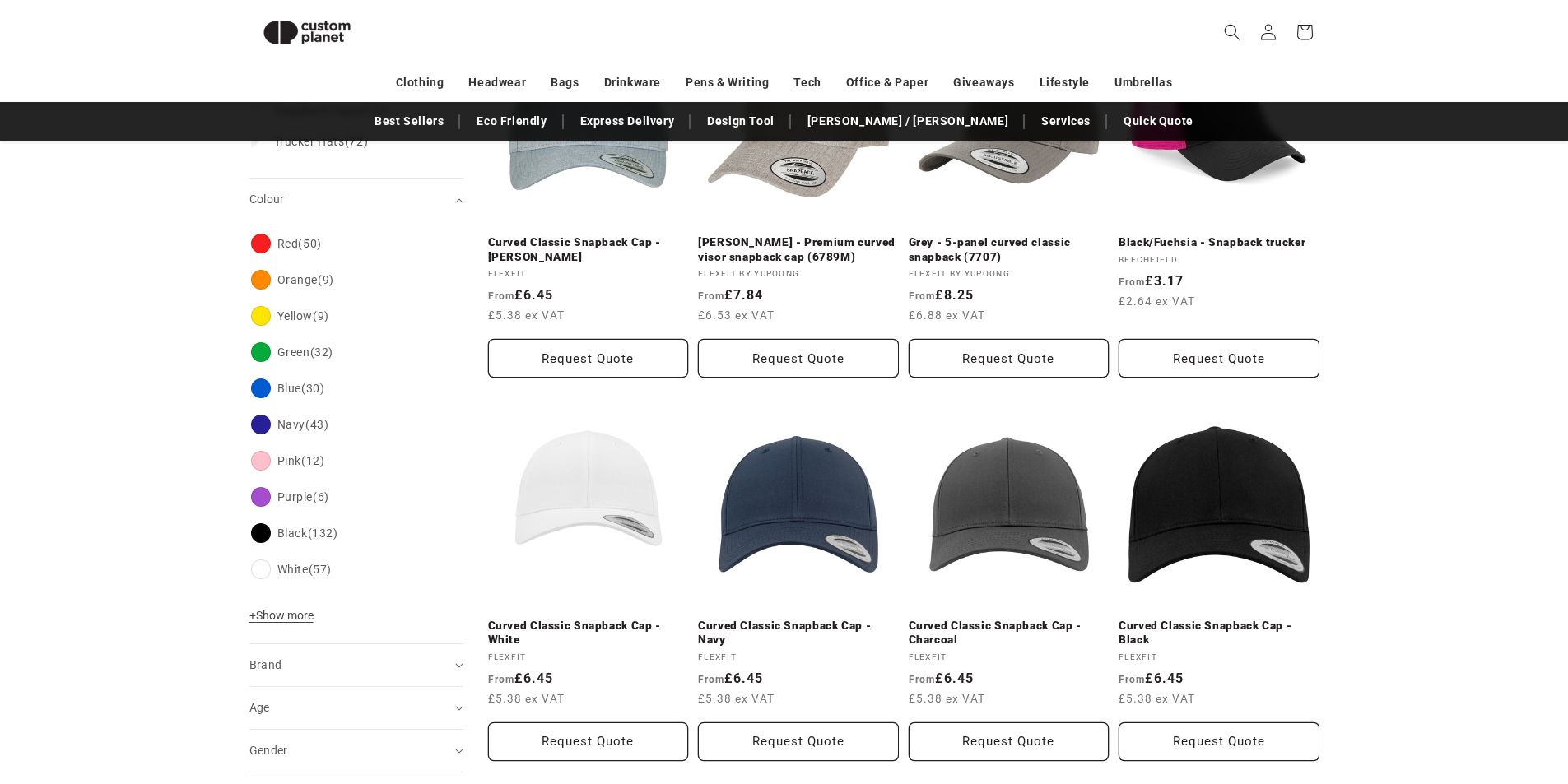
scroll to position [307, 0]
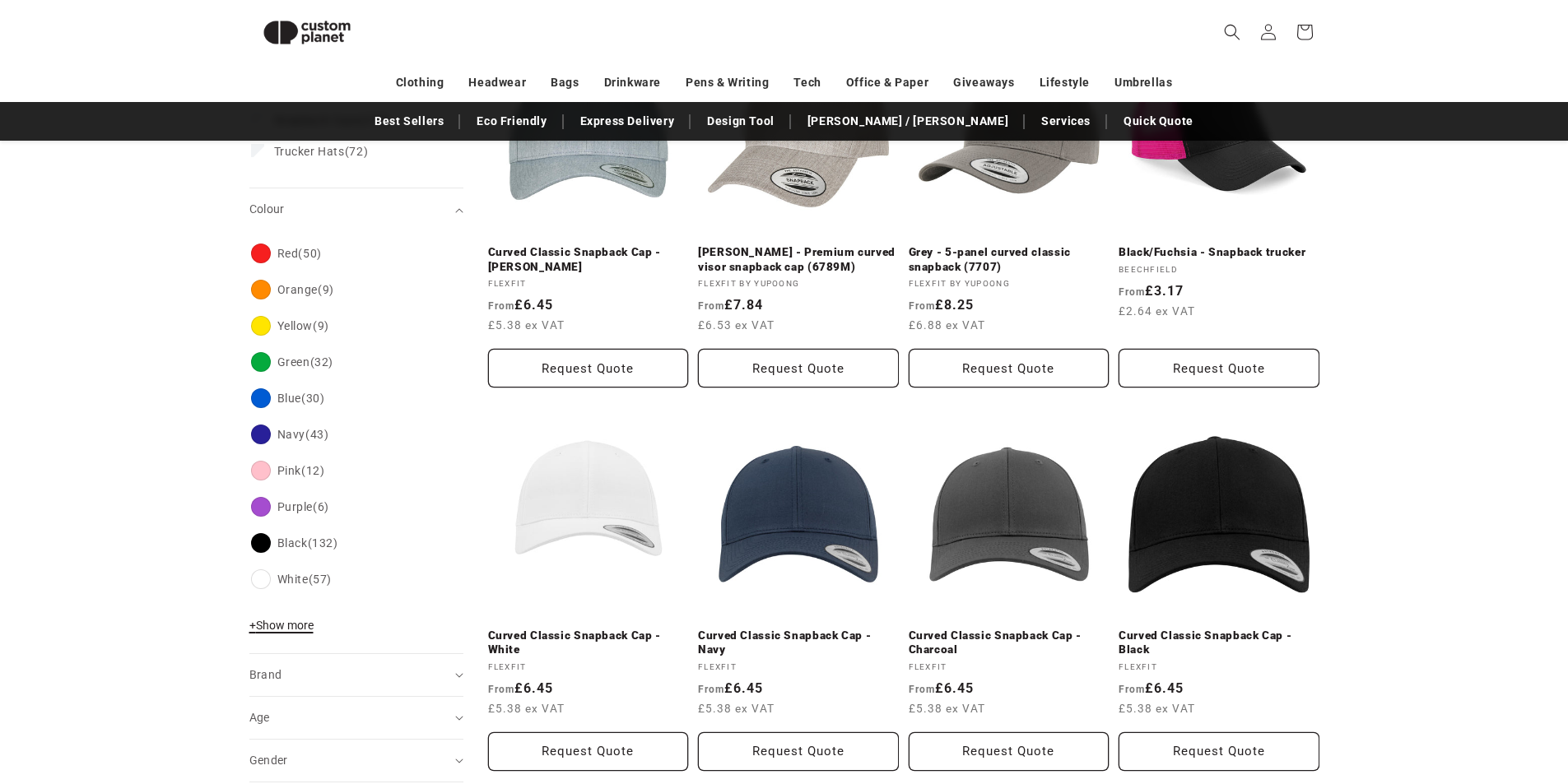
click at [277, 626] on span "+ Show more" at bounding box center [282, 625] width 64 height 13
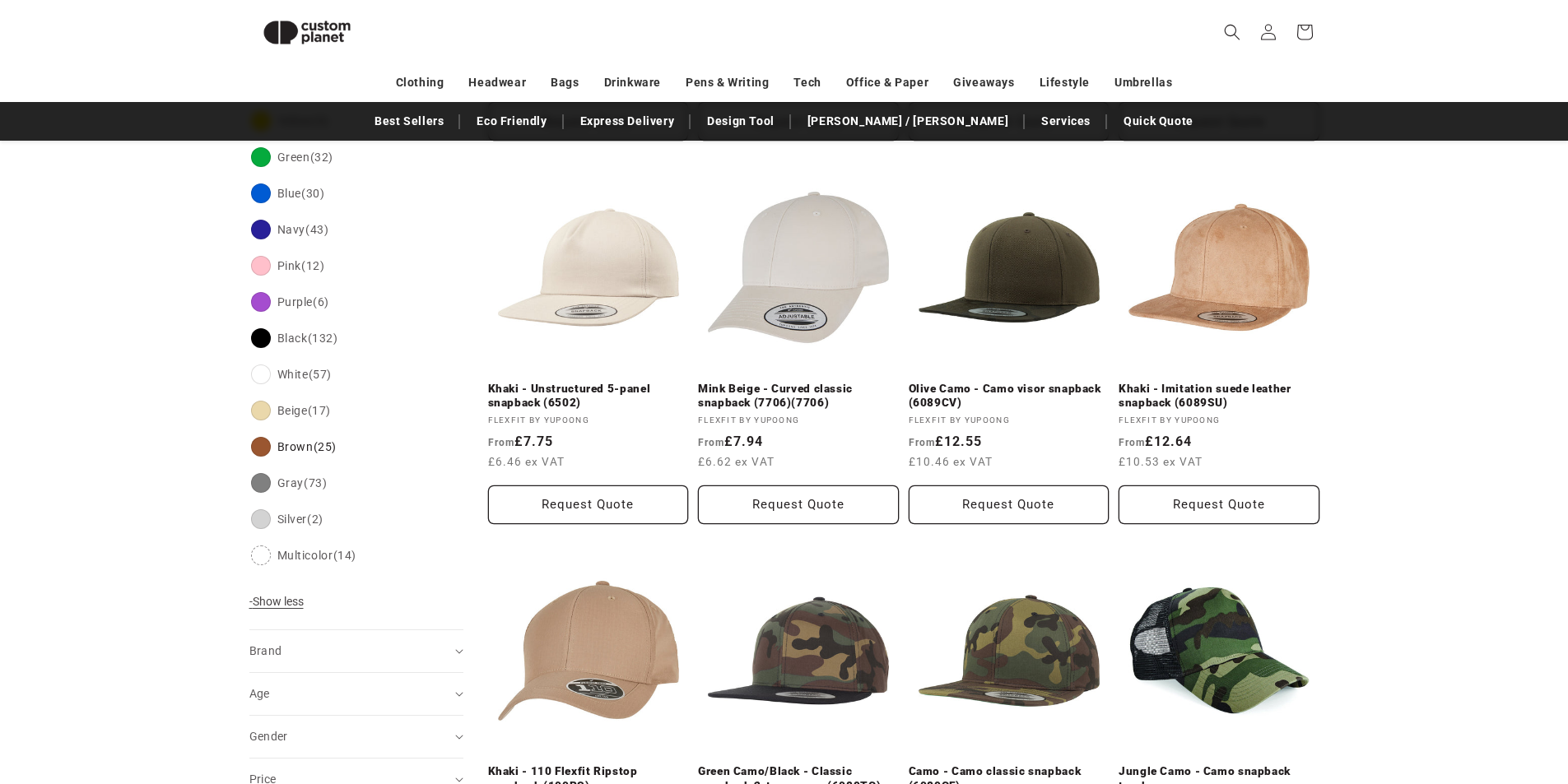
scroll to position [60, 0]
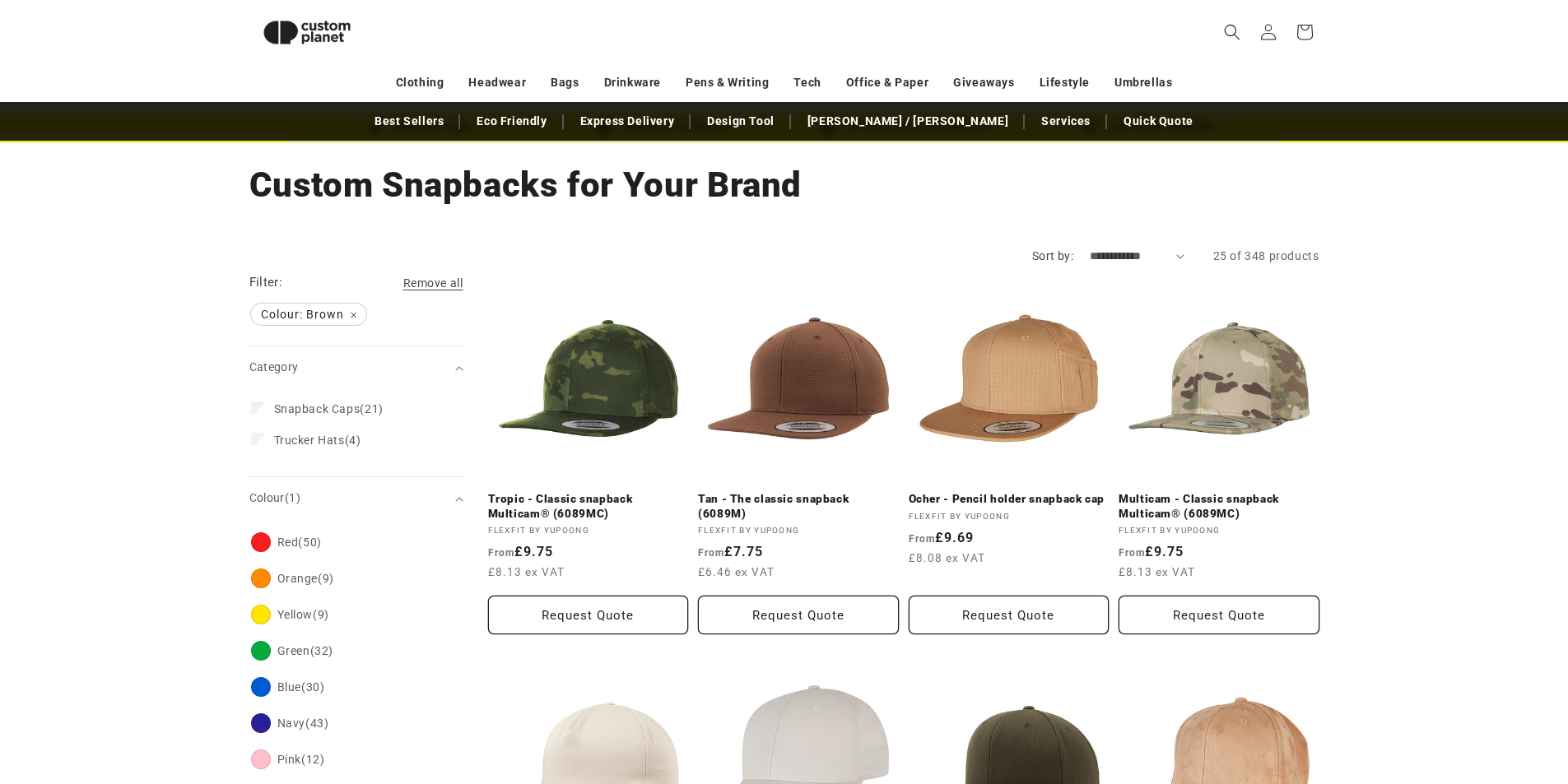
click at [1091, 257] on select "**********" at bounding box center [1137, 256] width 94 height 18
select select "**********"
click at [1090, 248] on select "**********" at bounding box center [1137, 256] width 94 height 18
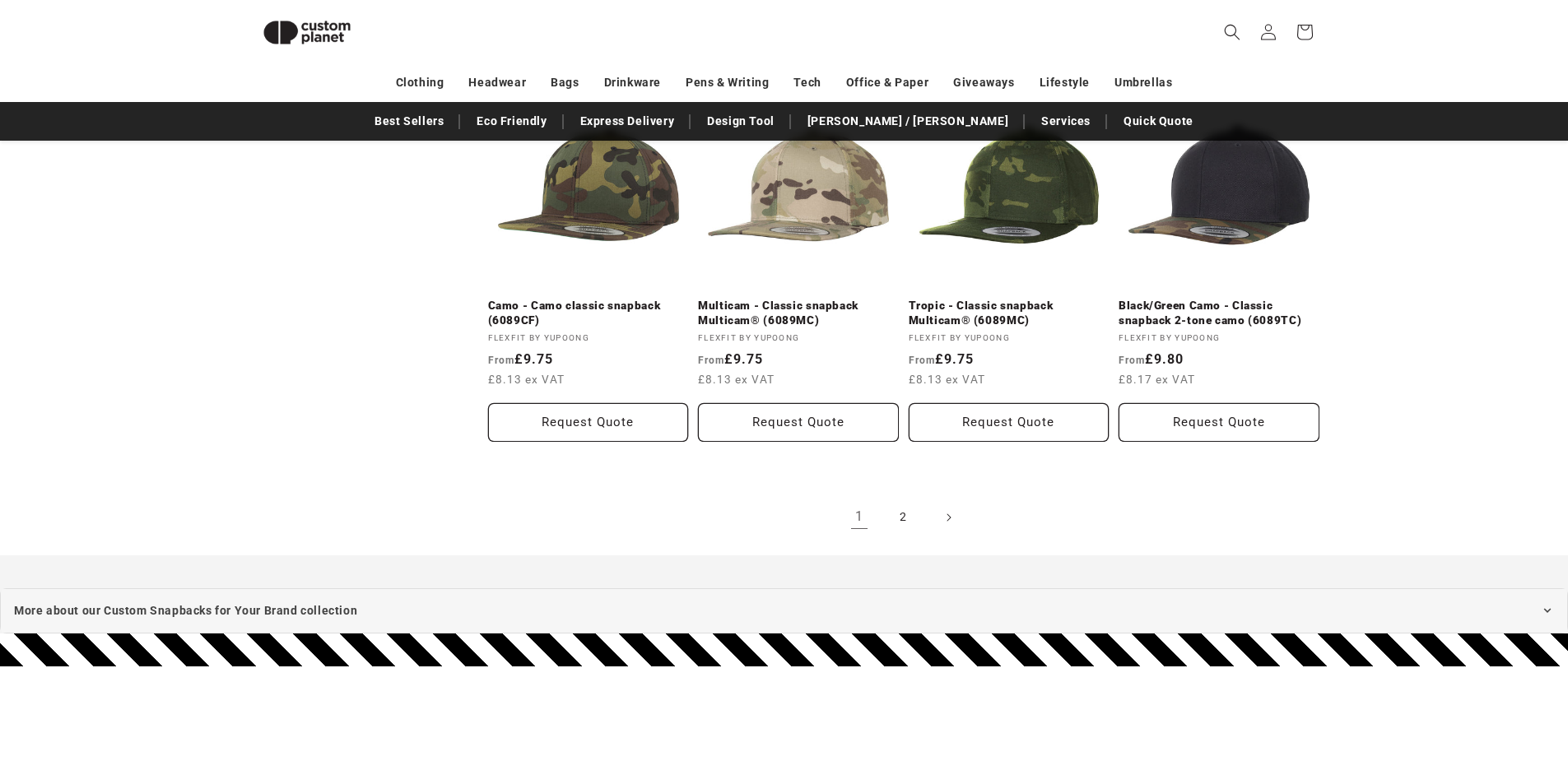
scroll to position [1788, 0]
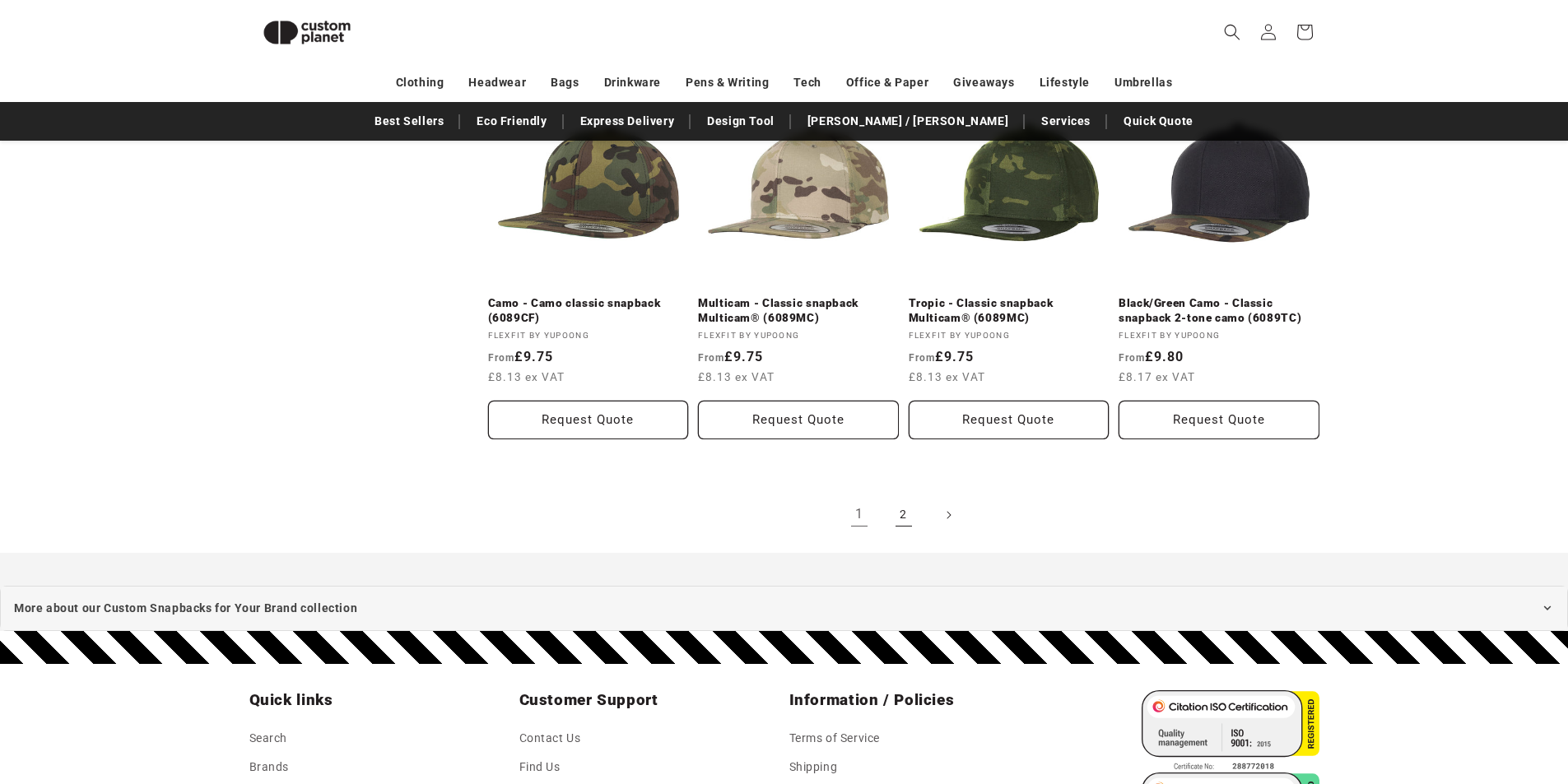
click at [900, 512] on link "2" at bounding box center [903, 514] width 36 height 36
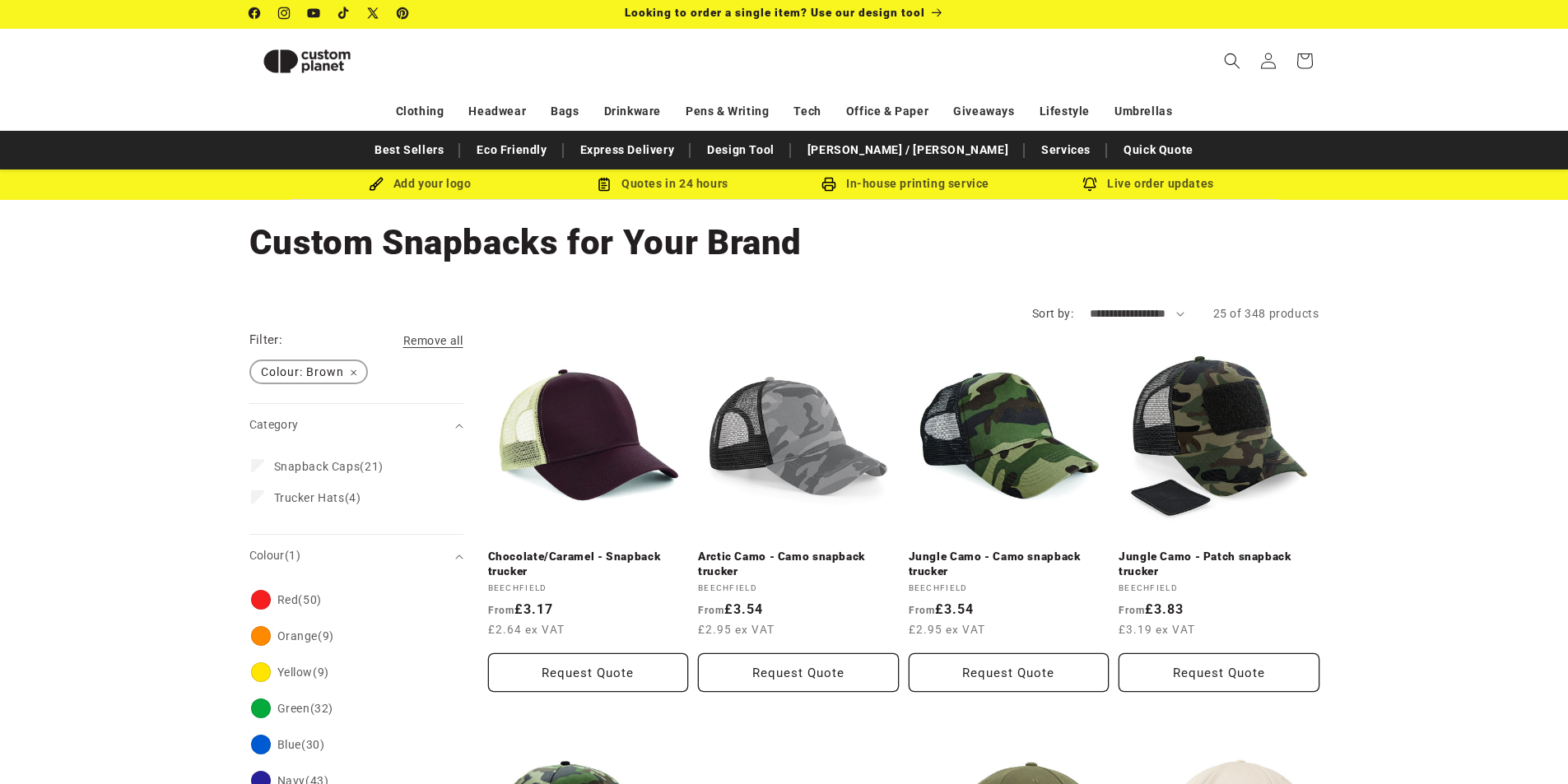
scroll to position [0, 0]
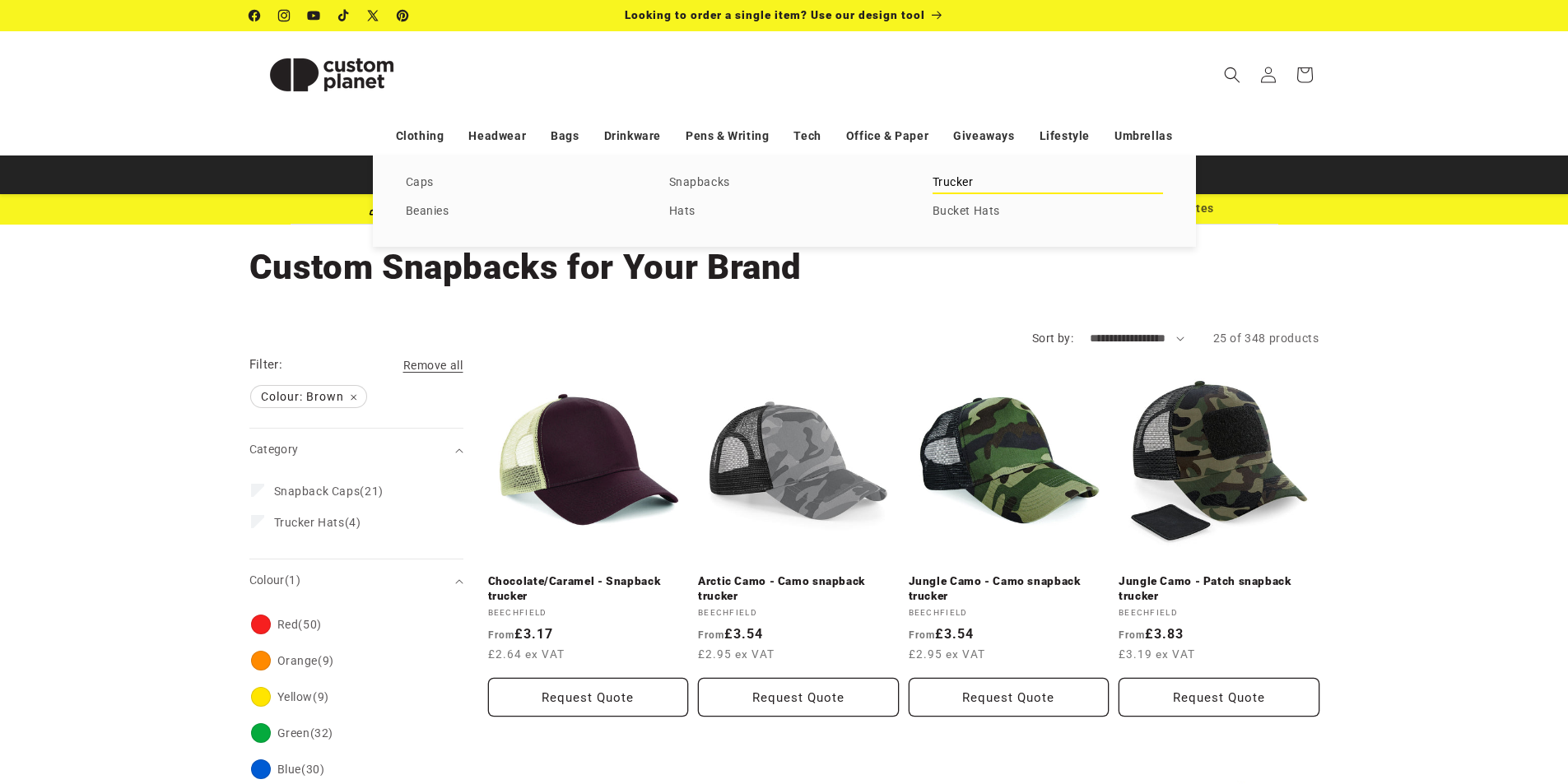
click at [965, 185] on link "Trucker" at bounding box center [1048, 183] width 231 height 23
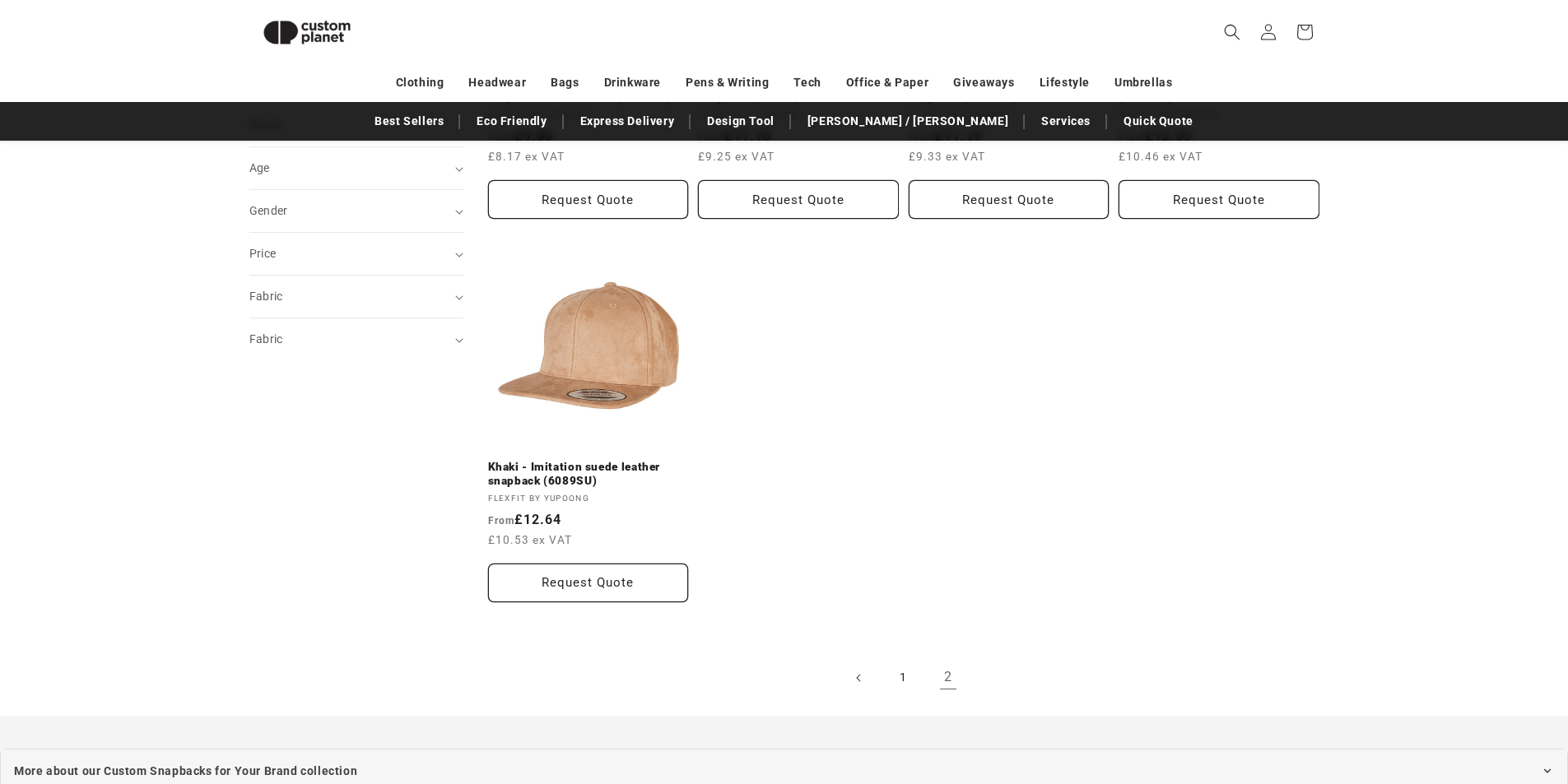
scroll to position [472, 0]
click at [901, 679] on link "1" at bounding box center [903, 681] width 36 height 36
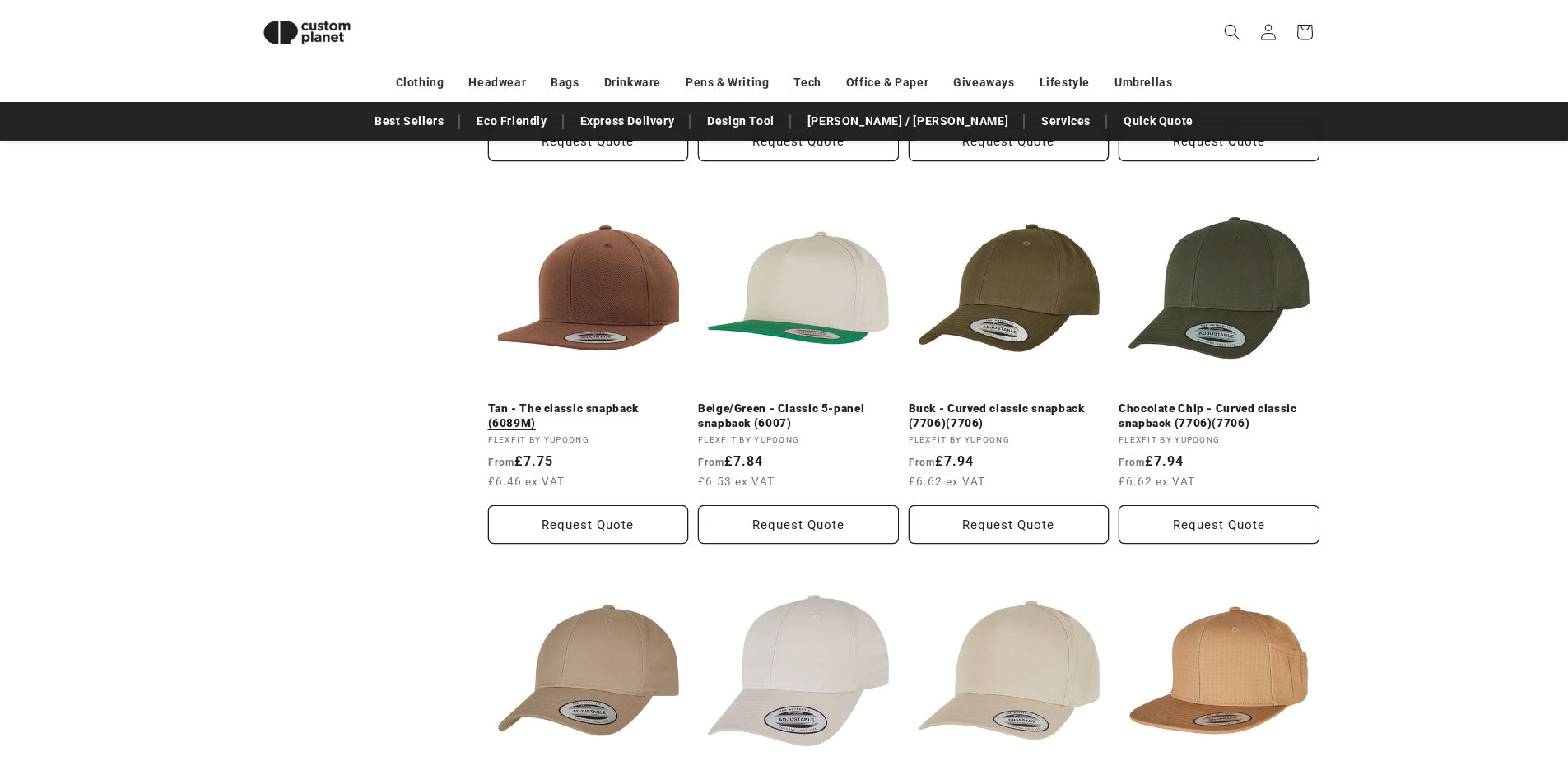
scroll to position [1130, 0]
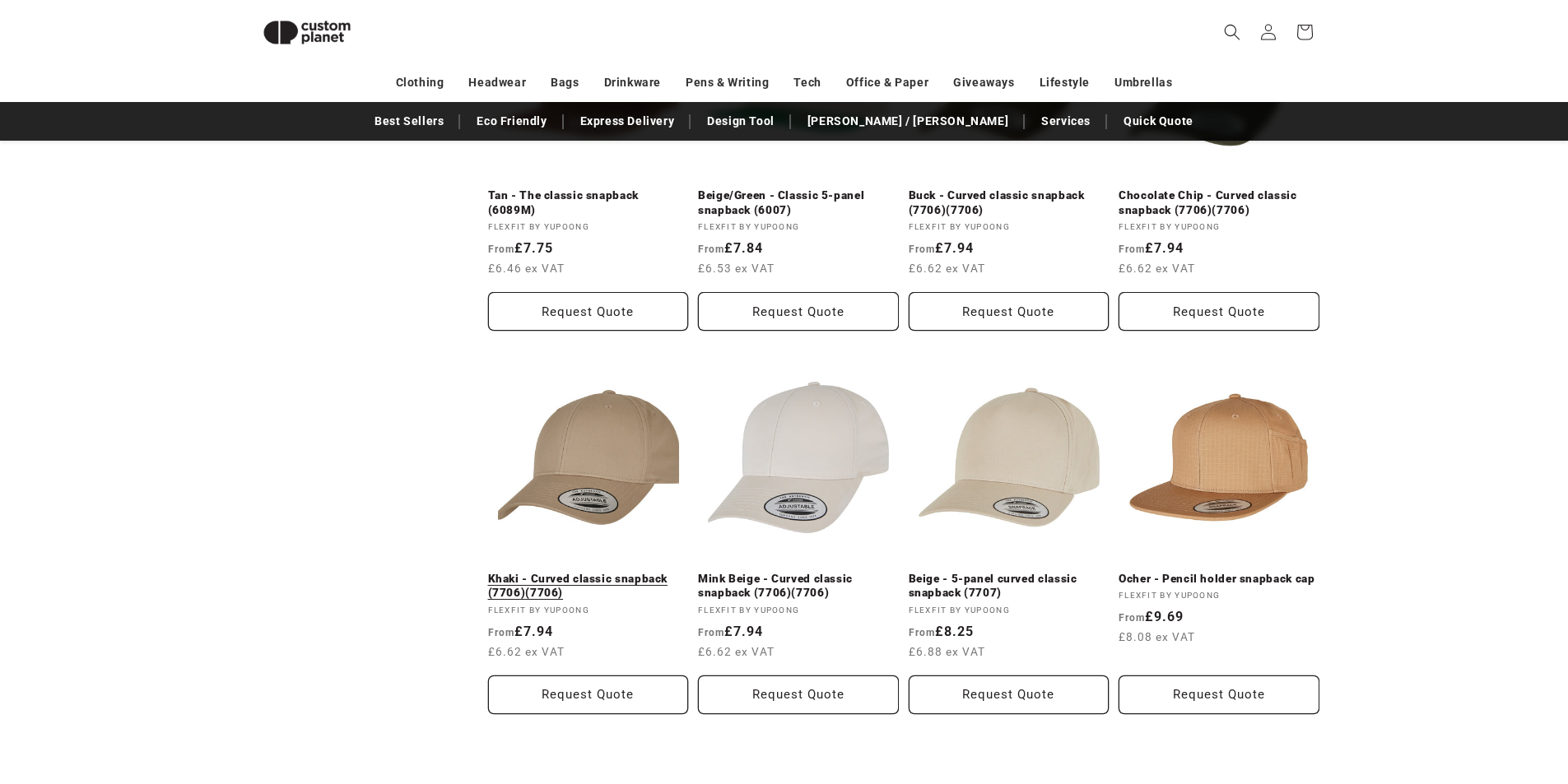
click at [586, 572] on link "Khaki - Curved classic snapback (7706)(7706)" at bounding box center [588, 586] width 200 height 28
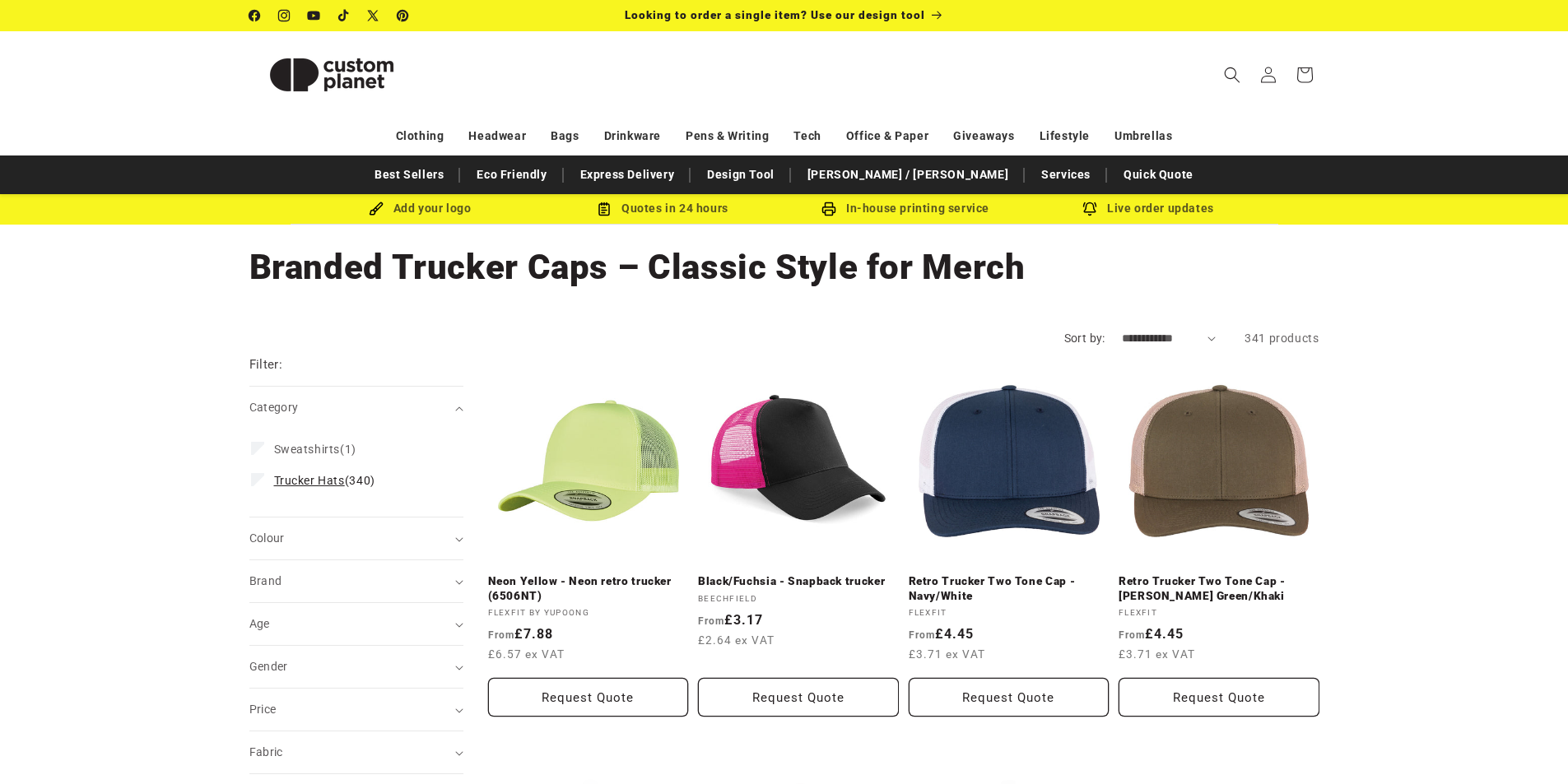
click at [352, 483] on span "Trucker Hats (340)" at bounding box center [324, 481] width 101 height 15
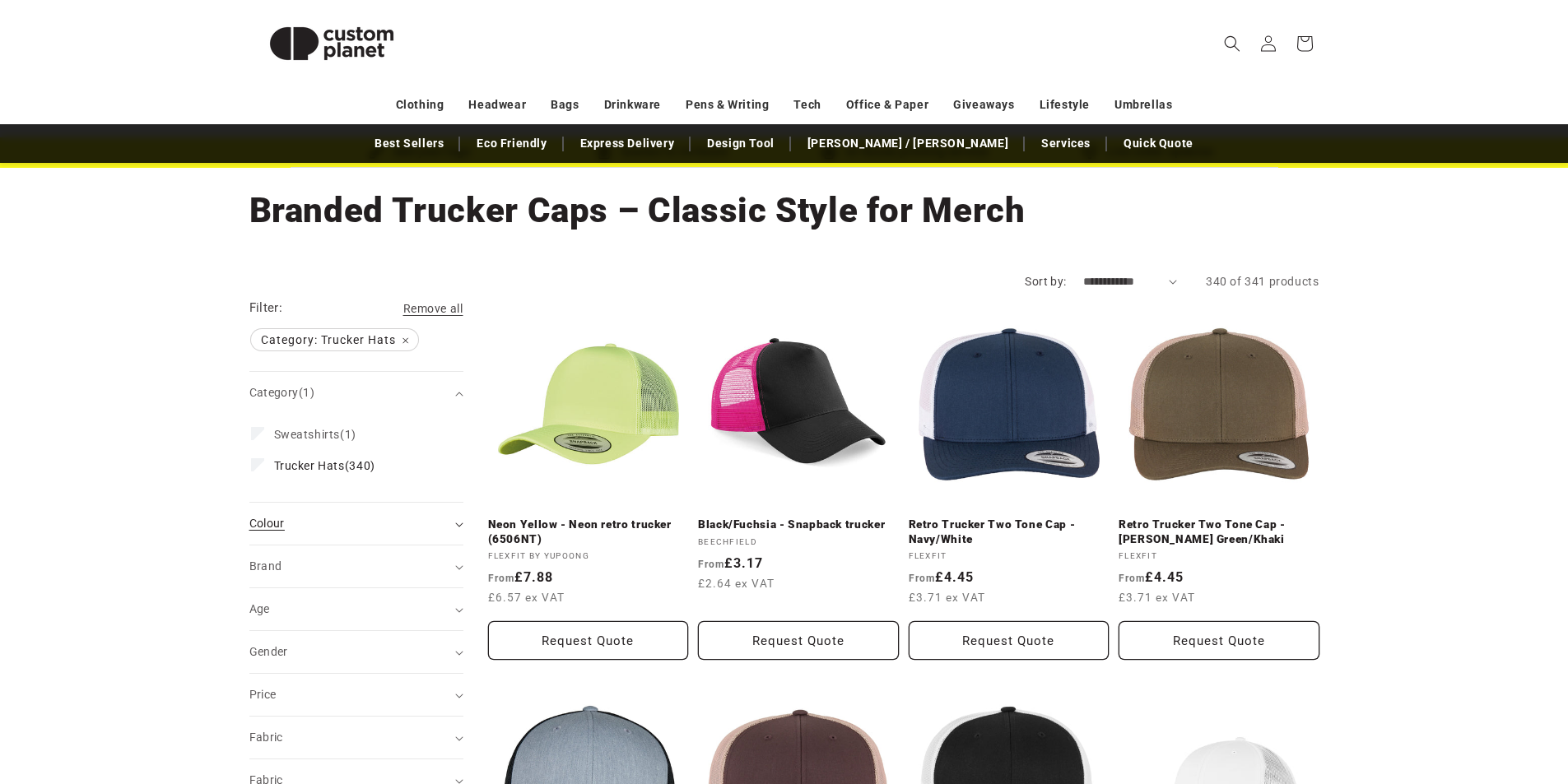
scroll to position [164, 0]
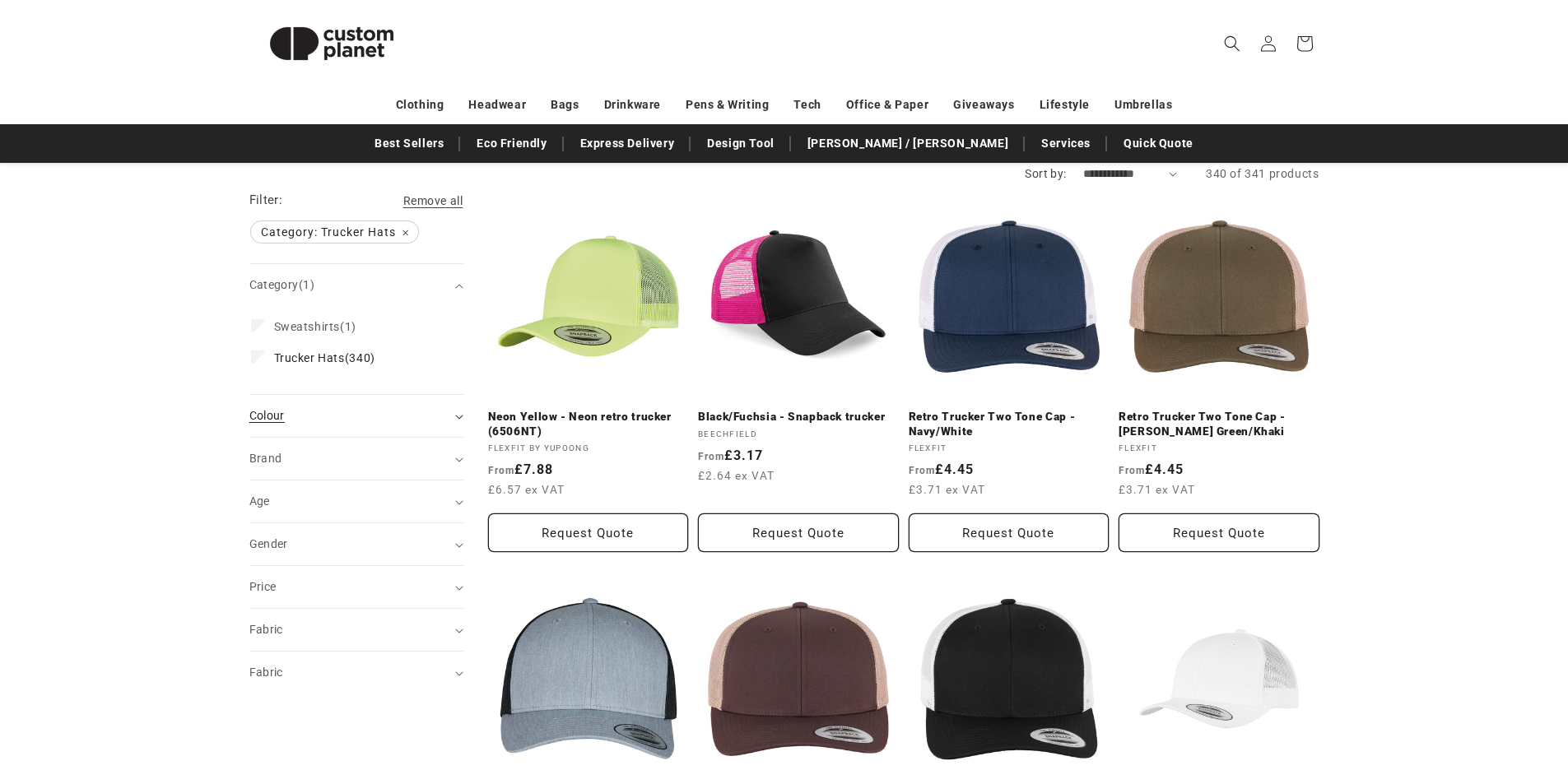
click at [370, 422] on div "Colour (0)" at bounding box center [349, 416] width 200 height 18
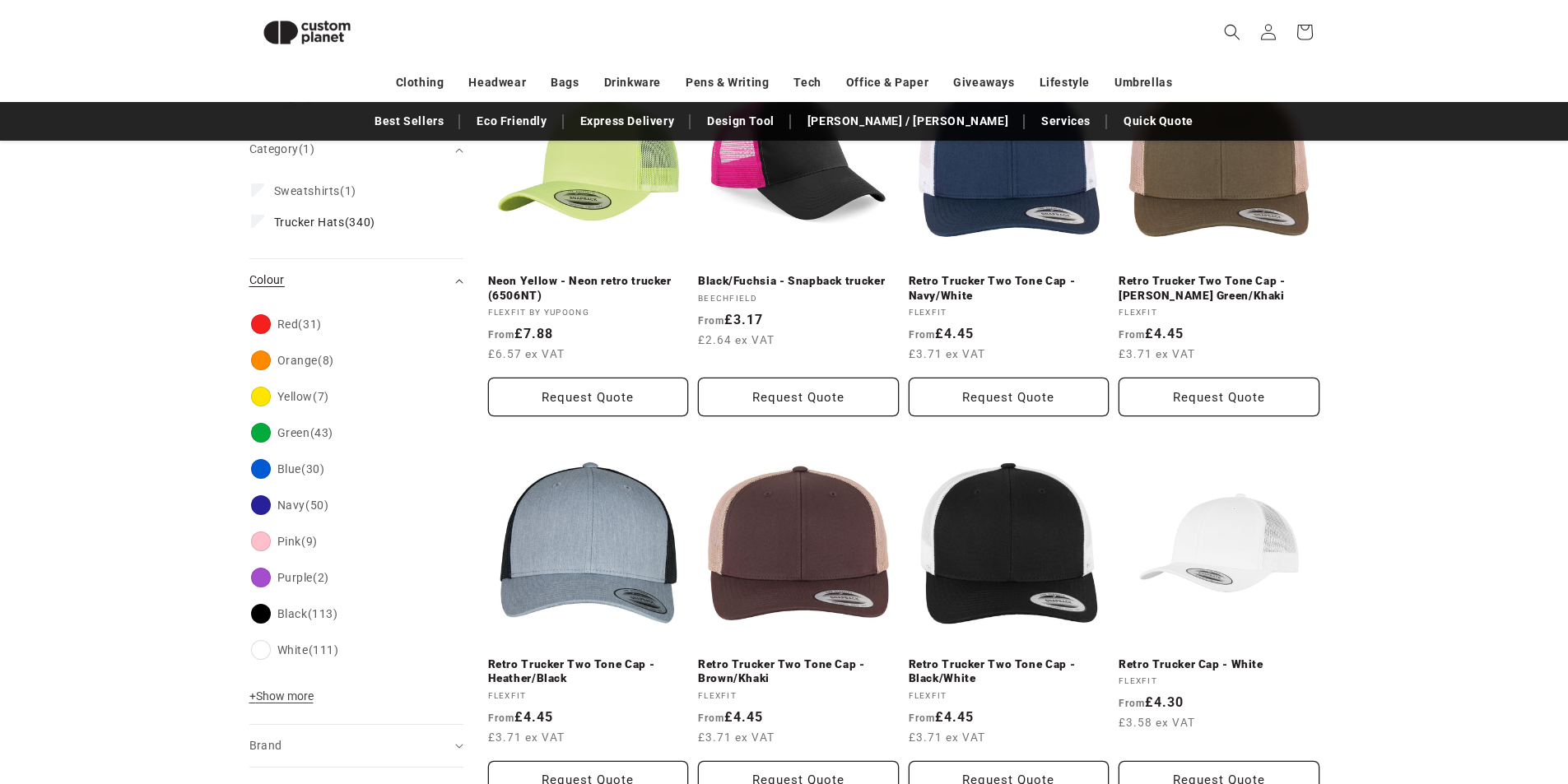
scroll to position [387, 0]
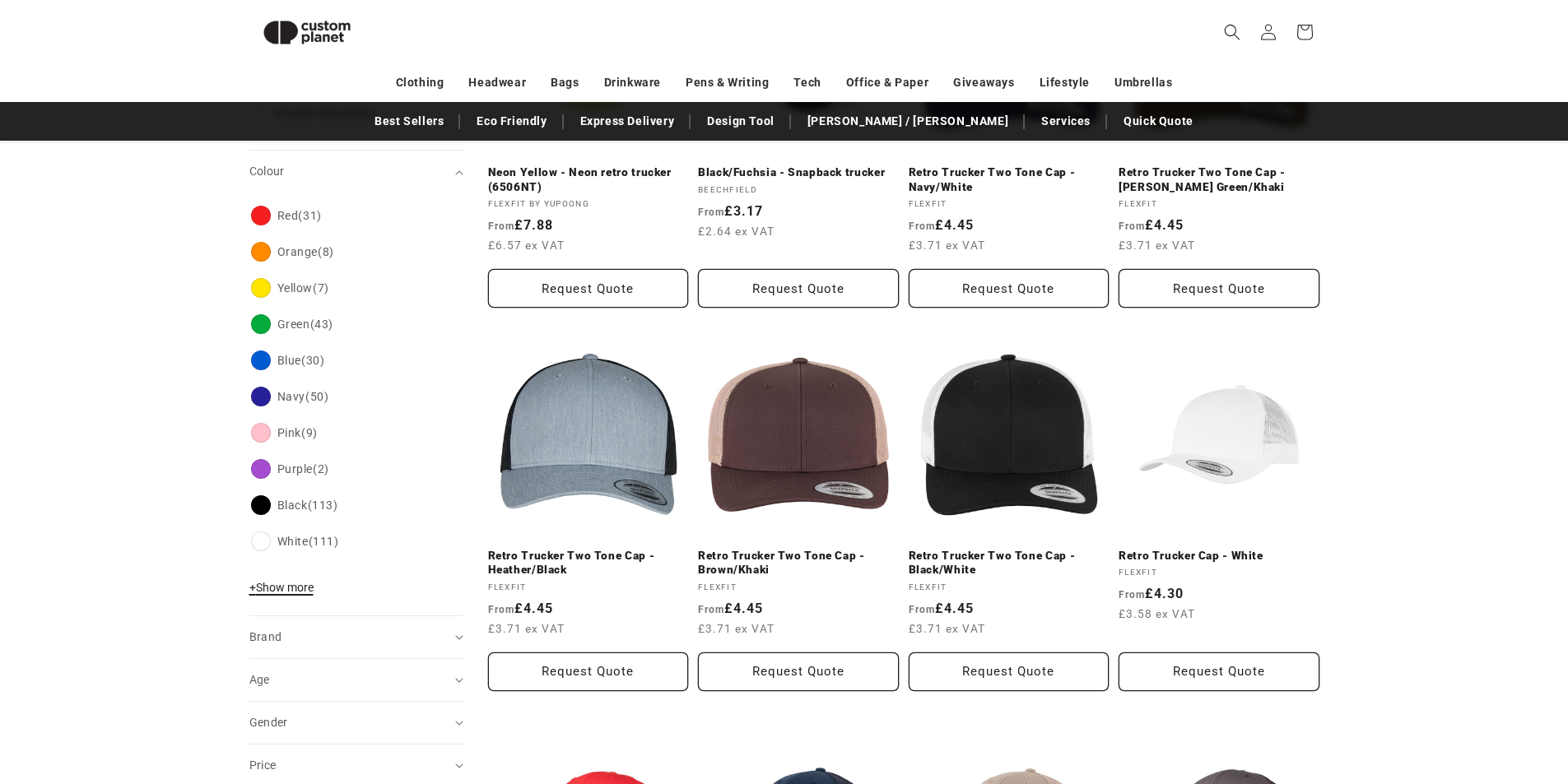
click at [294, 592] on span "+ Show more" at bounding box center [282, 588] width 64 height 13
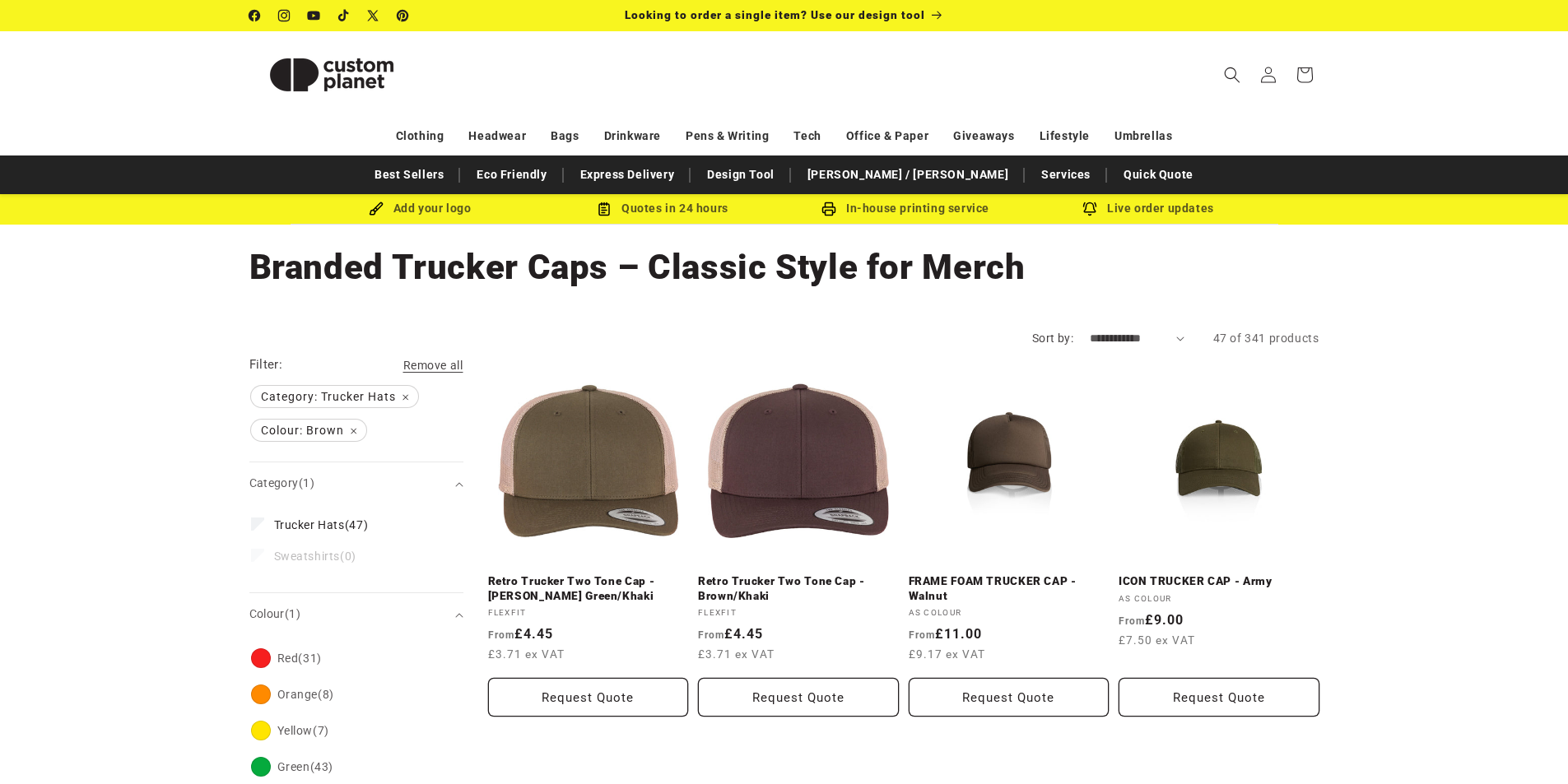
click at [1109, 337] on select "**********" at bounding box center [1137, 338] width 94 height 18
select select "**********"
click at [1090, 330] on select "**********" at bounding box center [1137, 338] width 94 height 18
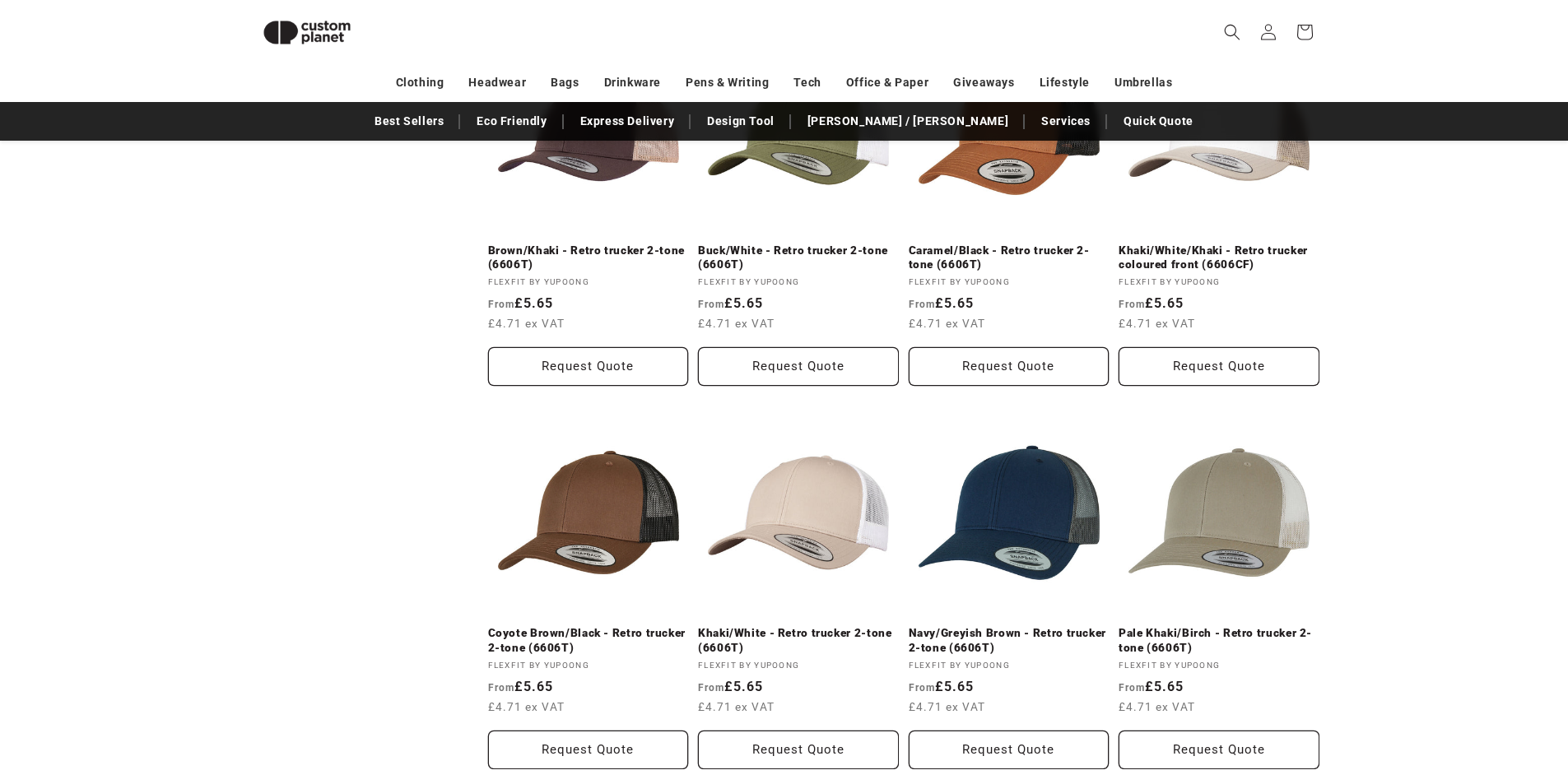
scroll to position [1788, 0]
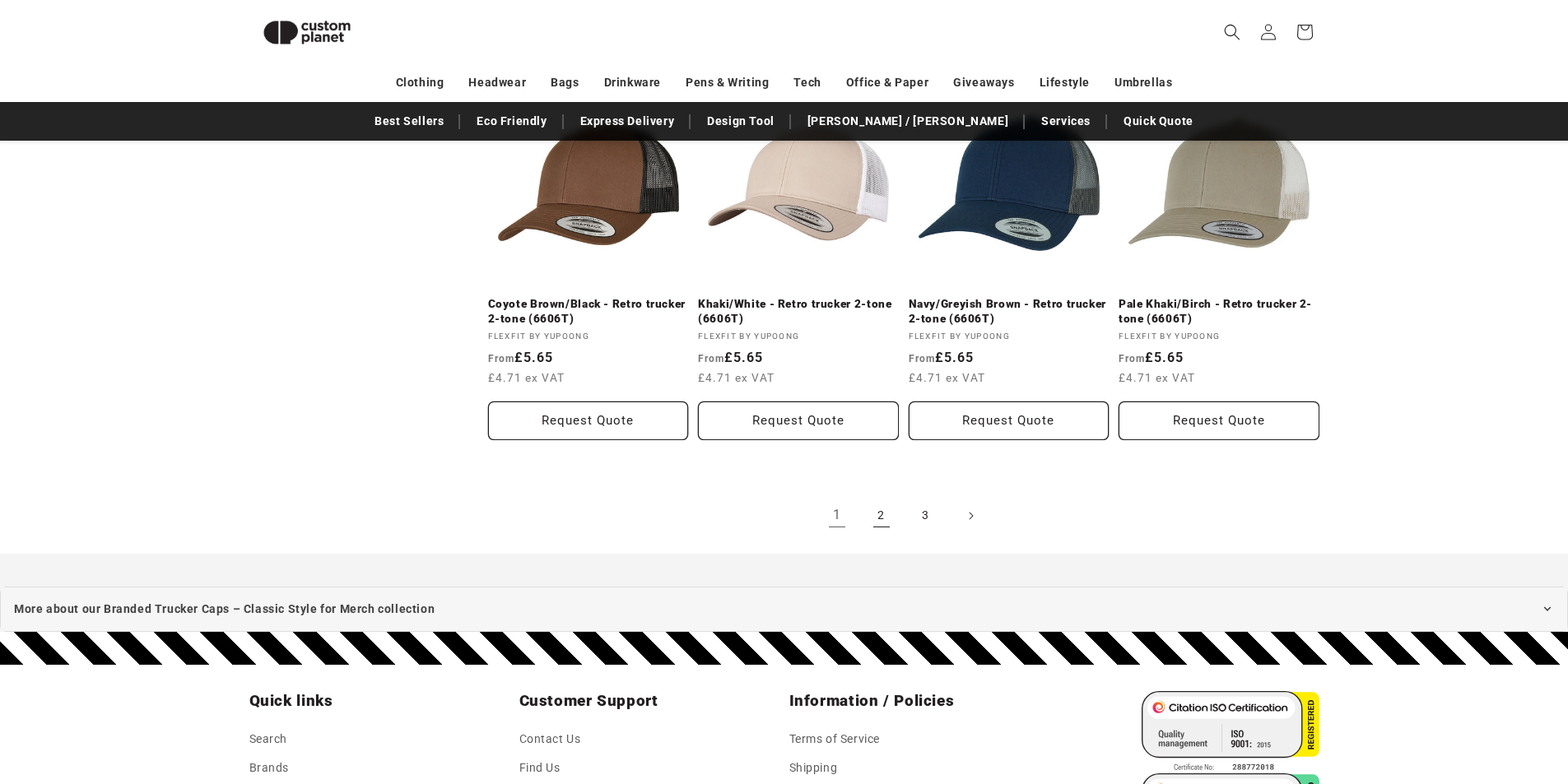
click at [879, 518] on link "2" at bounding box center [881, 515] width 36 height 36
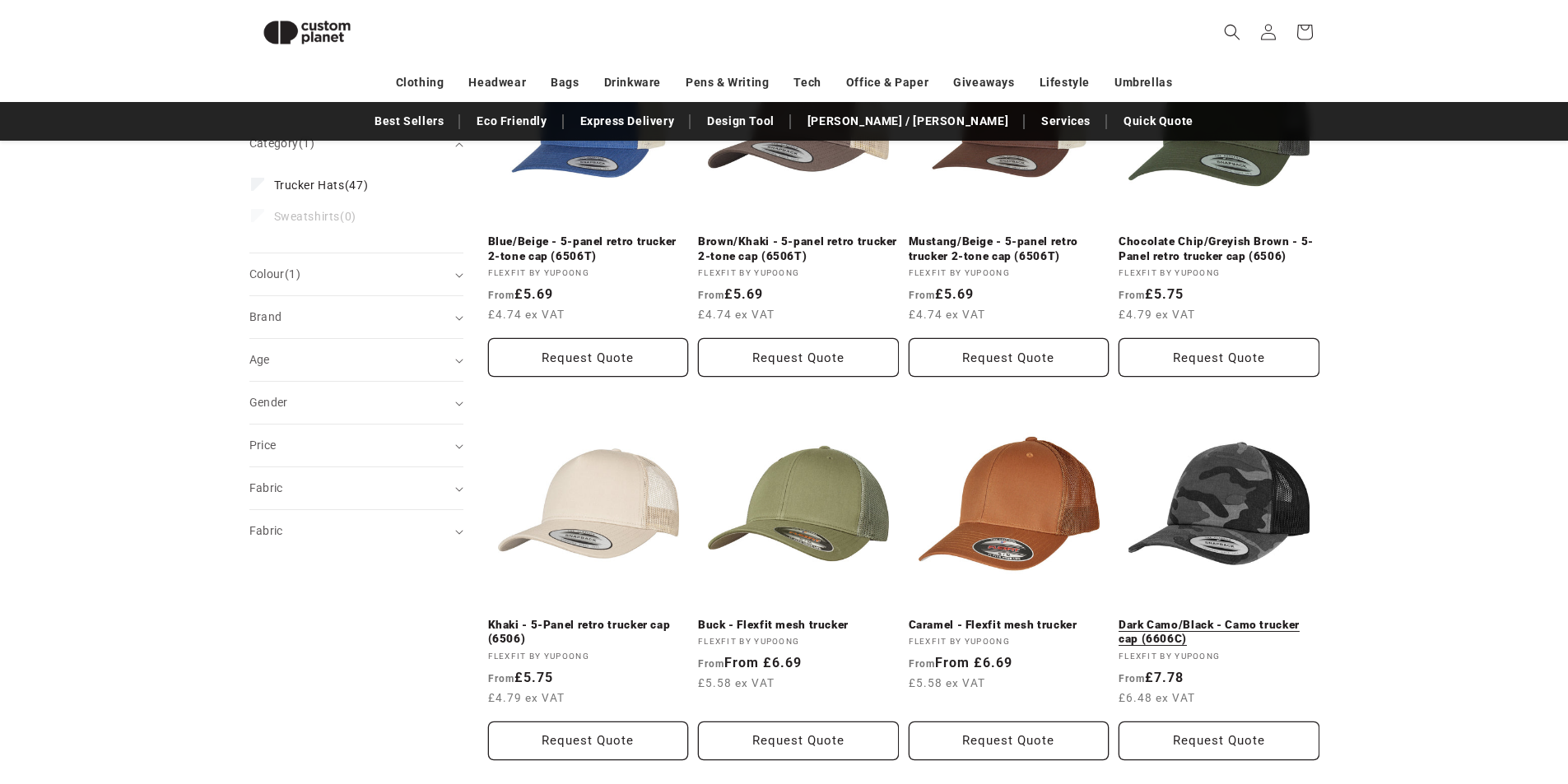
scroll to position [307, 0]
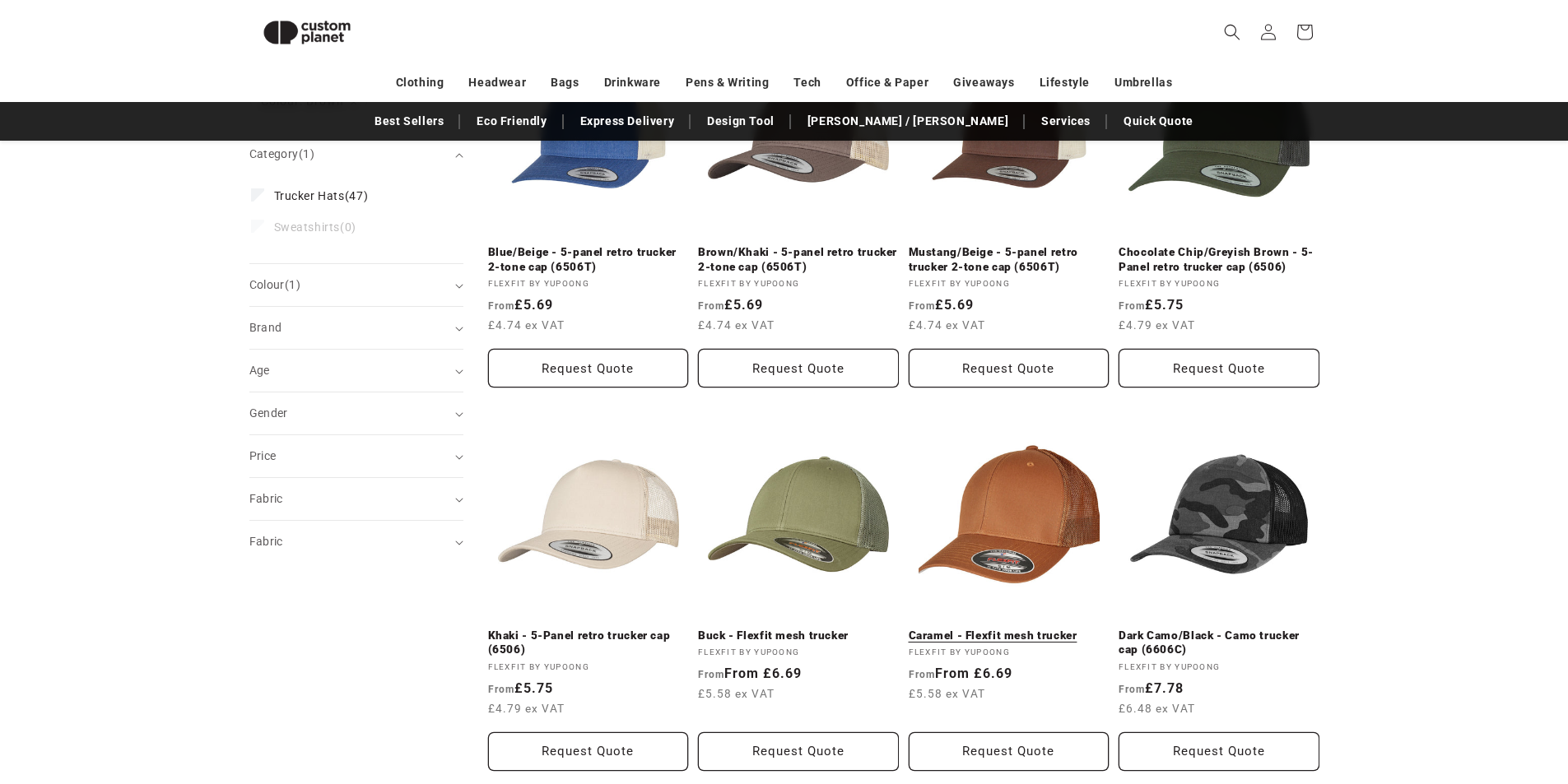
click at [1022, 629] on link "Caramel - Flexfit mesh trucker" at bounding box center [1009, 636] width 200 height 15
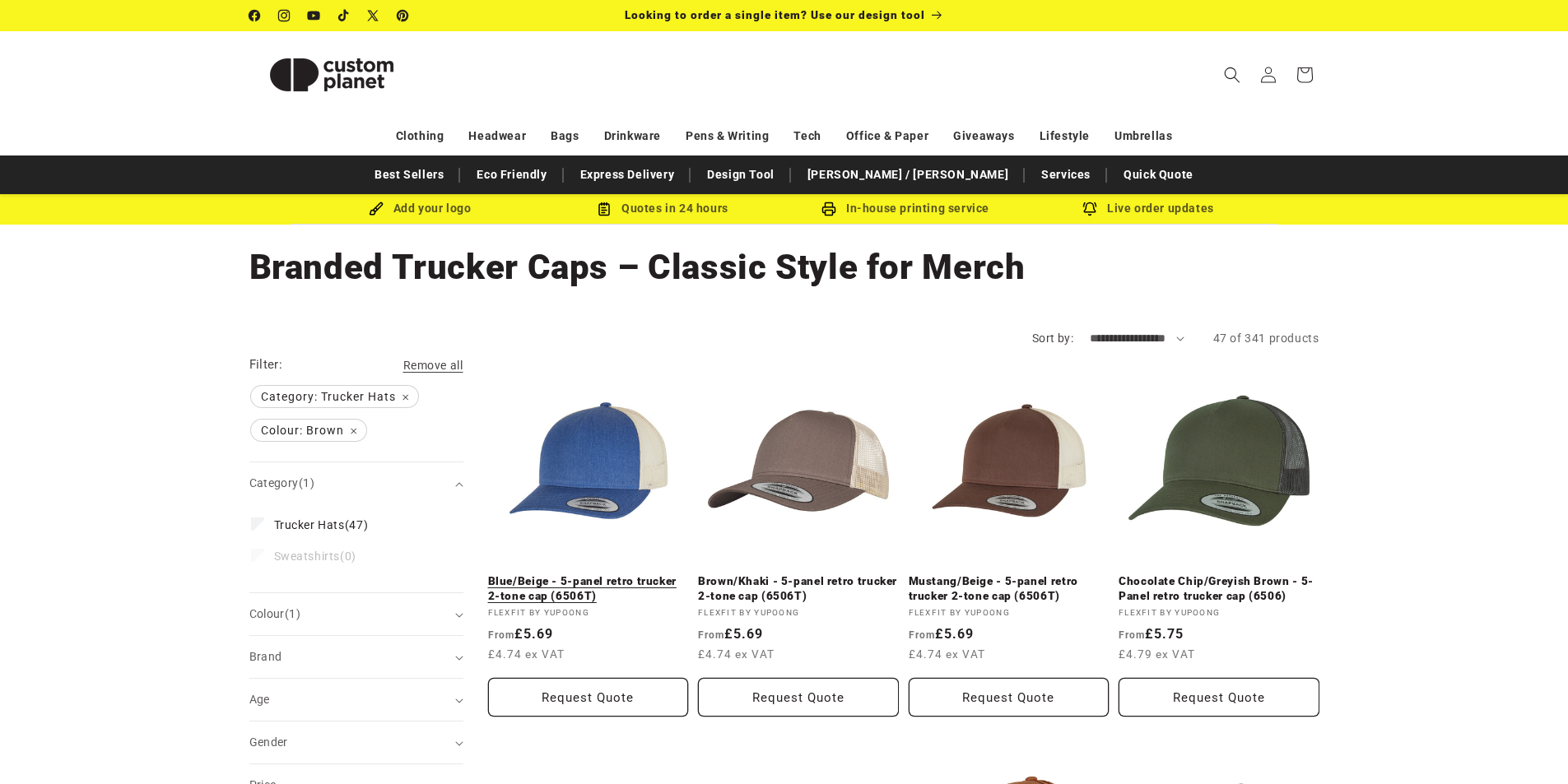
scroll to position [164, 0]
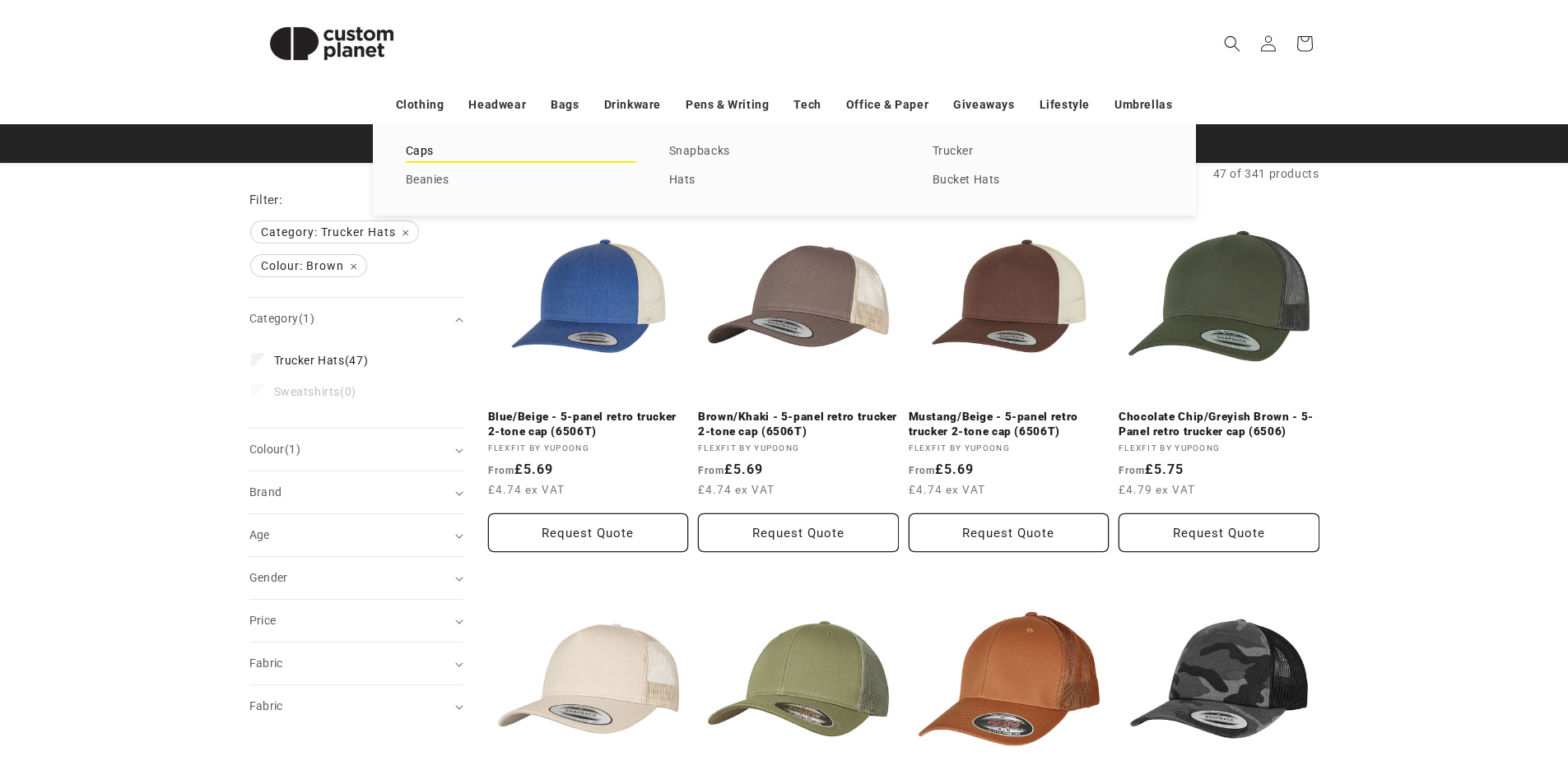
click at [417, 147] on link "Caps" at bounding box center [521, 152] width 231 height 23
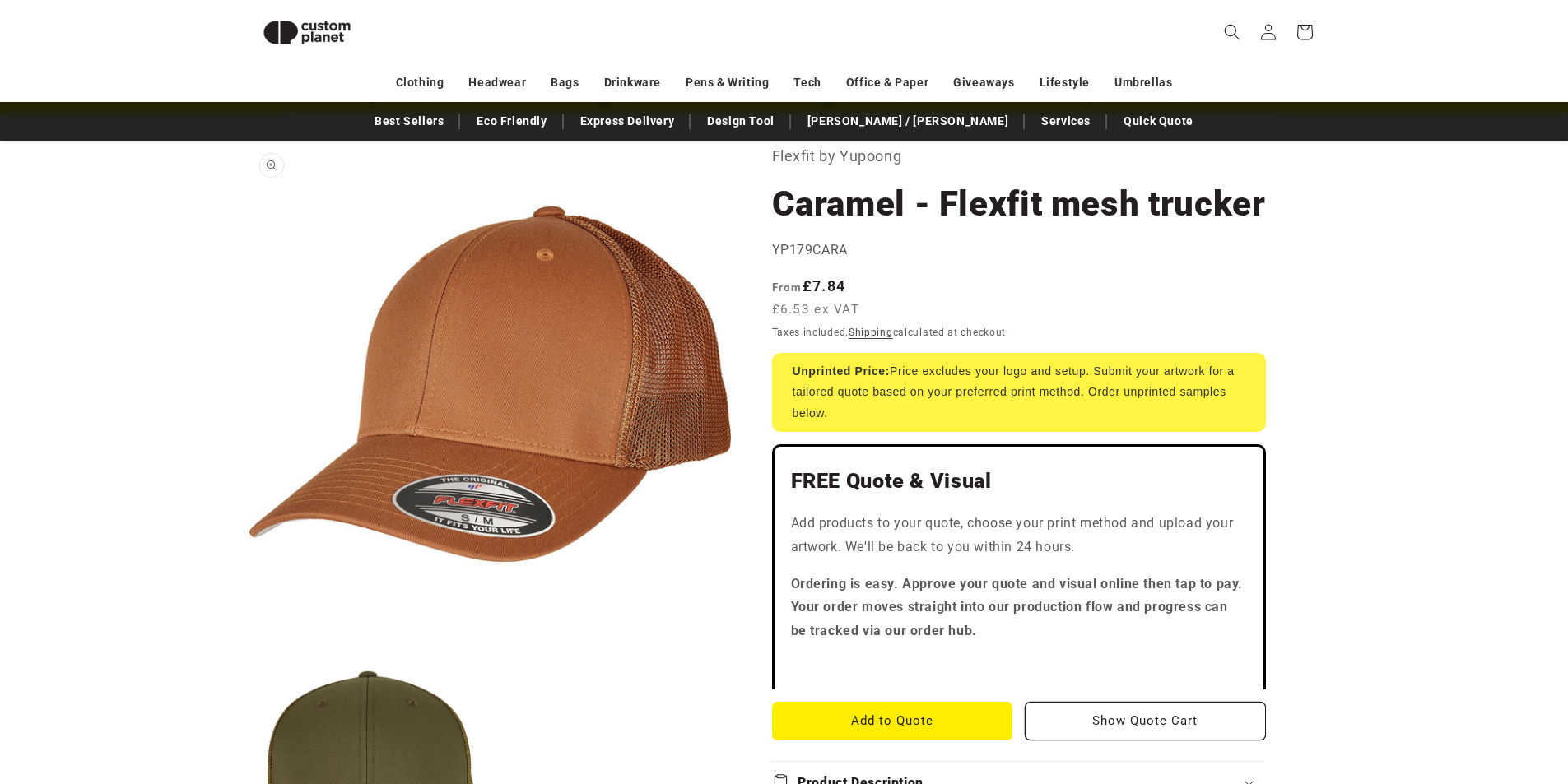
scroll to position [60, 0]
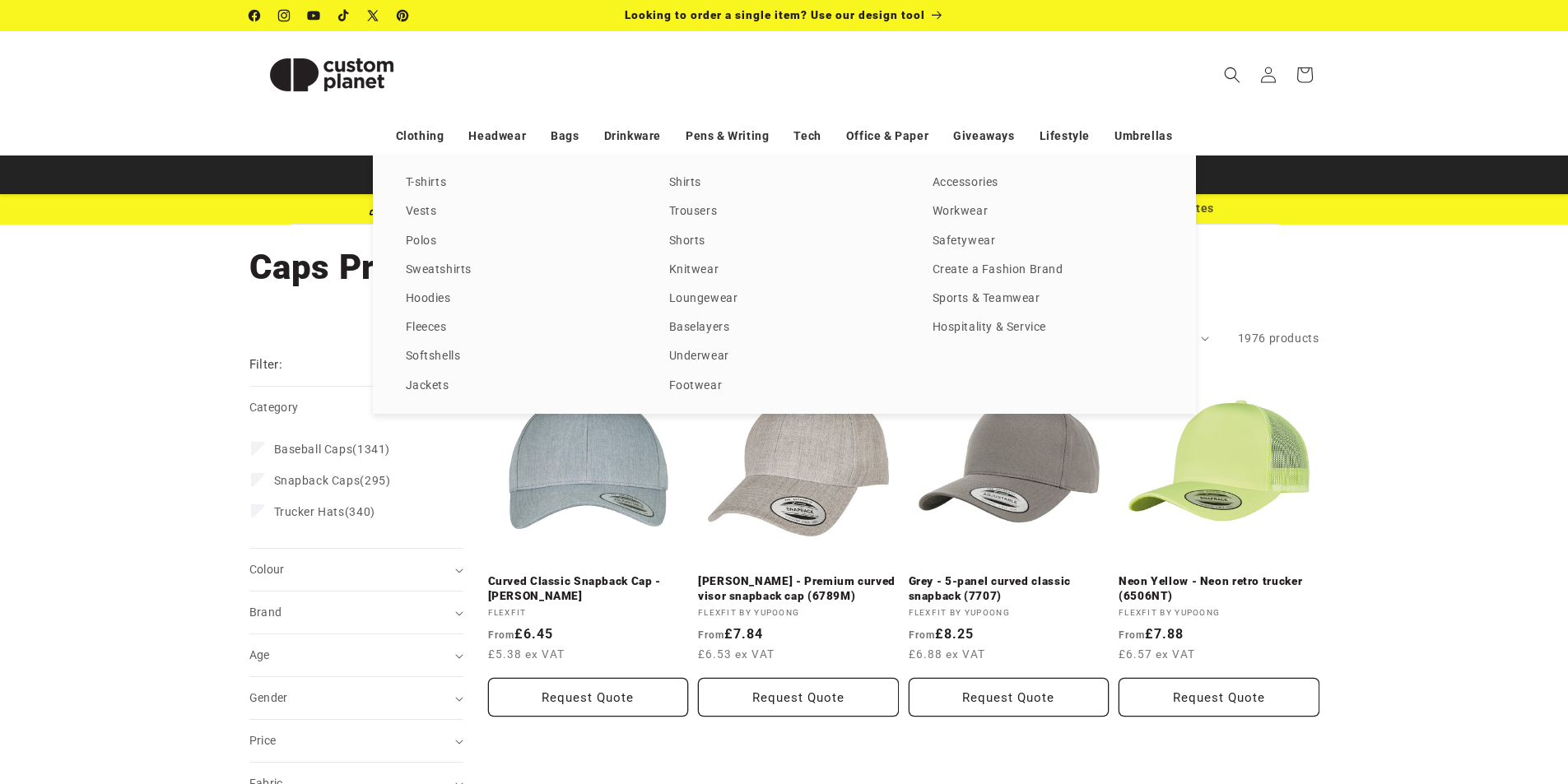
click at [130, 380] on div "T-shirts Vests Polos Sweatshirts Hoodies Fleeces Softshells Jackets Shirts Trou…" at bounding box center [784, 284] width 1568 height 258
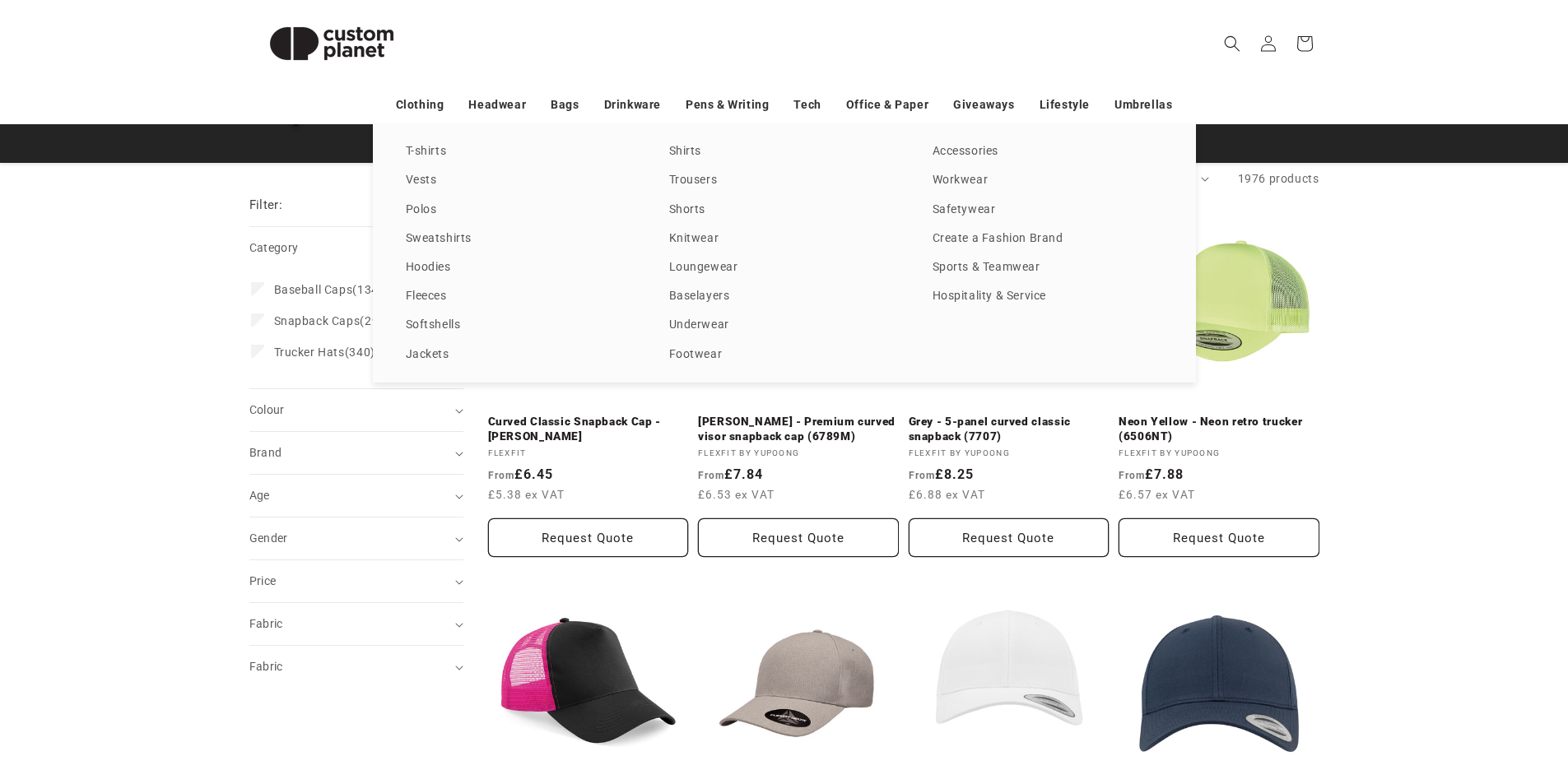
scroll to position [164, 0]
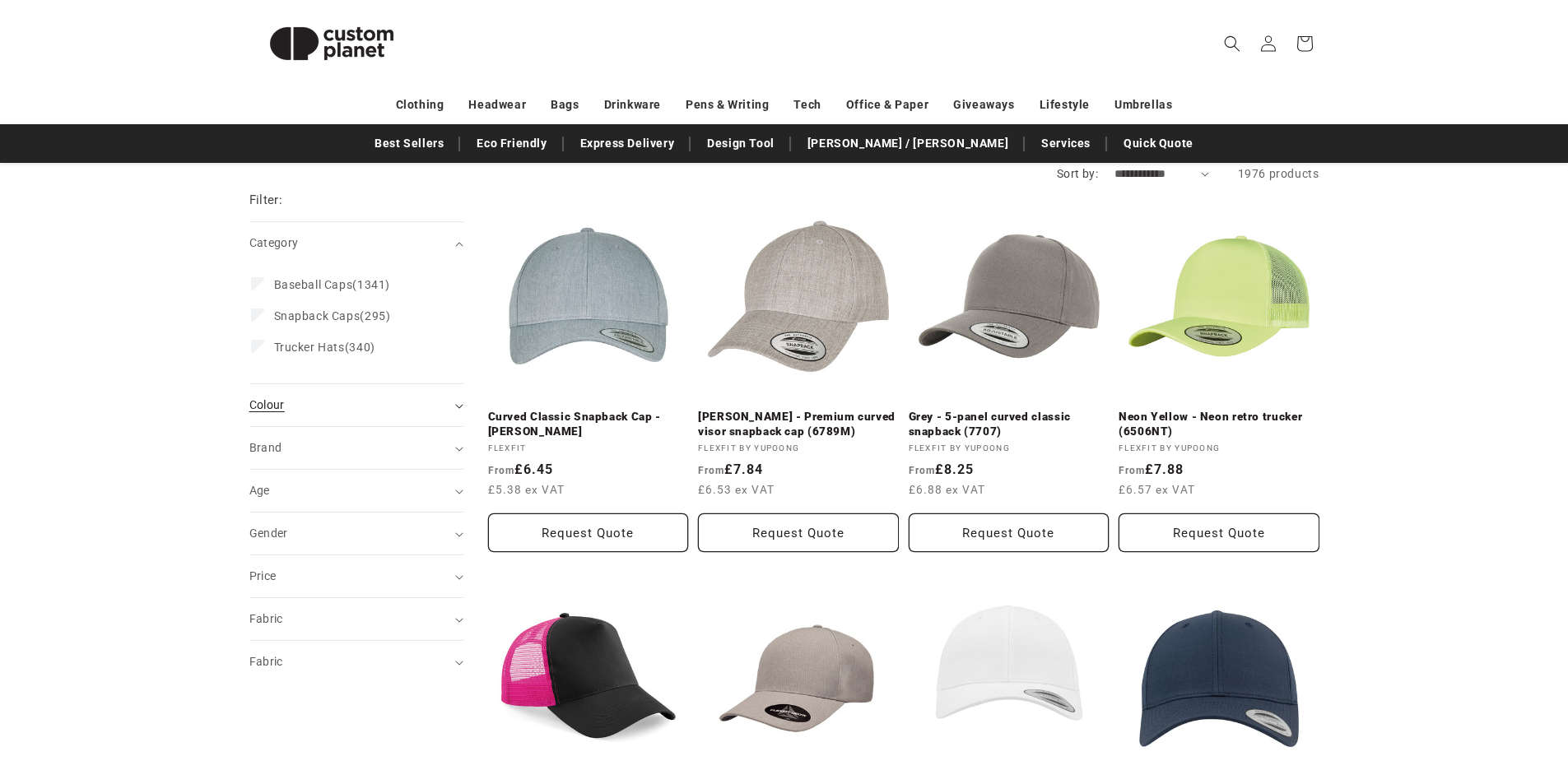
click at [269, 399] on span "Colour (0)" at bounding box center [267, 405] width 35 height 13
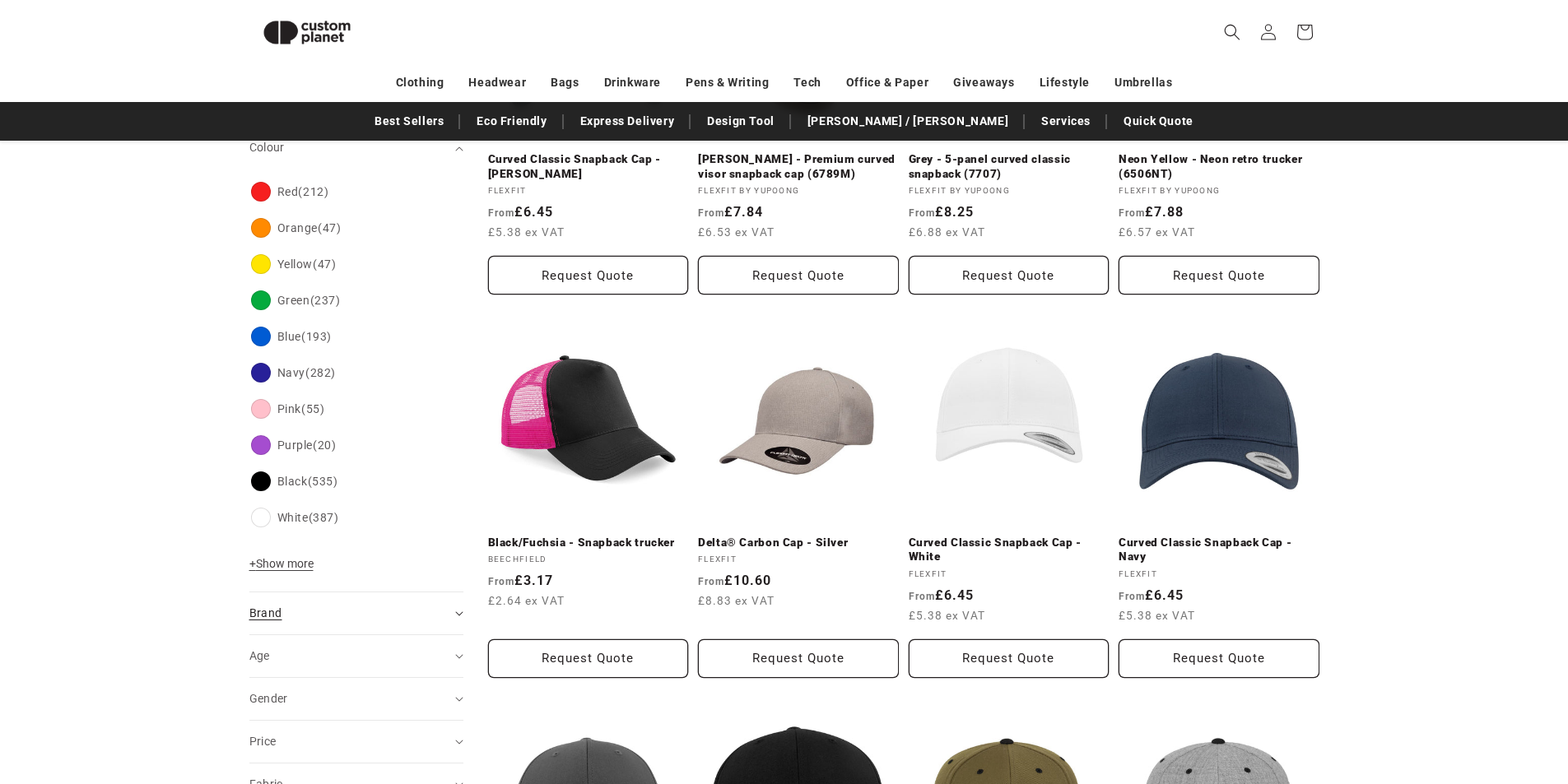
scroll to position [389, 0]
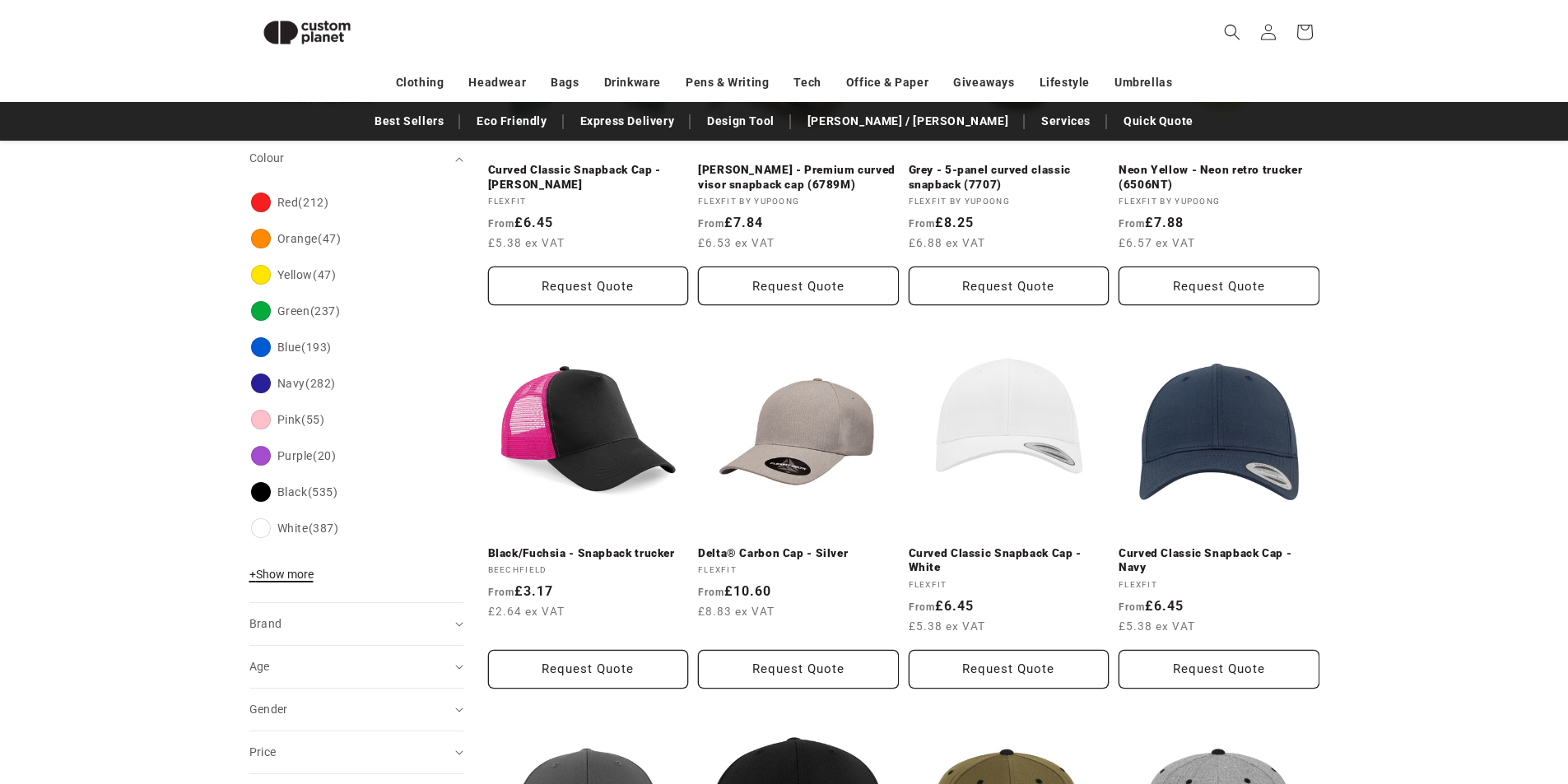
click at [307, 576] on span "+ Show more" at bounding box center [282, 574] width 64 height 13
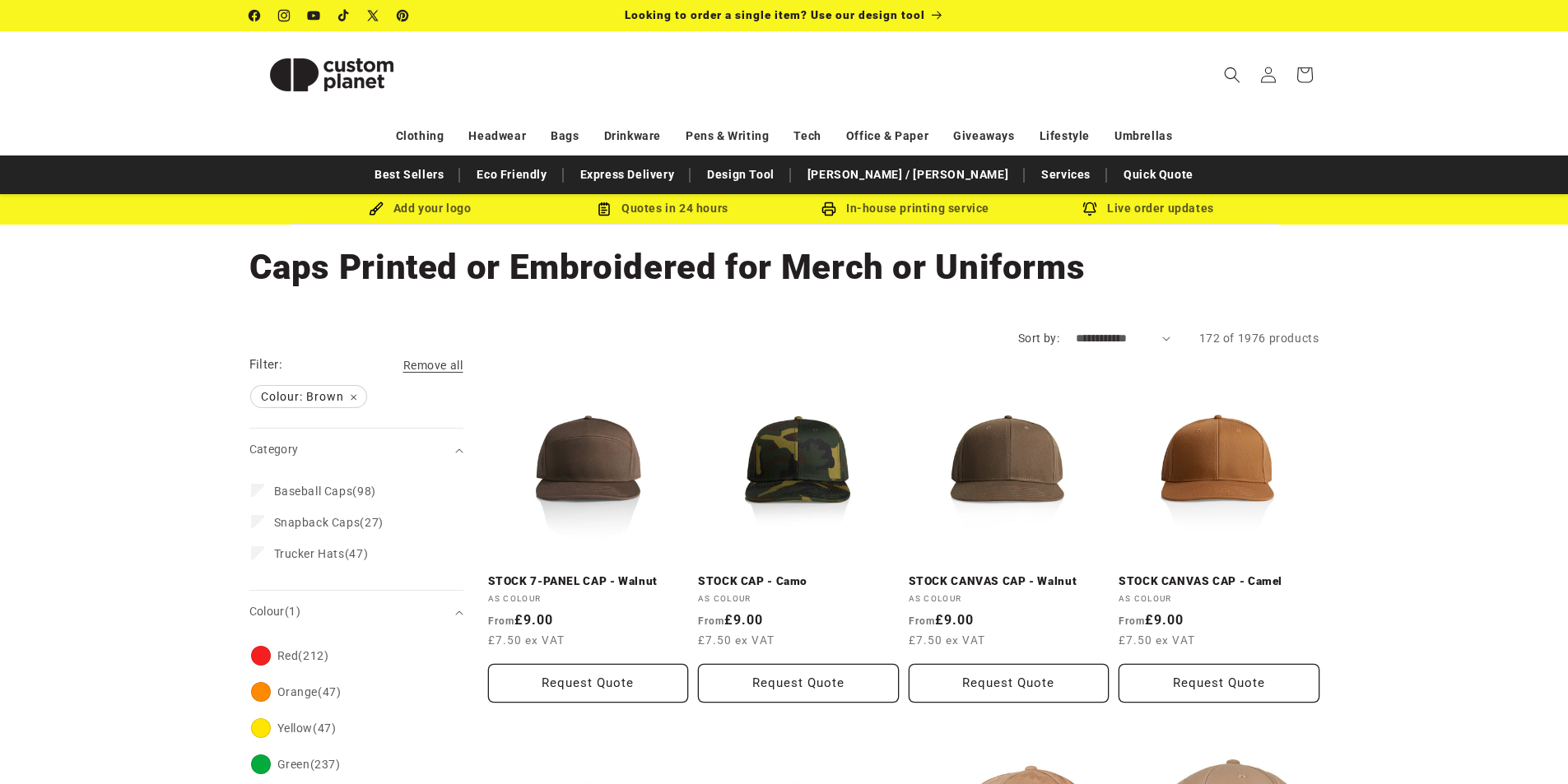
click at [1084, 337] on select "**********" at bounding box center [1123, 338] width 94 height 18
select select "**********"
click at [1076, 330] on select "**********" at bounding box center [1123, 338] width 94 height 18
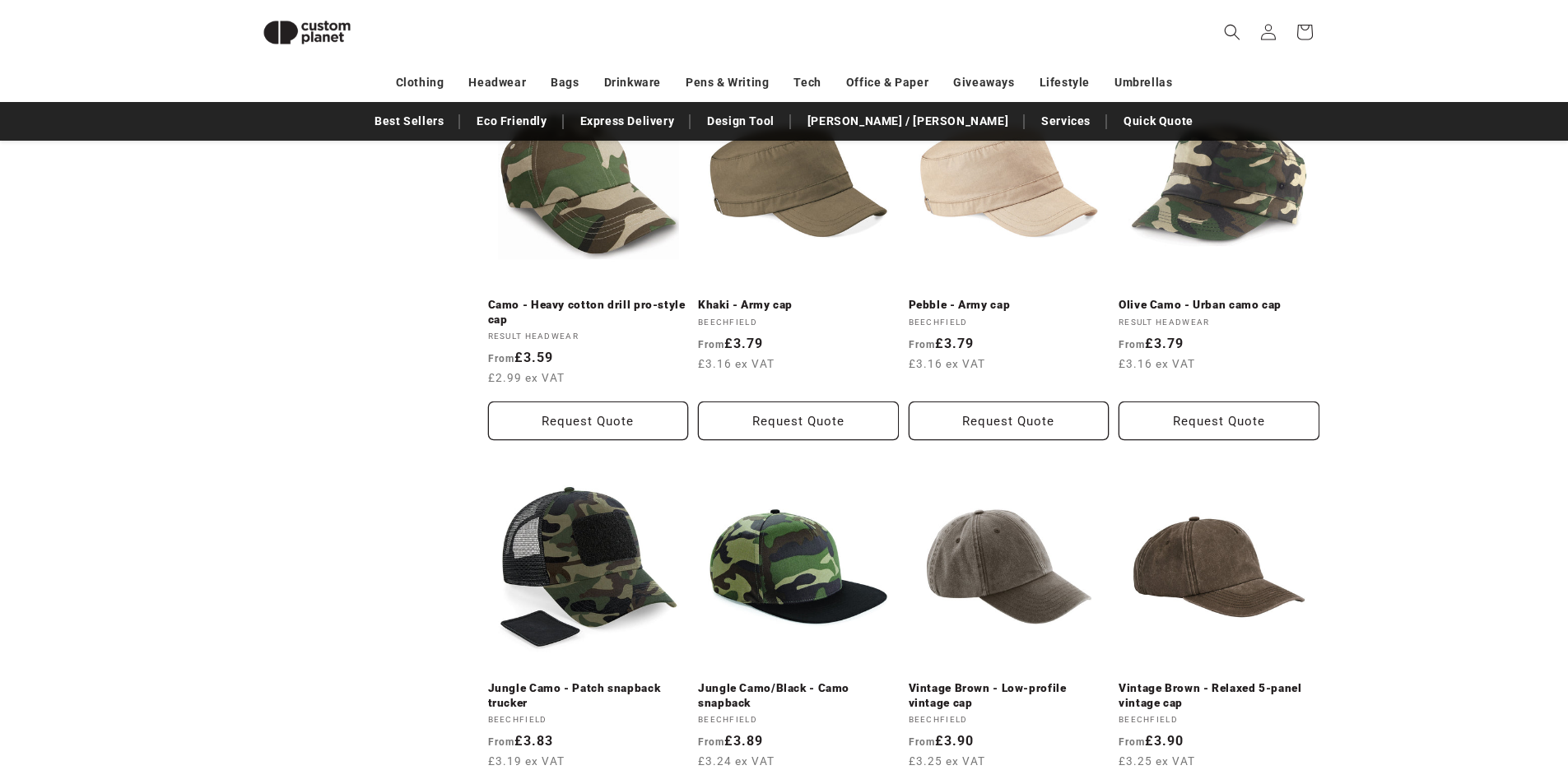
scroll to position [1624, 0]
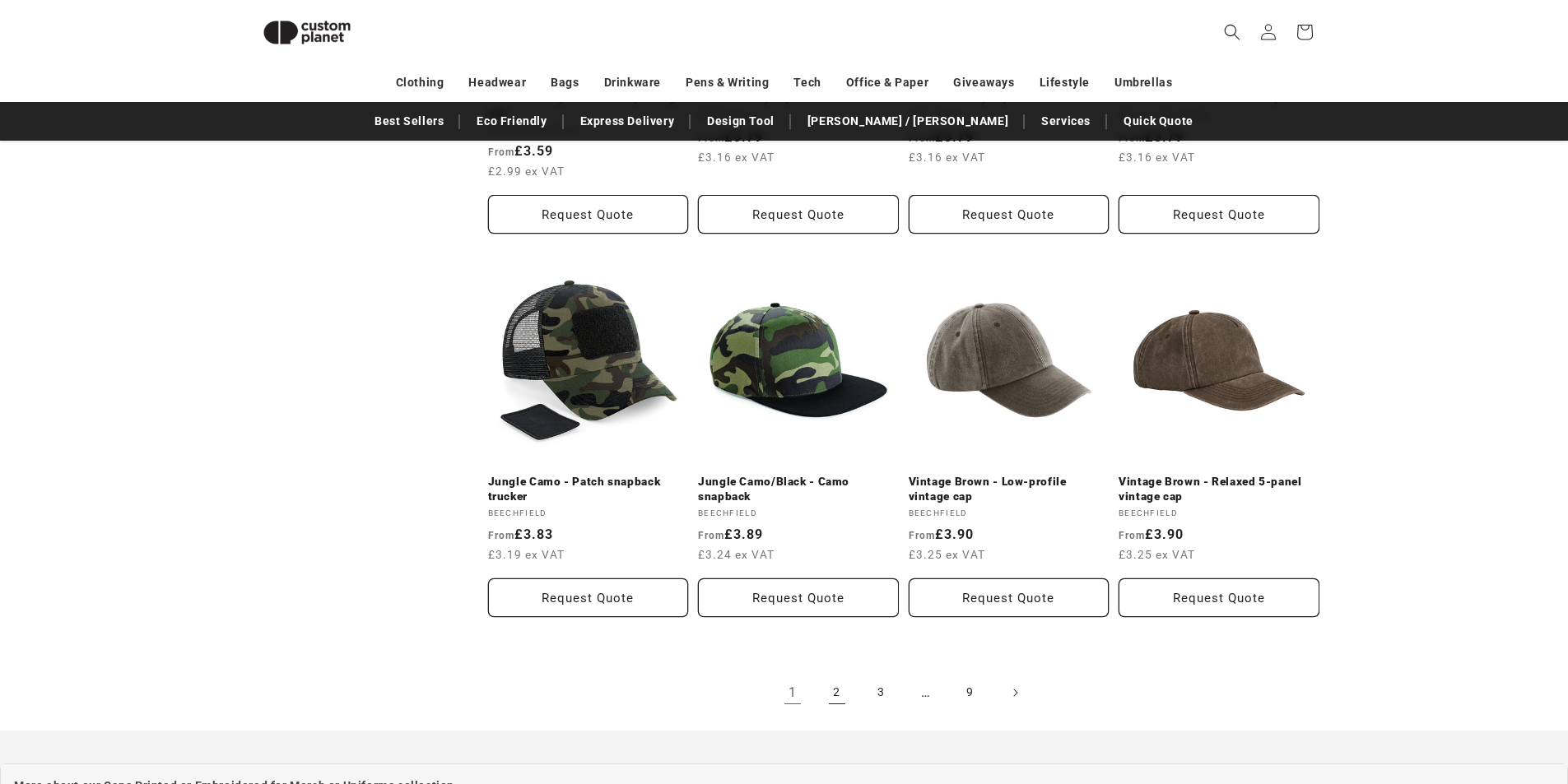
click at [835, 681] on link "2" at bounding box center [837, 692] width 36 height 36
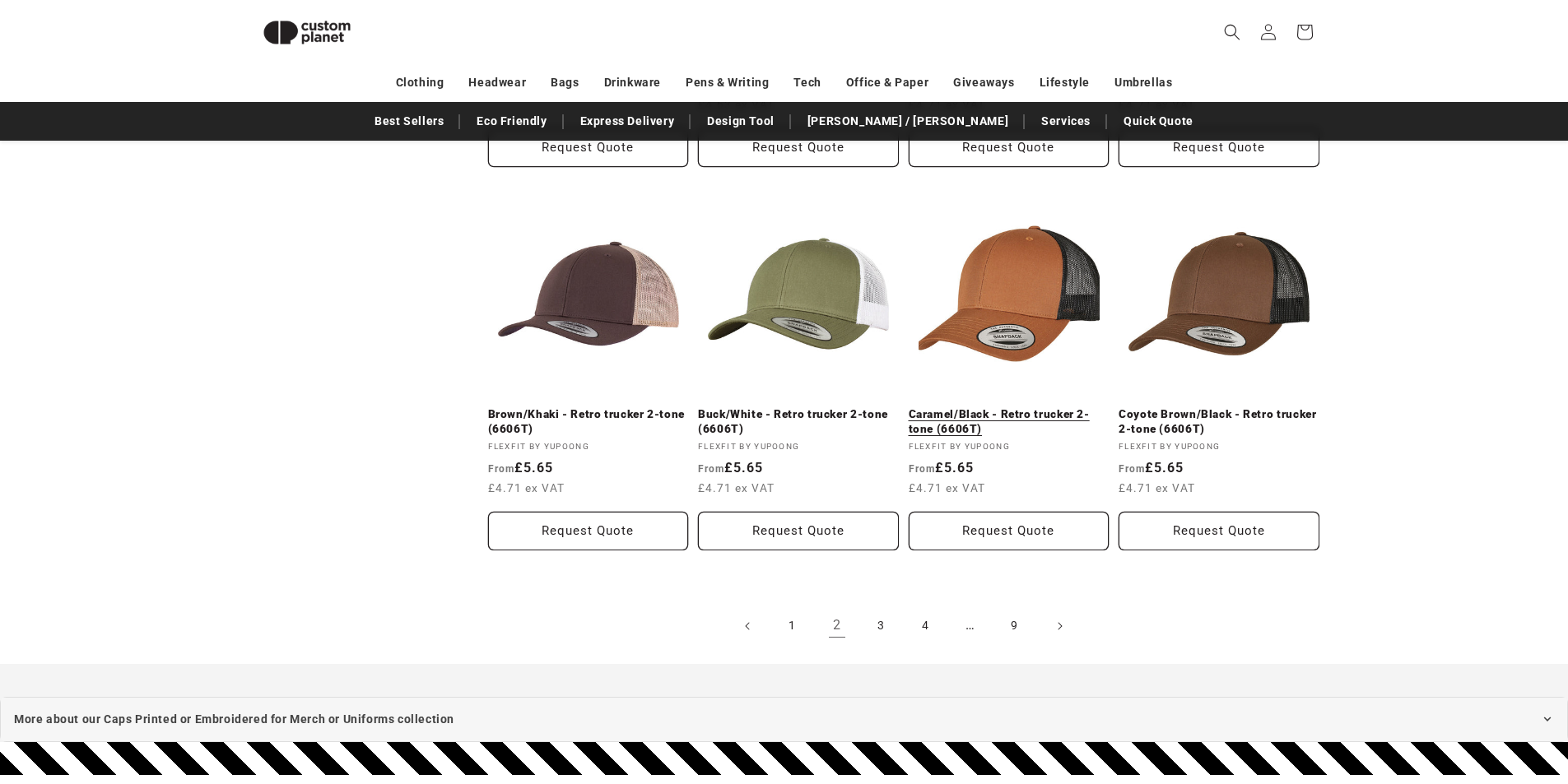
scroll to position [1707, 0]
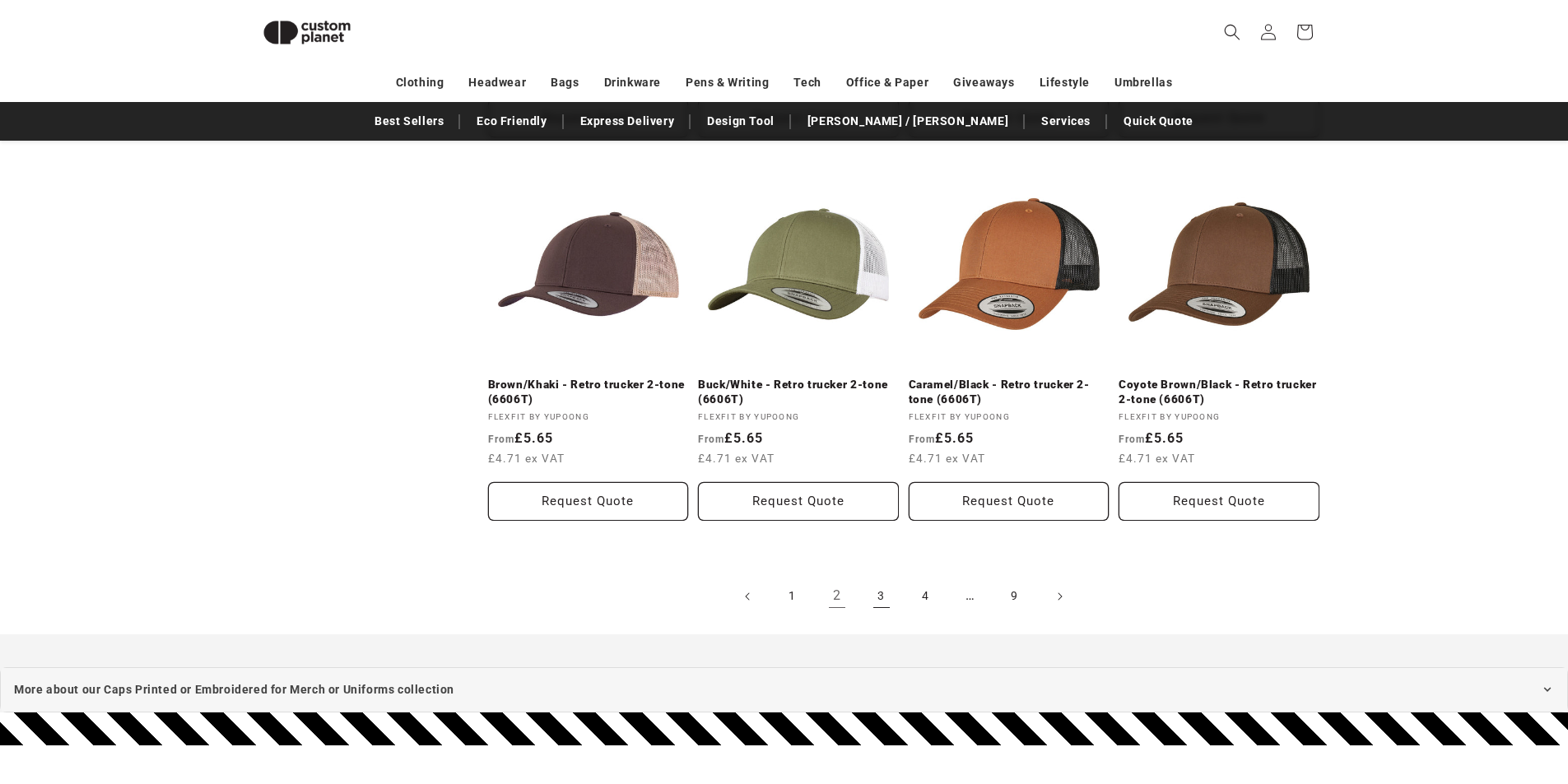
click at [879, 600] on link "3" at bounding box center [881, 596] width 36 height 36
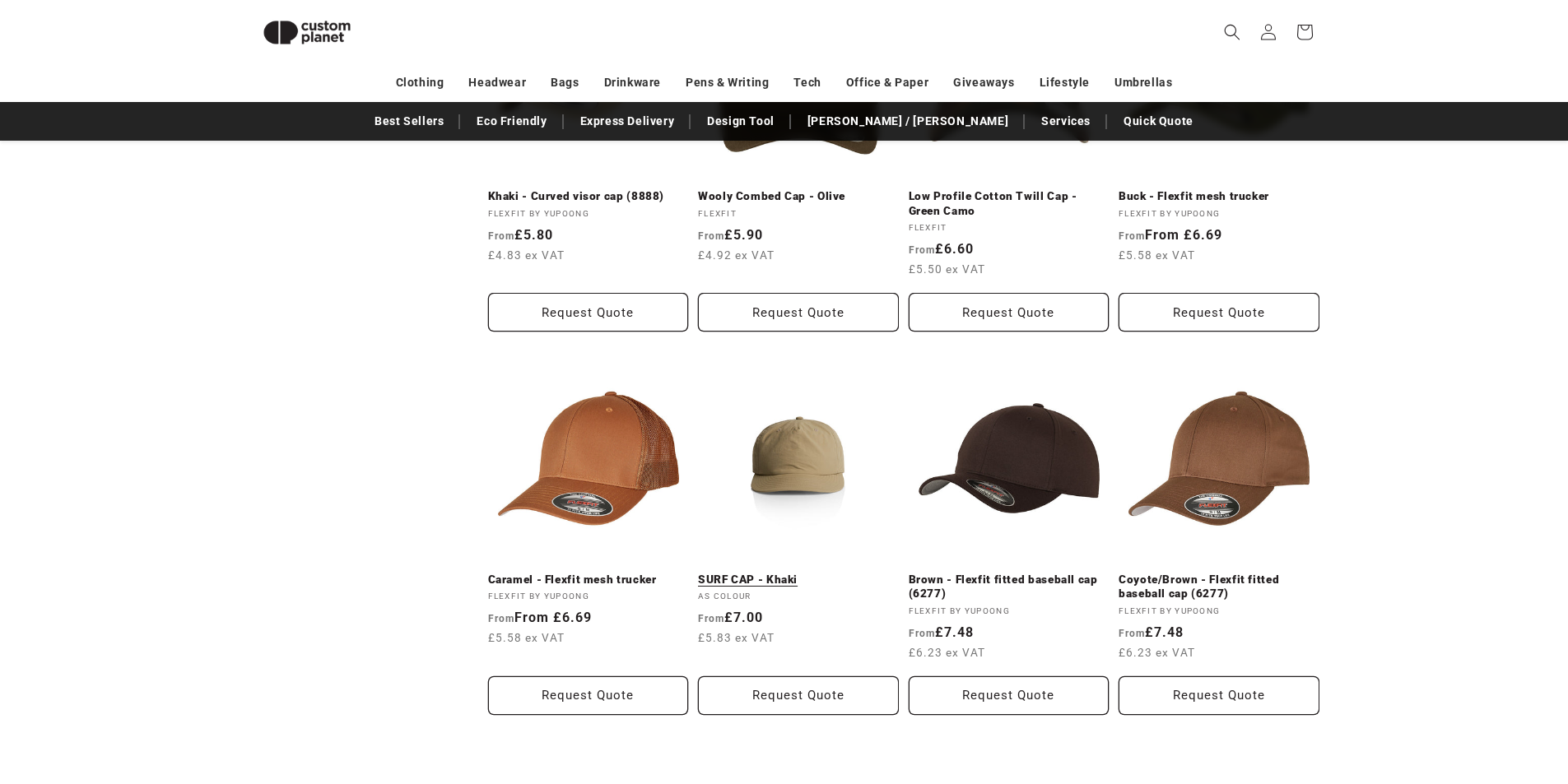
scroll to position [1130, 0]
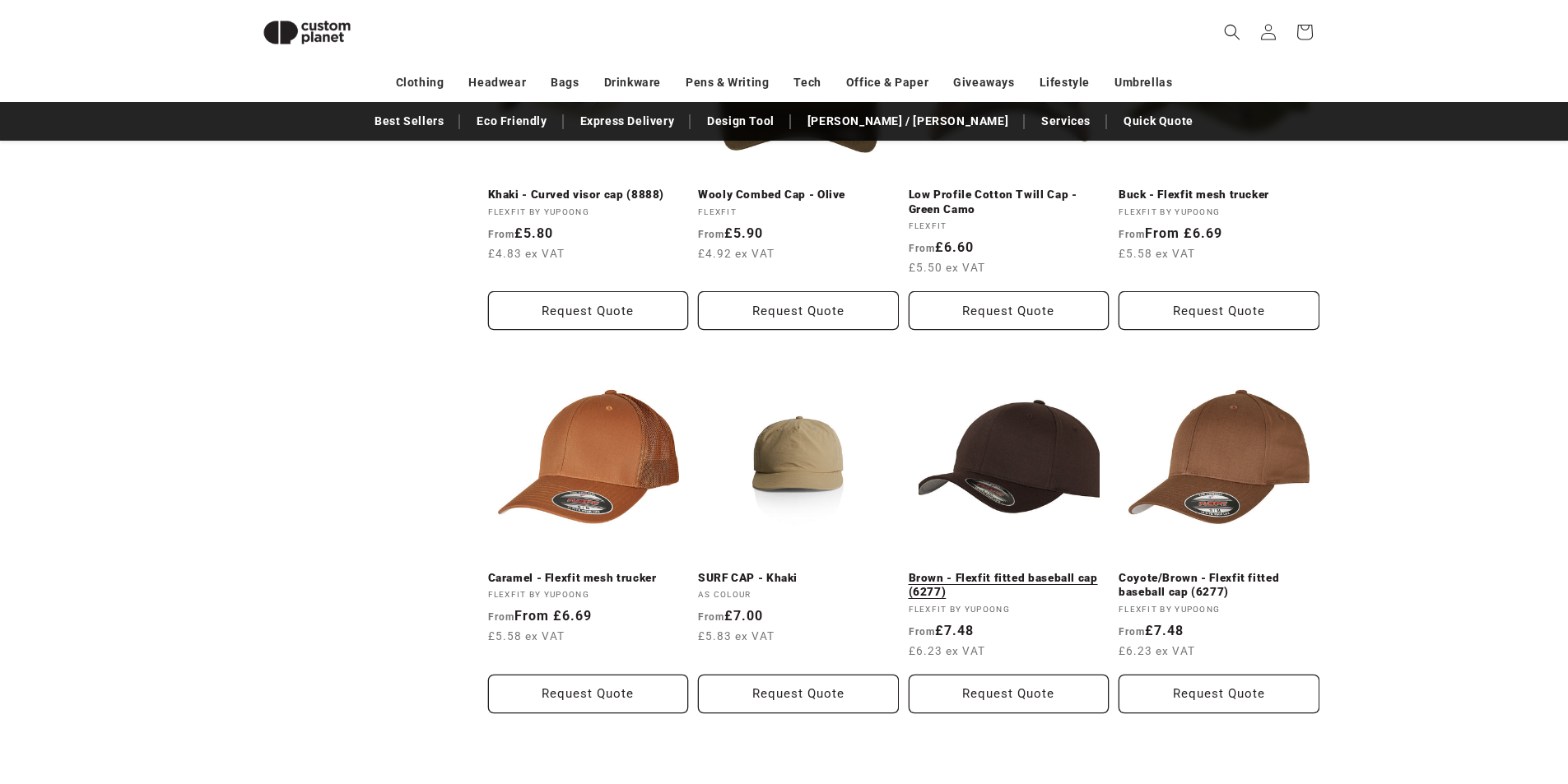
click at [1020, 571] on link "Brown - Flexfit fitted baseball cap (6277)" at bounding box center [1009, 585] width 200 height 28
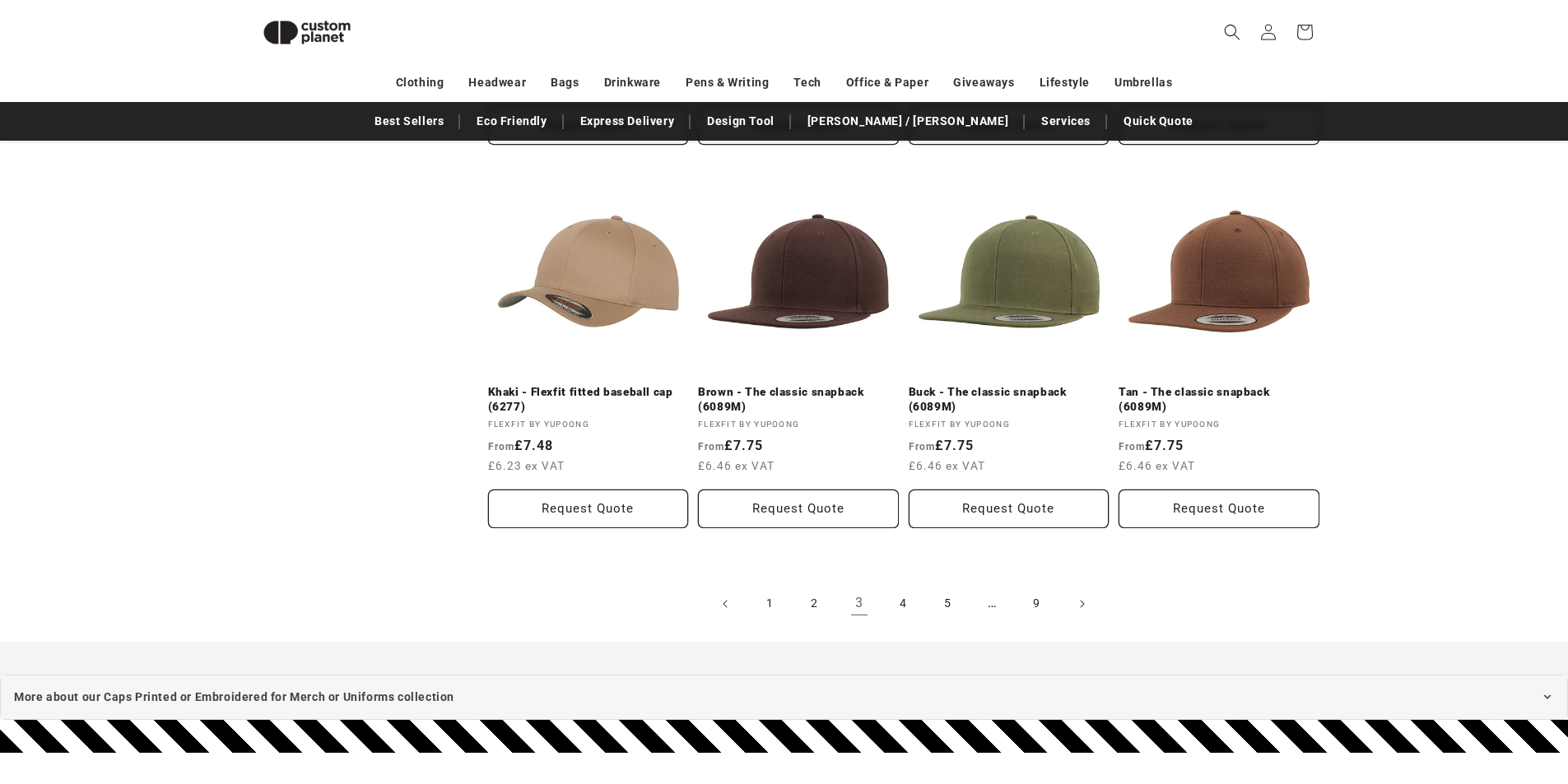
scroll to position [1707, 0]
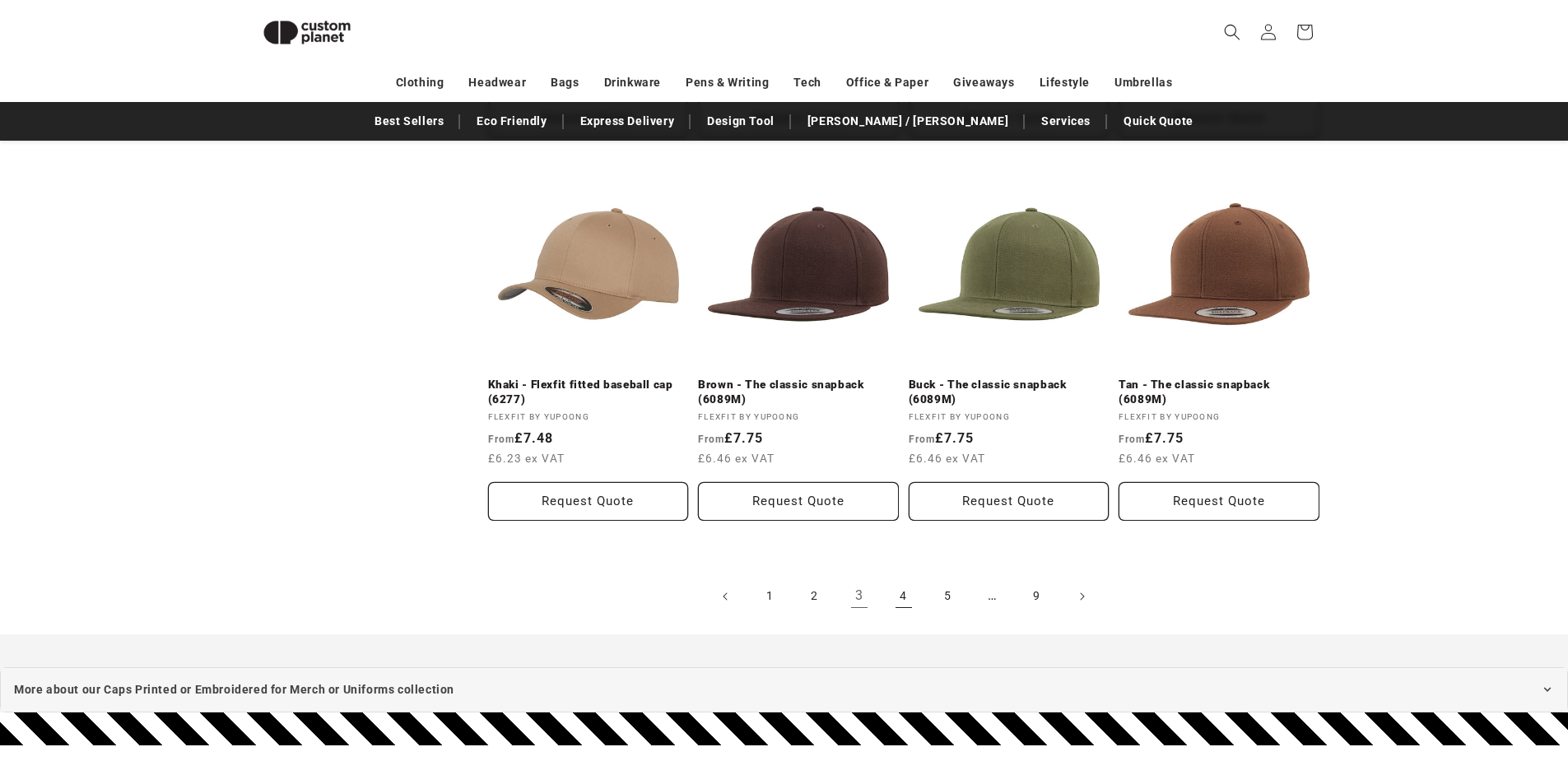
click at [910, 596] on link "4" at bounding box center [903, 596] width 36 height 36
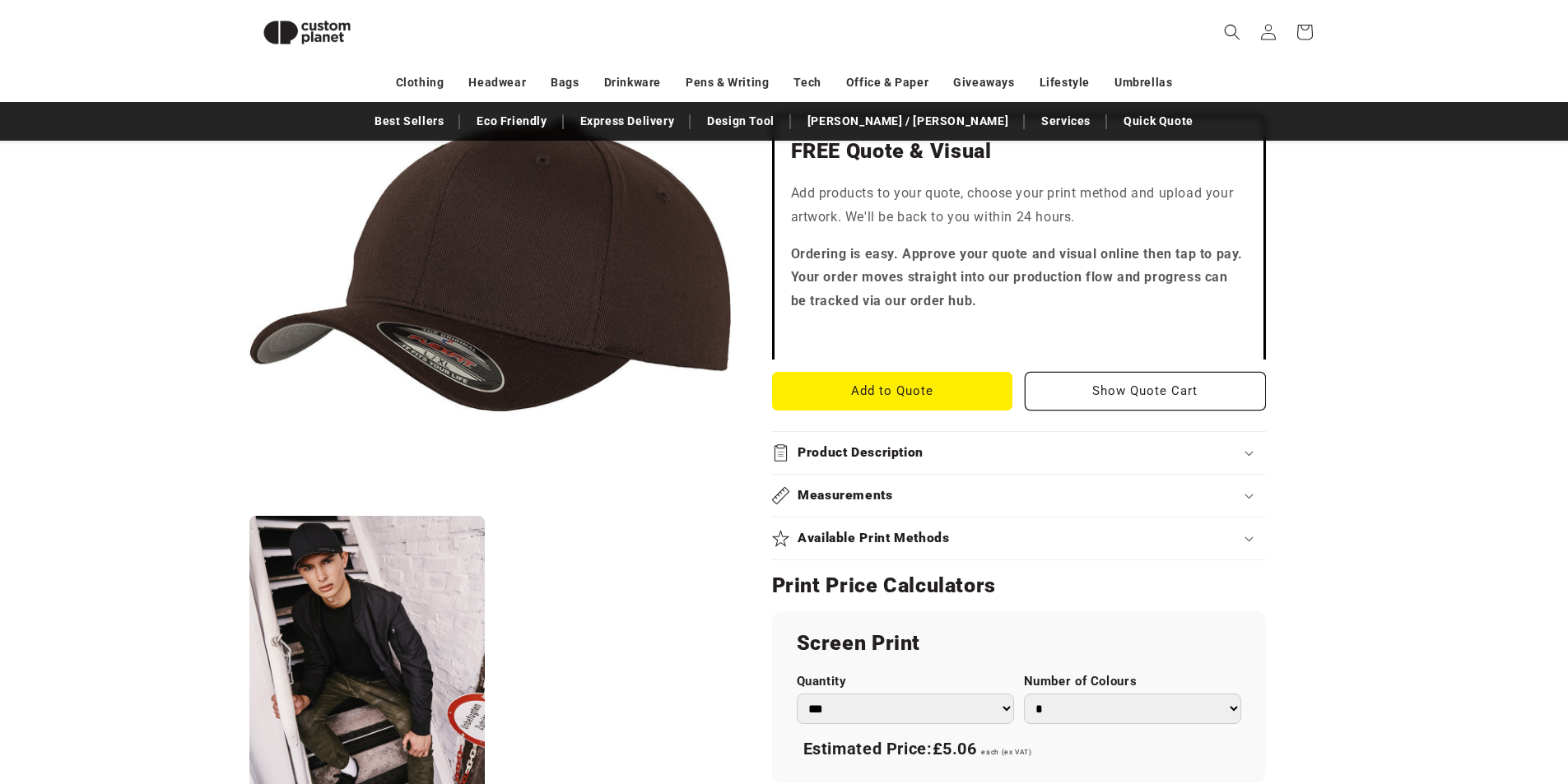
scroll to position [472, 0]
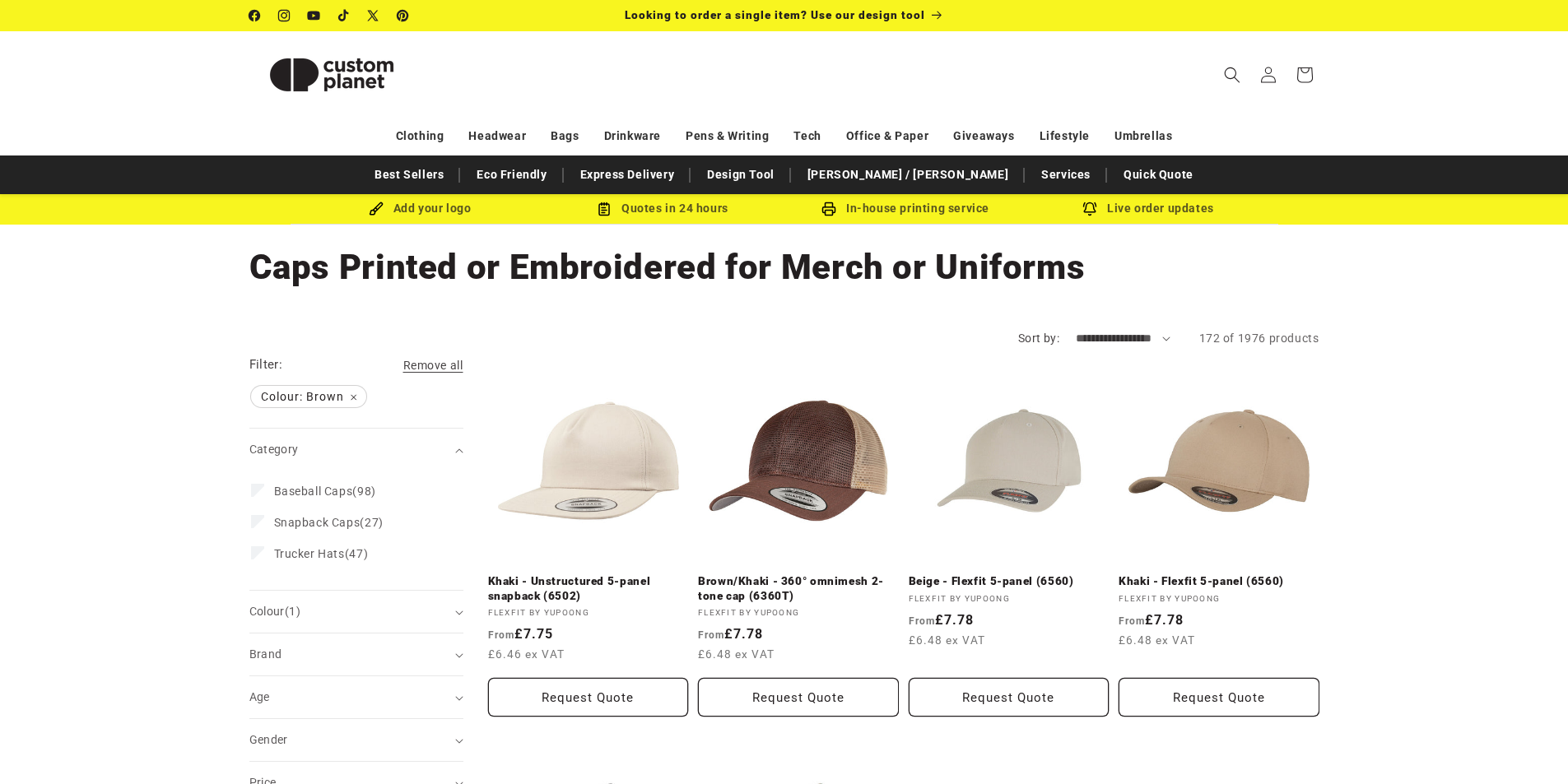
click at [373, 77] on img at bounding box center [332, 74] width 165 height 74
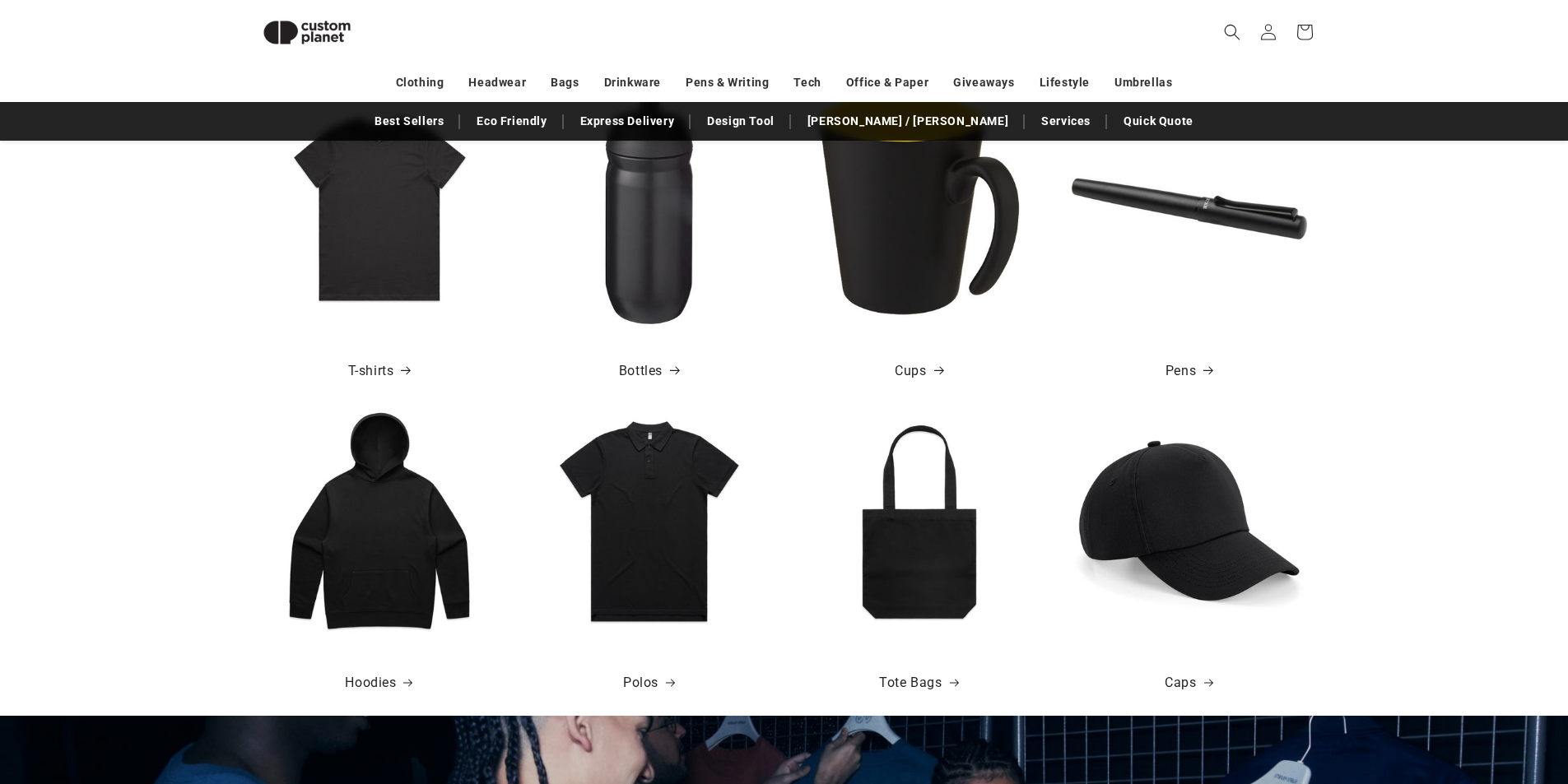
scroll to position [883, 0]
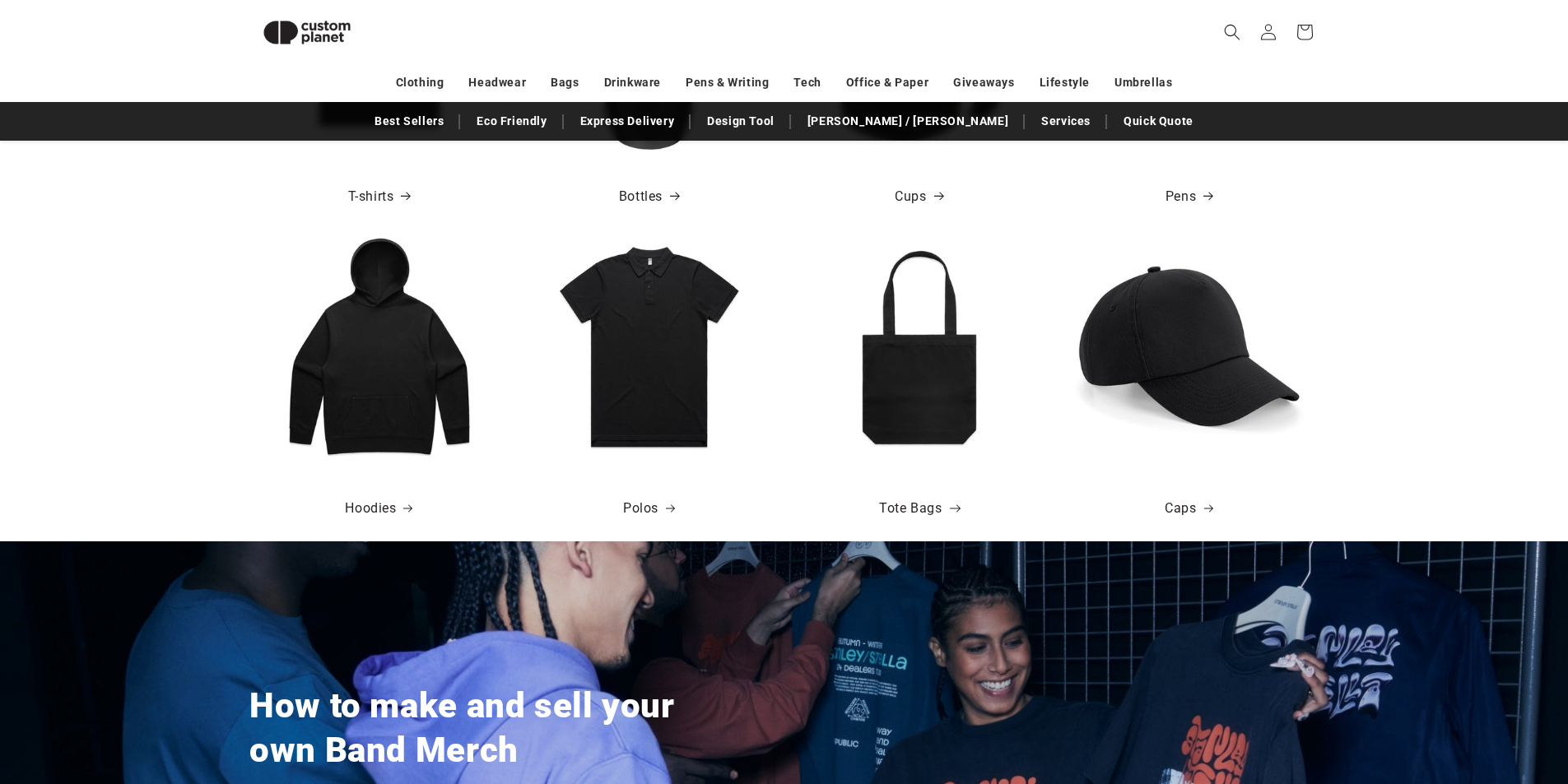
click at [931, 509] on link "Tote Bags" at bounding box center [919, 508] width 79 height 24
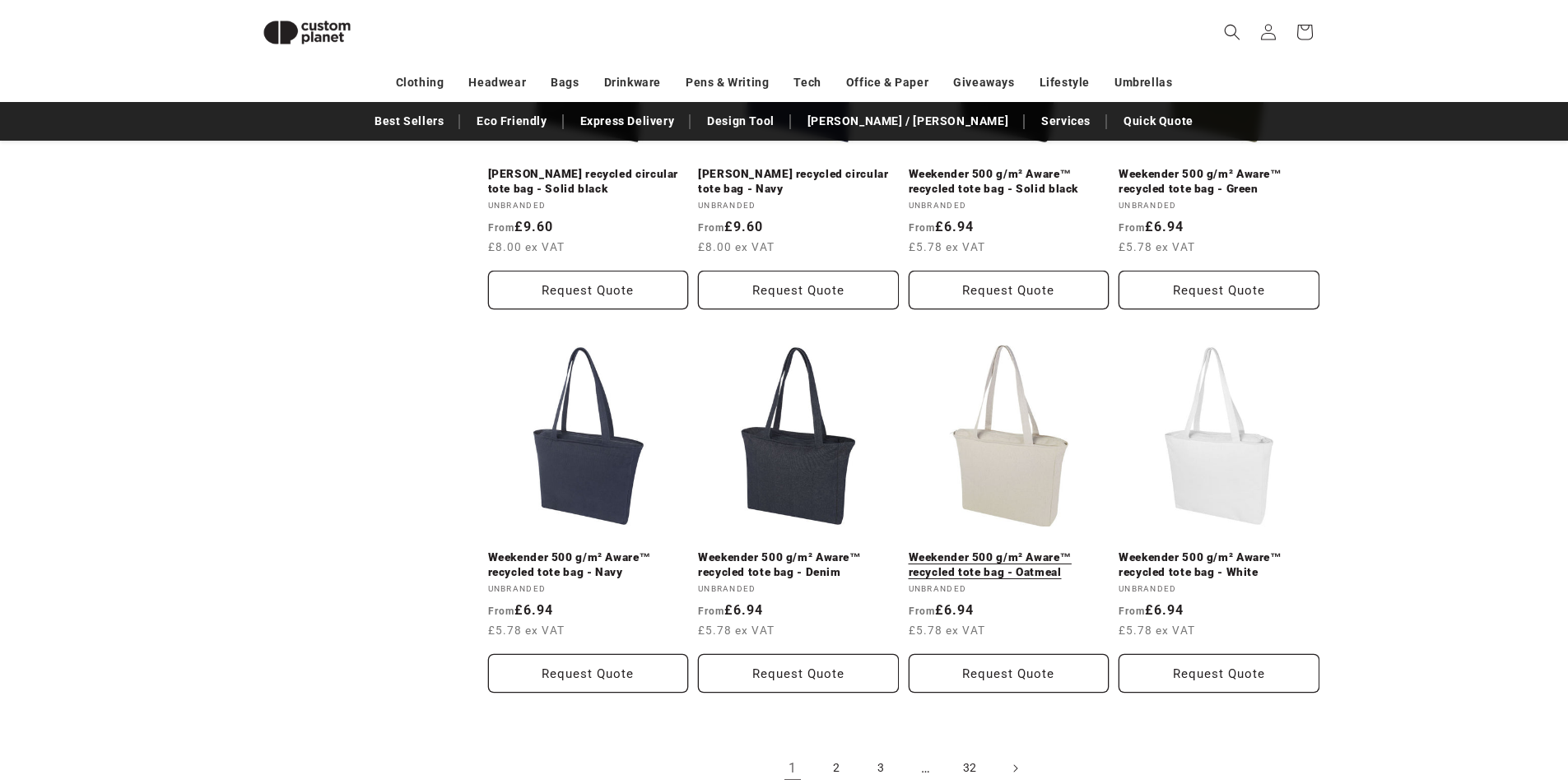
scroll to position [1540, 0]
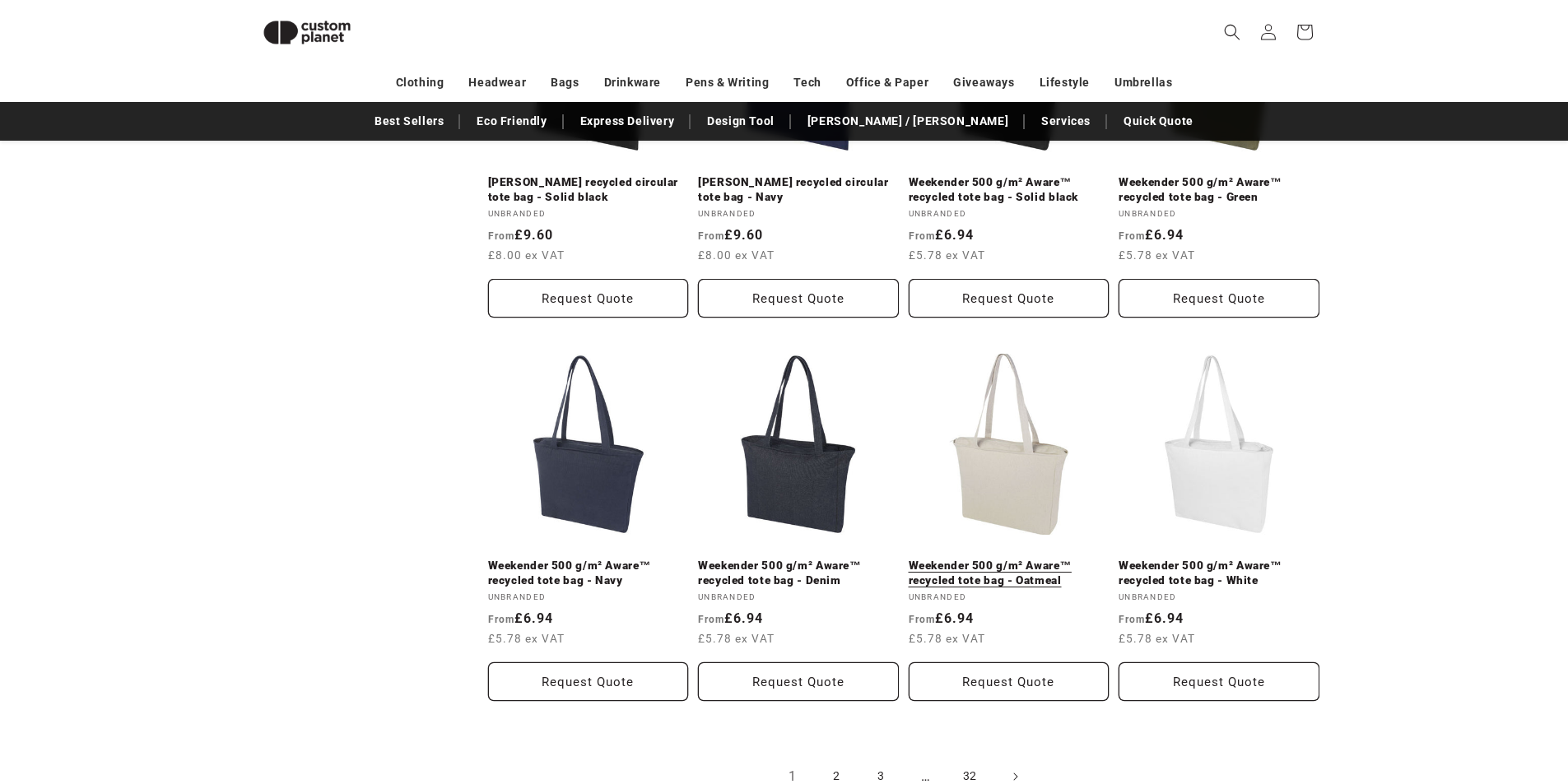
click at [1009, 559] on link "Weekender 500 g/m² Aware™ recycled tote bag - Oatmeal" at bounding box center [1009, 573] width 200 height 28
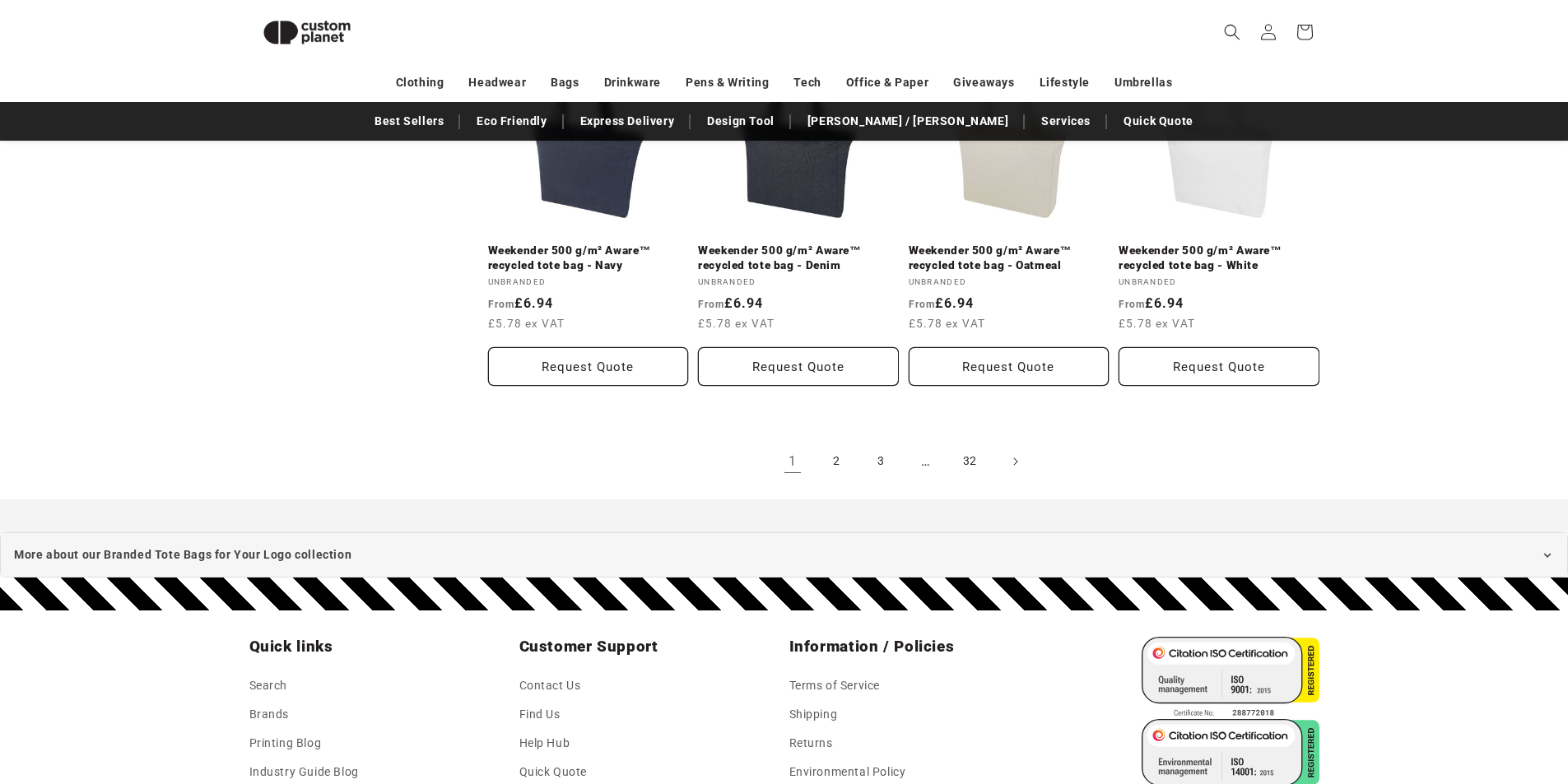
scroll to position [1869, 0]
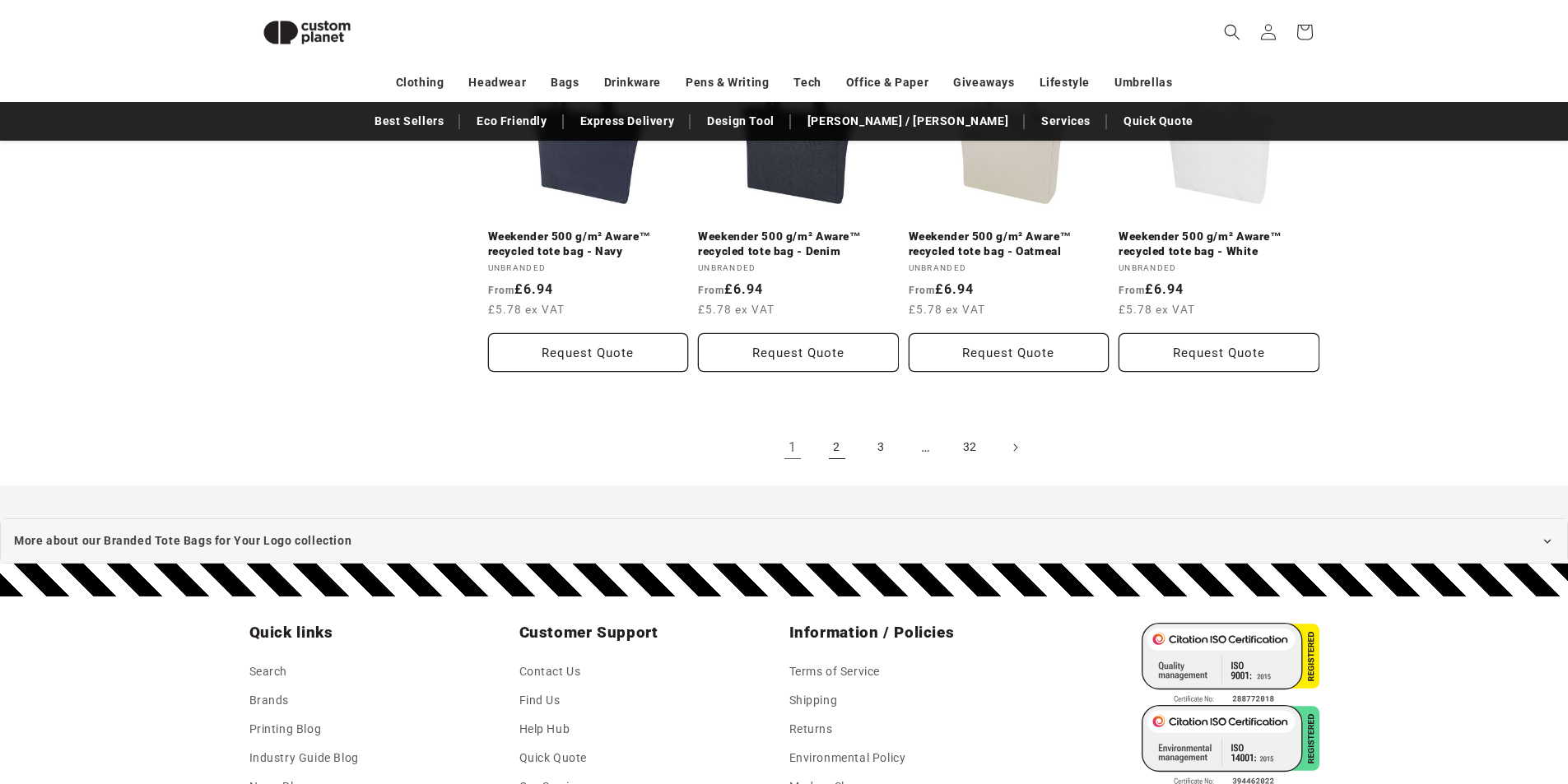
click at [833, 439] on link "2" at bounding box center [837, 447] width 36 height 36
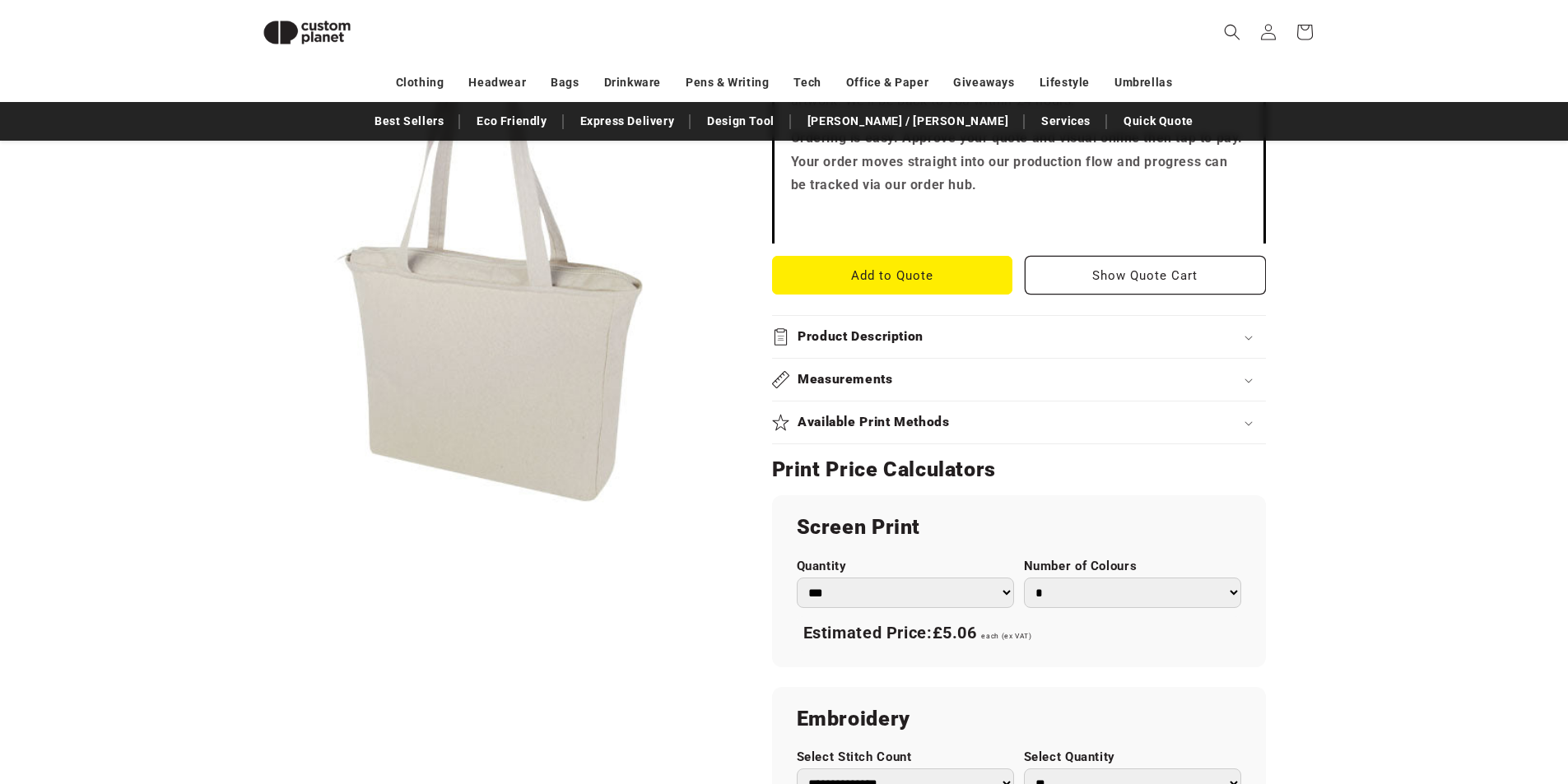
scroll to position [554, 0]
click at [866, 339] on h2 "Product Description" at bounding box center [860, 338] width 126 height 18
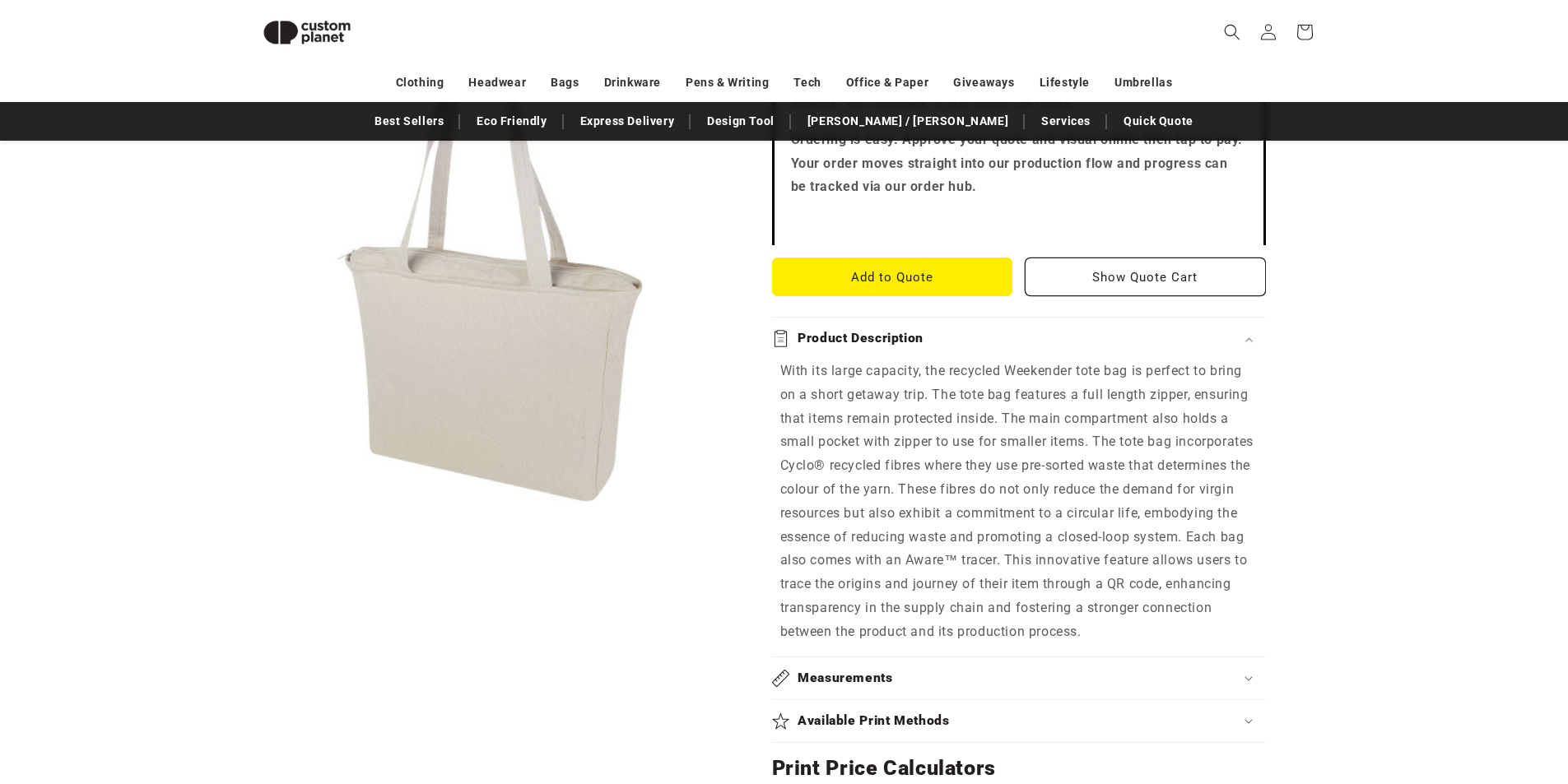
click at [866, 340] on h2 "Product Description" at bounding box center [860, 338] width 126 height 18
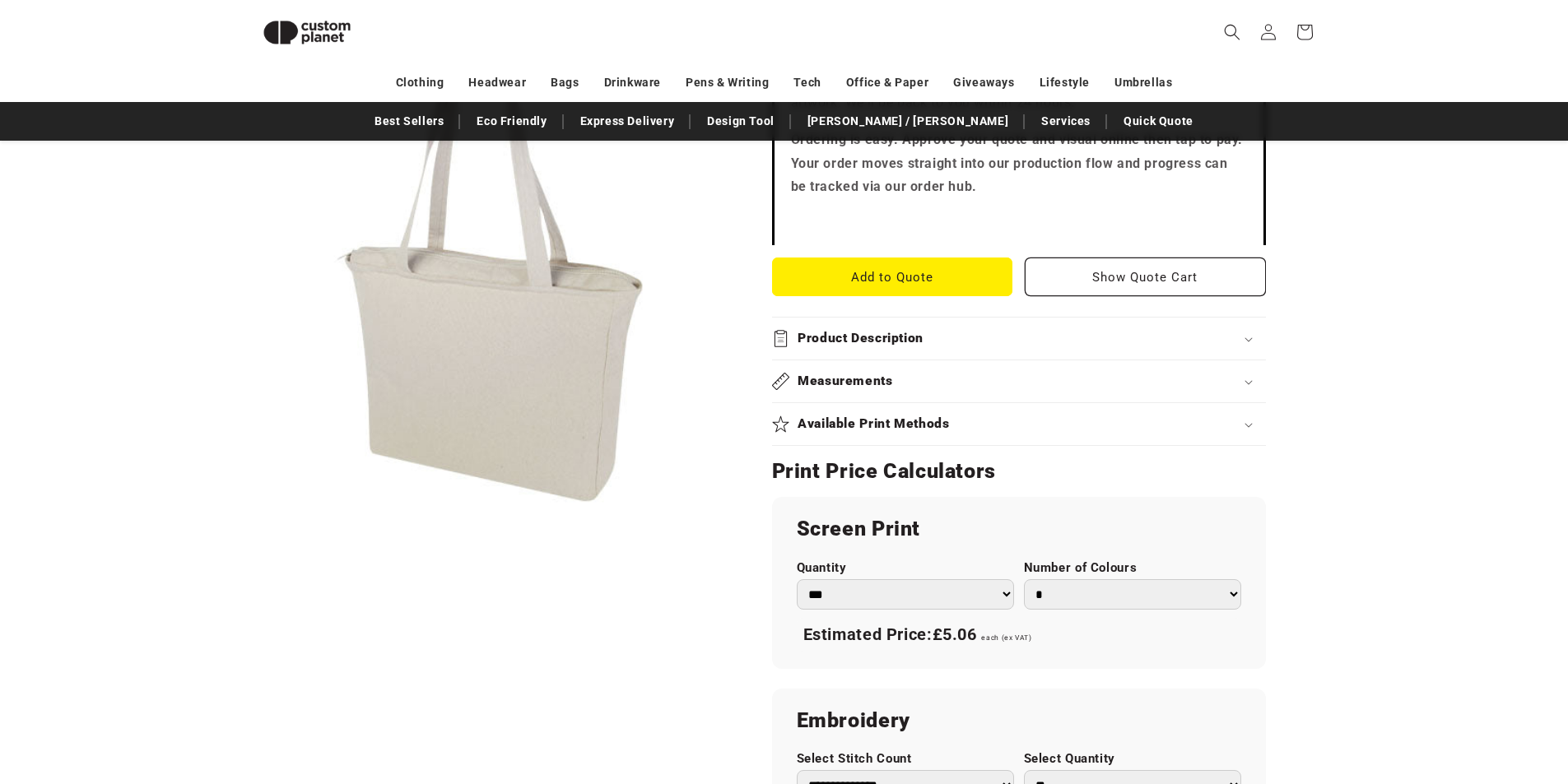
click at [879, 373] on h2 "Measurements" at bounding box center [845, 381] width 95 height 18
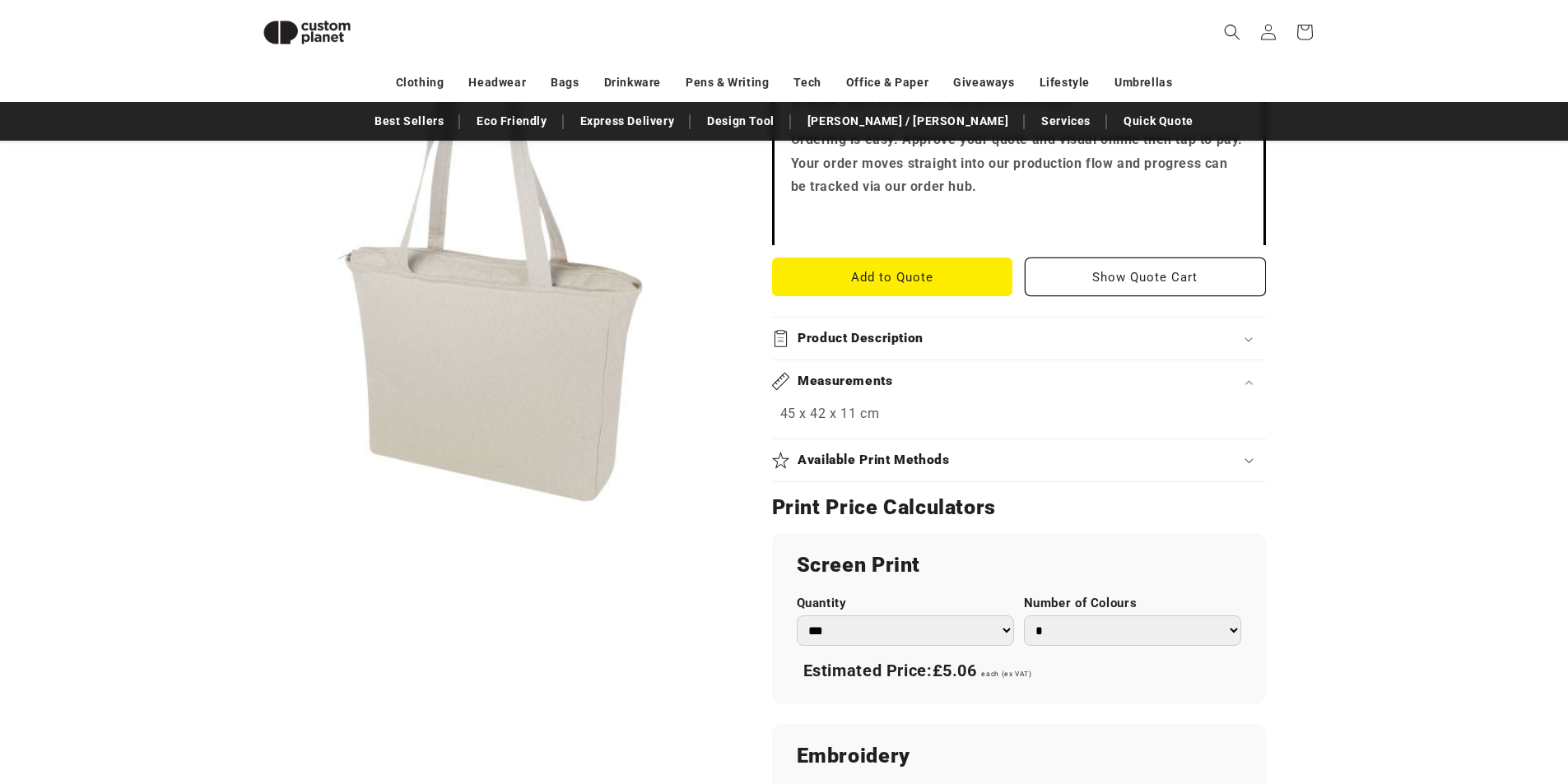
click at [881, 377] on h2 "Measurements" at bounding box center [845, 381] width 95 height 18
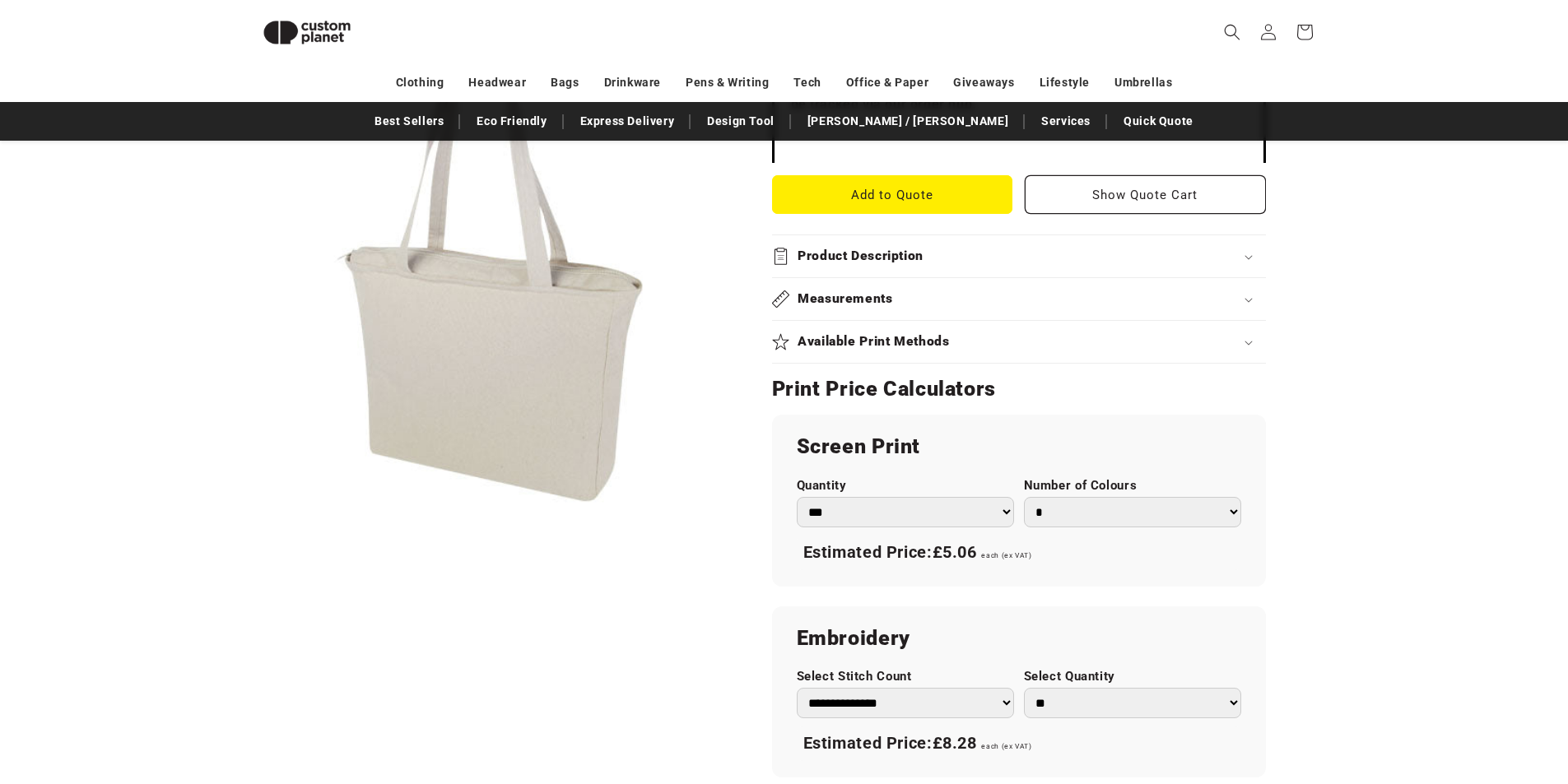
scroll to position [225, 0]
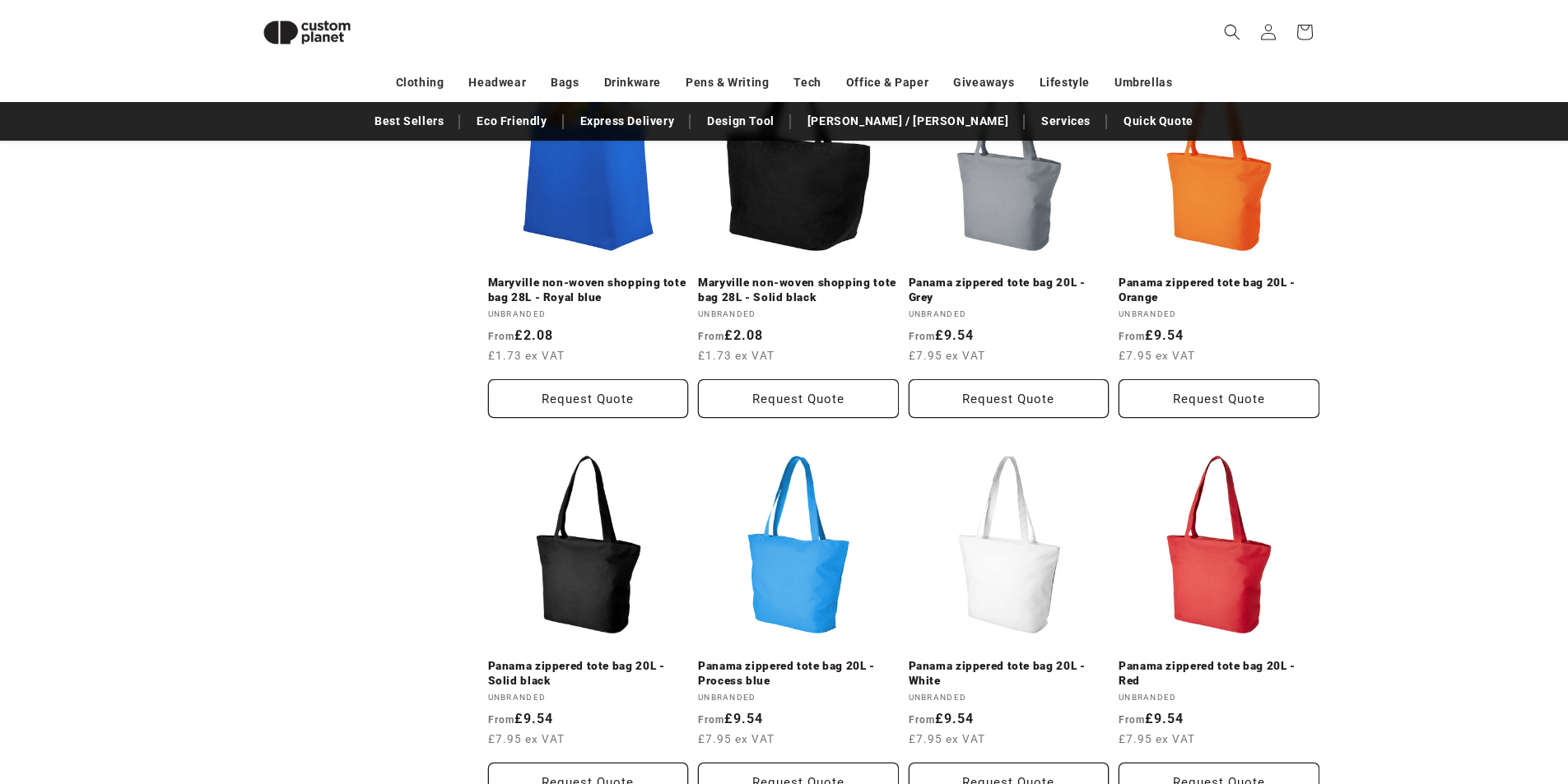
scroll to position [1459, 0]
